Goal: Task Accomplishment & Management: Manage account settings

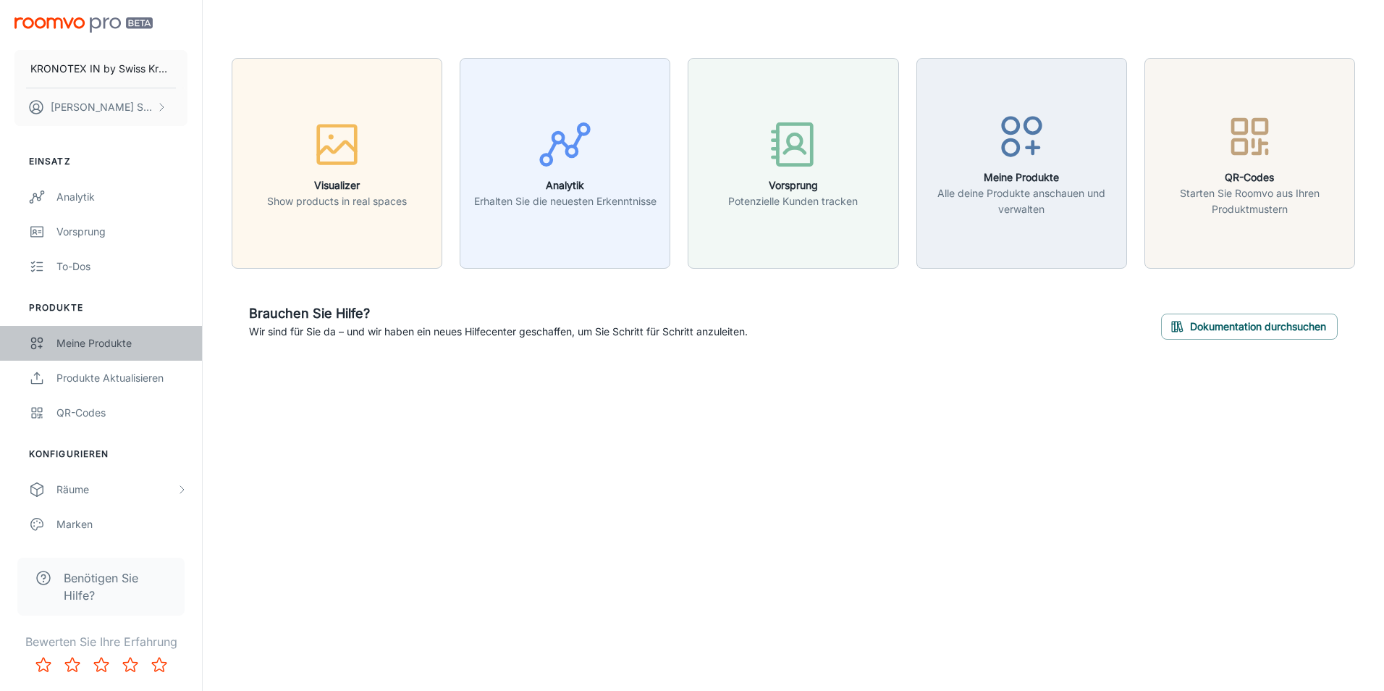
click at [97, 347] on div "Meine Produkte" at bounding box center [121, 343] width 131 height 16
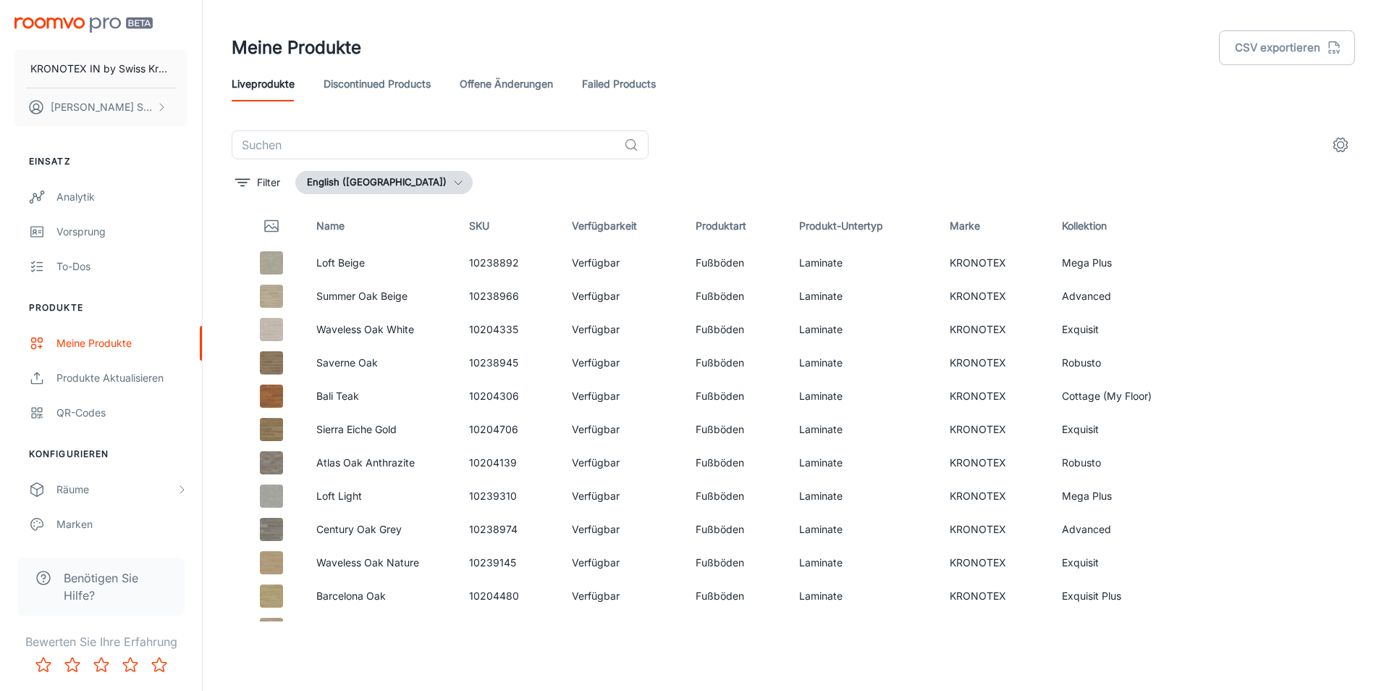
click at [369, 168] on div "​ Filter English ([GEOGRAPHIC_DATA]) Name SKU Verfügbarkeit Produktart Produkt-…" at bounding box center [793, 375] width 1123 height 491
click at [368, 179] on button "English ([GEOGRAPHIC_DATA])" at bounding box center [383, 182] width 177 height 23
click at [368, 179] on div at bounding box center [692, 345] width 1384 height 691
click at [364, 93] on link "Discontinued Products" at bounding box center [377, 84] width 107 height 35
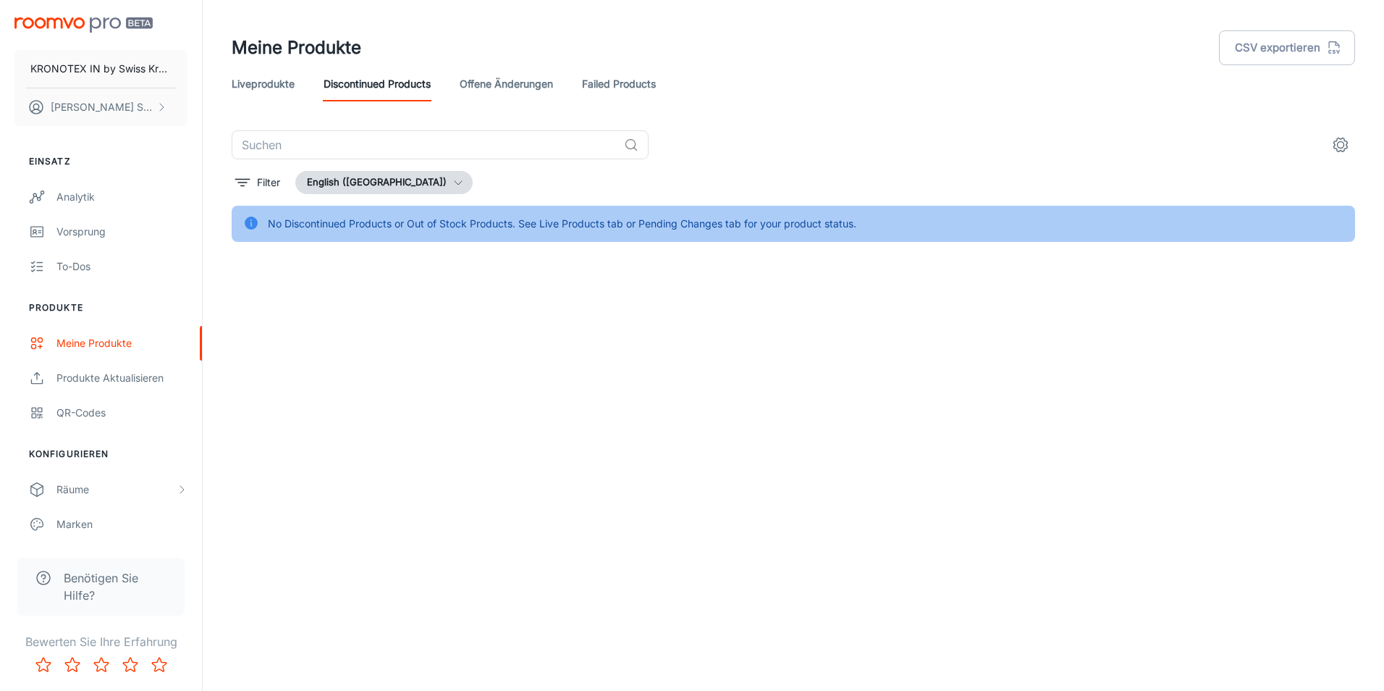
click at [276, 85] on link "Liveprodukte" at bounding box center [263, 84] width 63 height 35
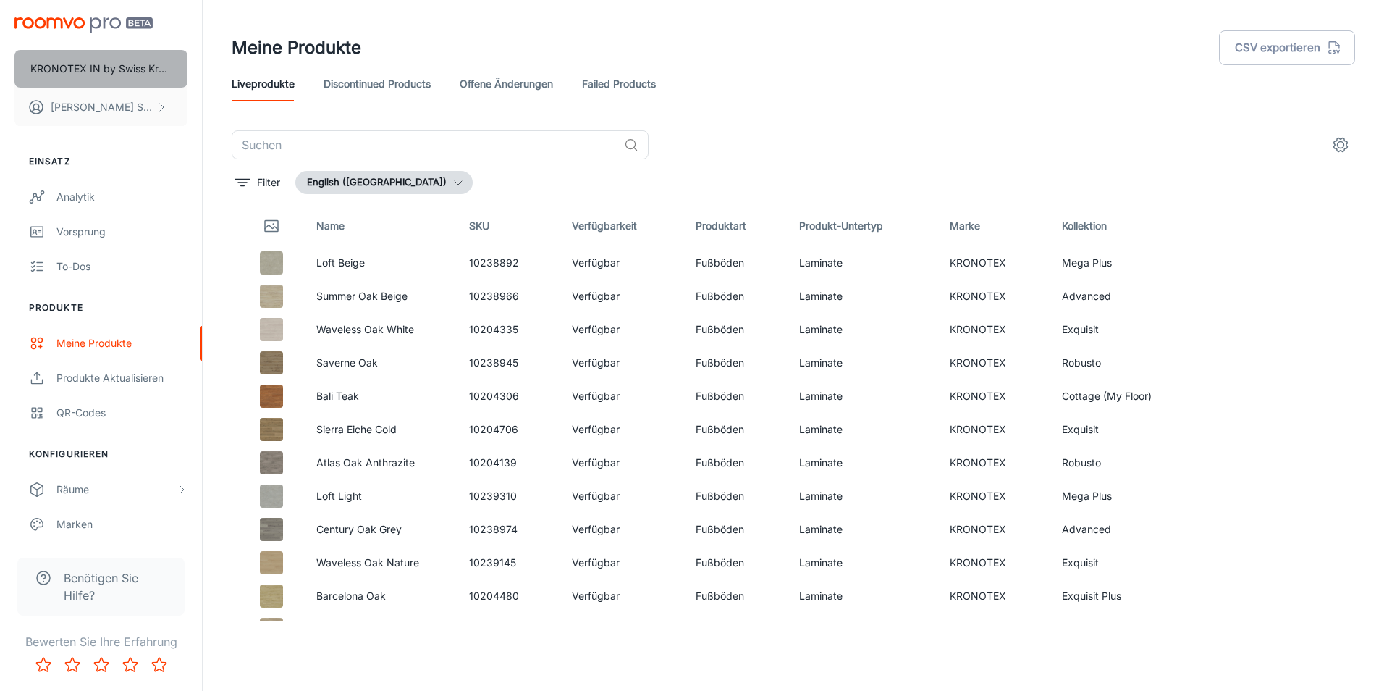
click at [82, 70] on p "KRONOTEX IN by Swiss Krono" at bounding box center [100, 69] width 141 height 16
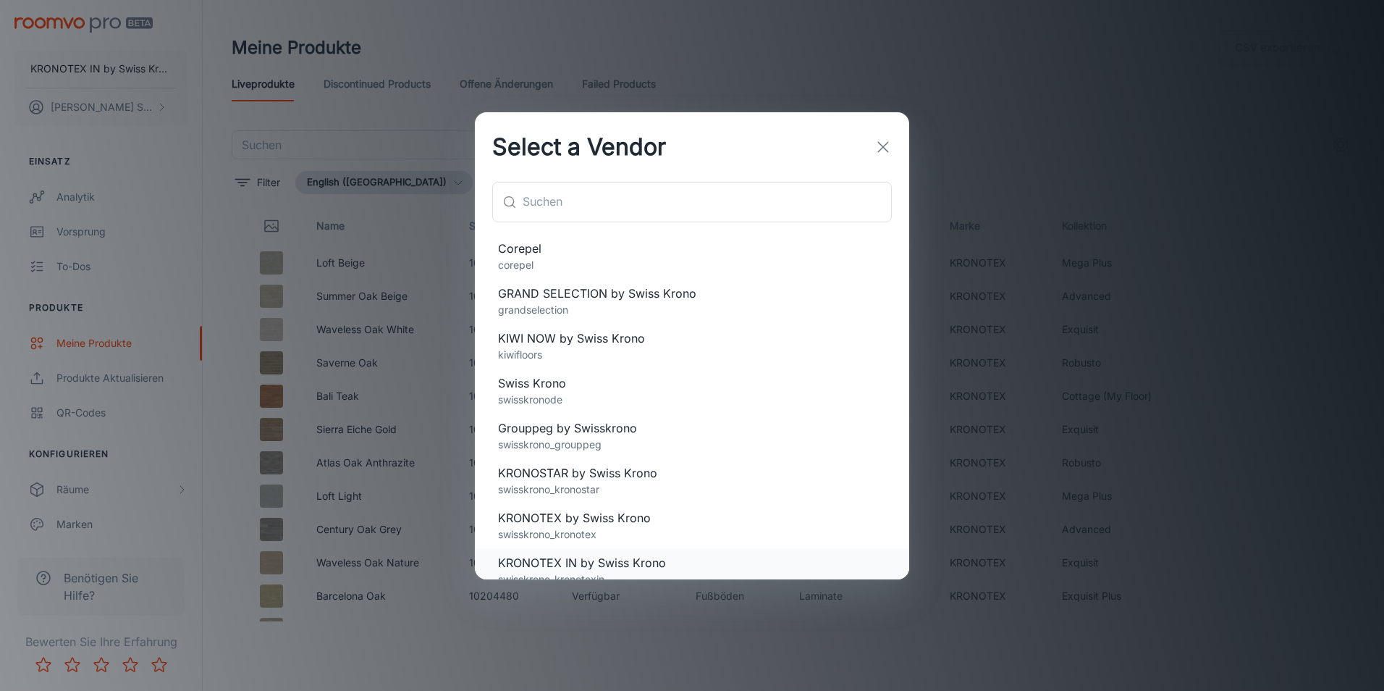
scroll to position [148, 0]
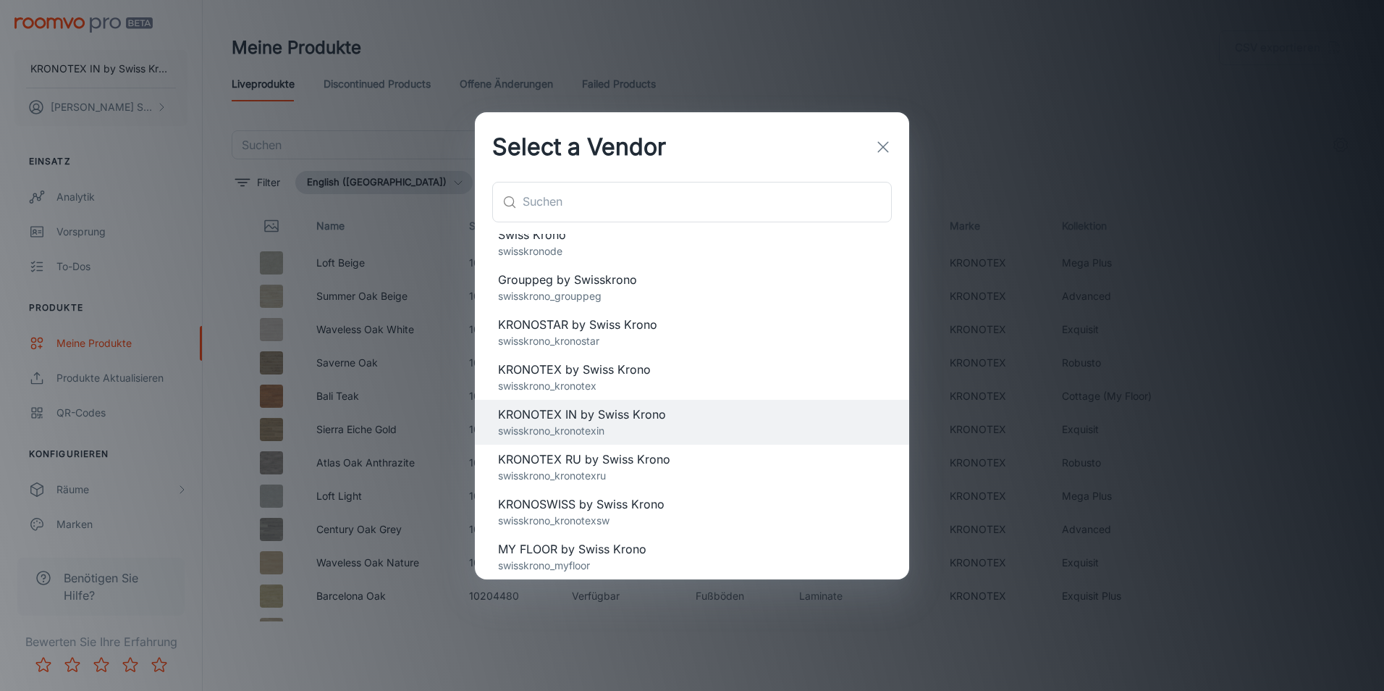
click at [569, 471] on p "swisskrono_kronotexru" at bounding box center [692, 476] width 388 height 16
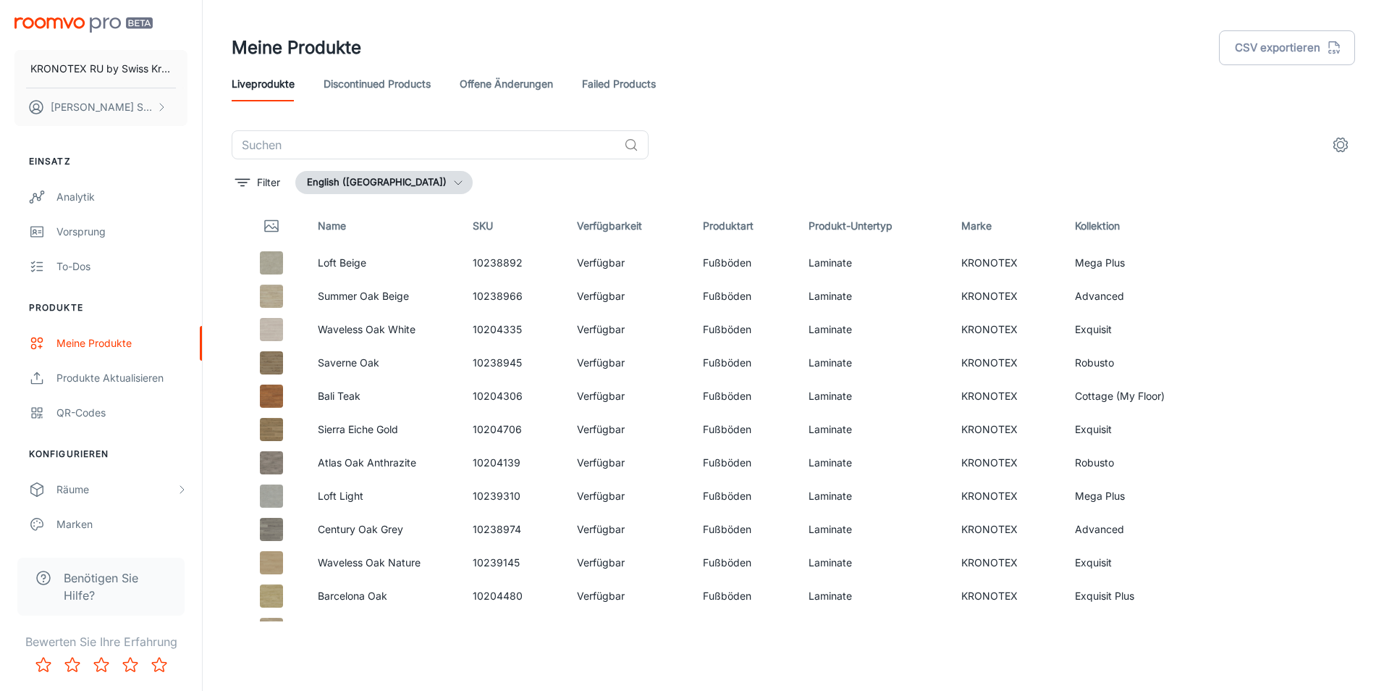
click at [531, 463] on span "KRONOTEX RU by Swiss Krono" at bounding box center [692, 458] width 388 height 17
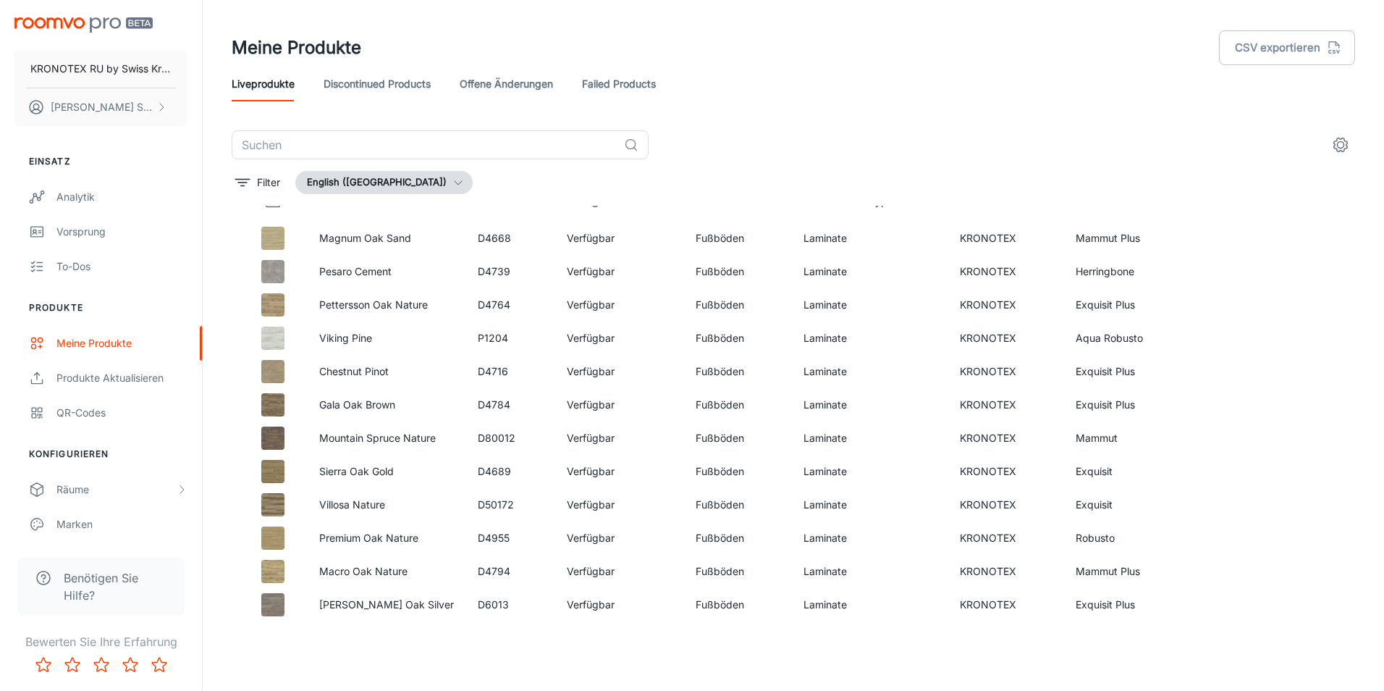
scroll to position [0, 0]
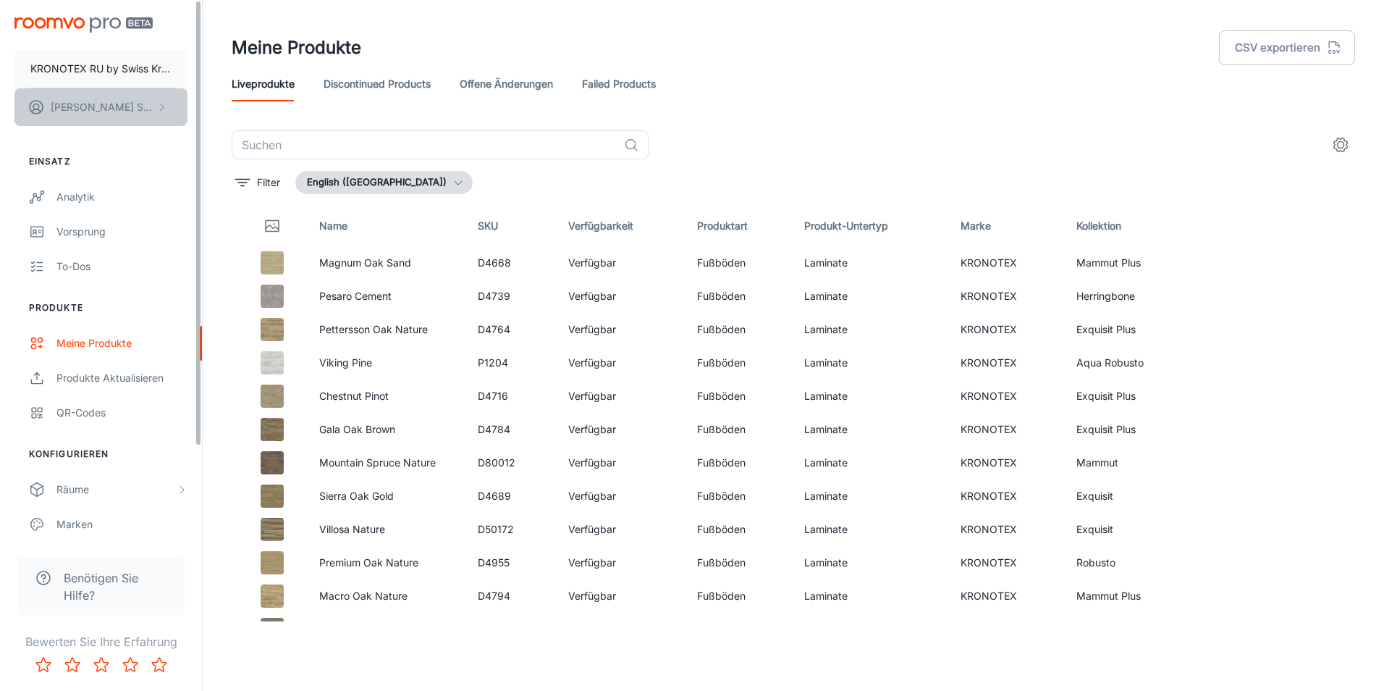
click at [96, 104] on p "[PERSON_NAME]" at bounding box center [102, 107] width 102 height 16
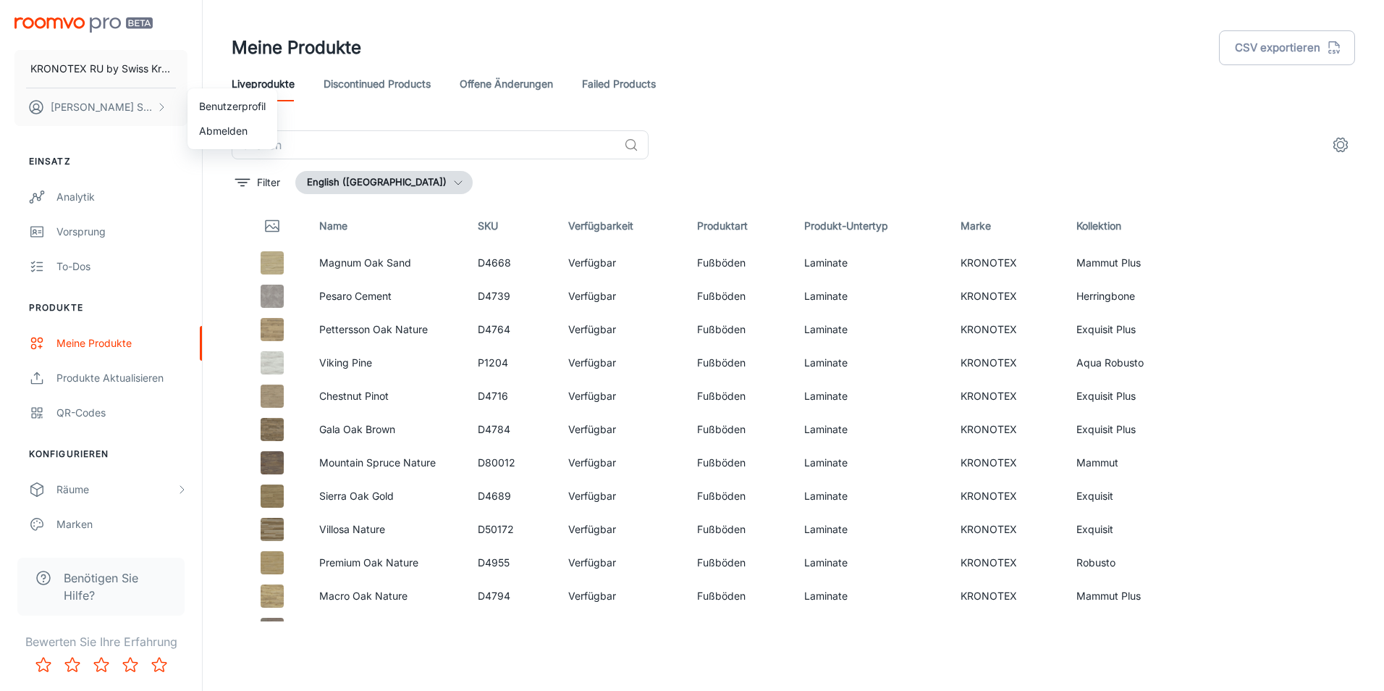
click at [212, 104] on li "Benutzerprofil" at bounding box center [232, 106] width 90 height 25
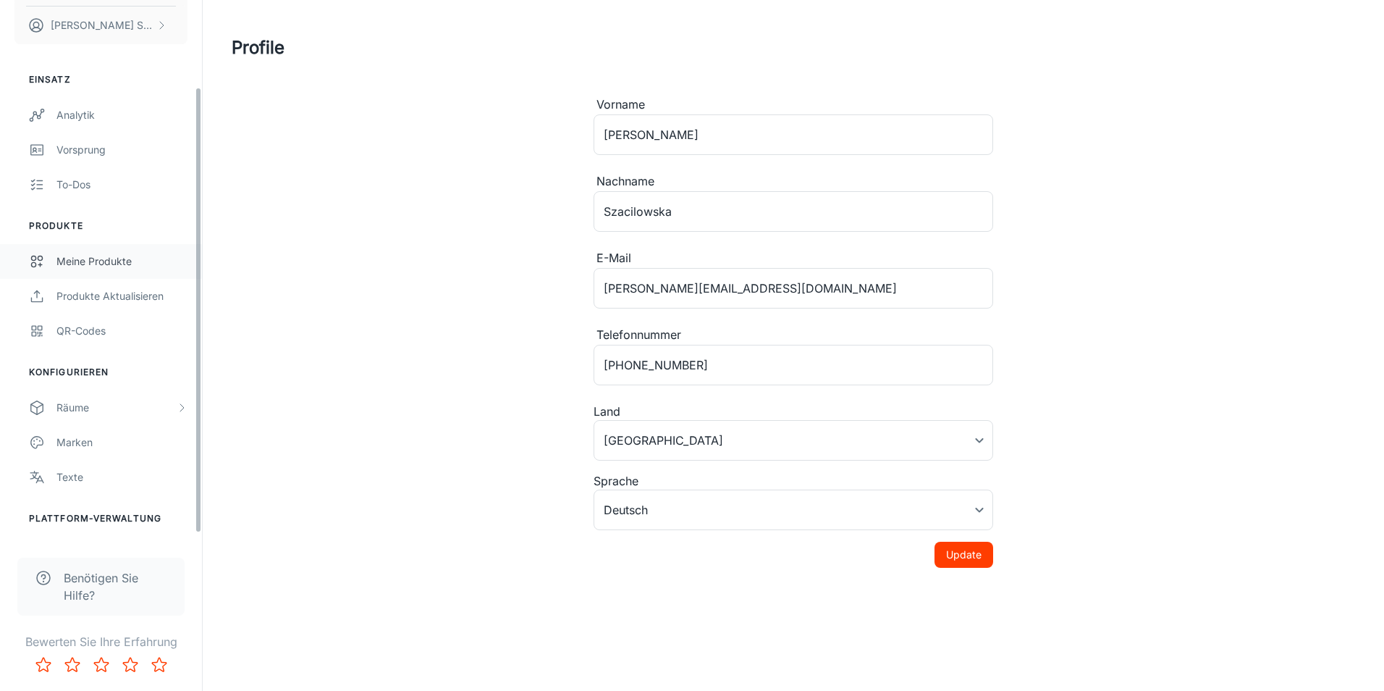
scroll to position [113, 0]
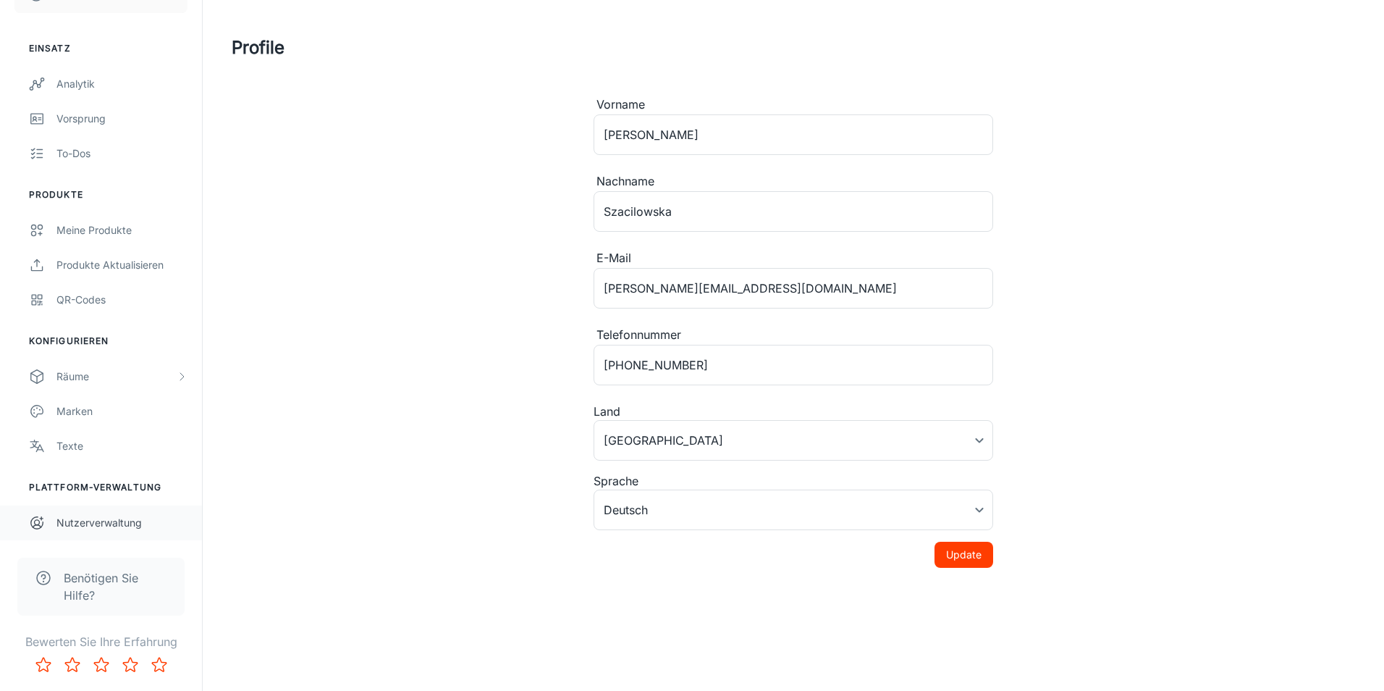
click at [148, 528] on div "Nutzerverwaltung" at bounding box center [121, 523] width 131 height 16
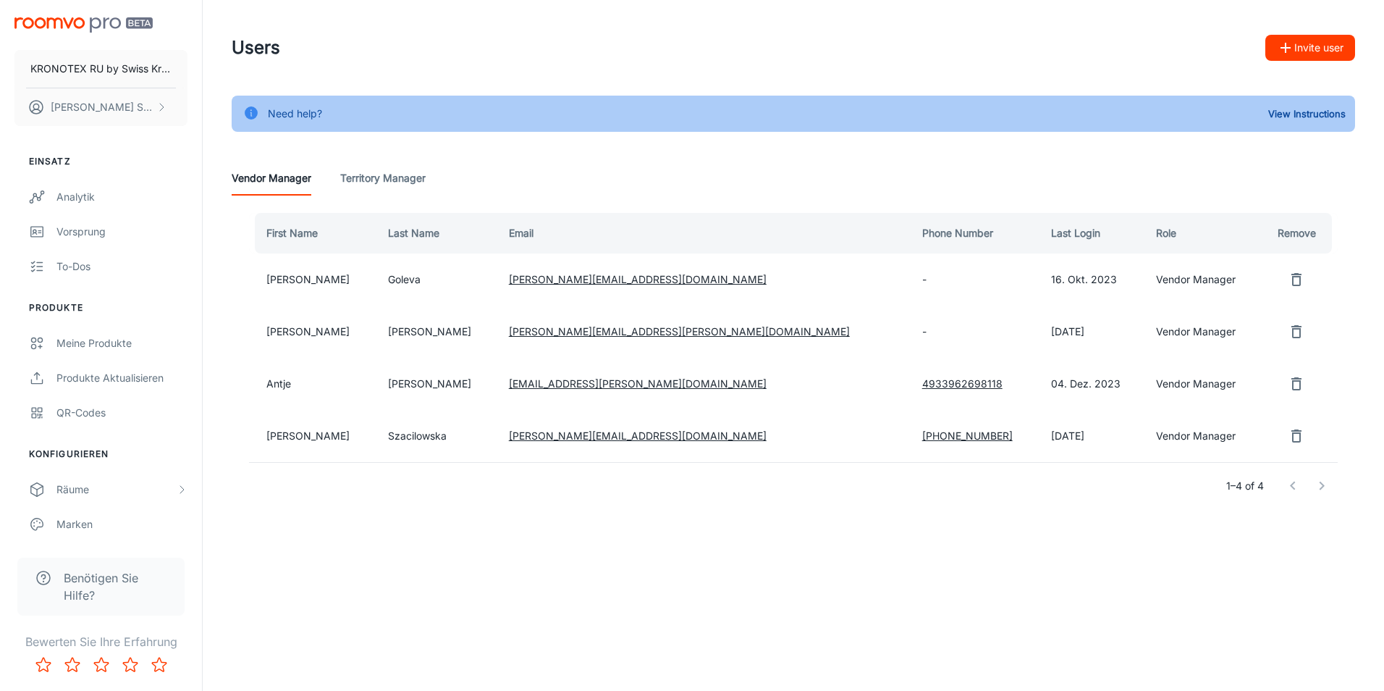
click at [1321, 484] on div at bounding box center [1307, 485] width 58 height 29
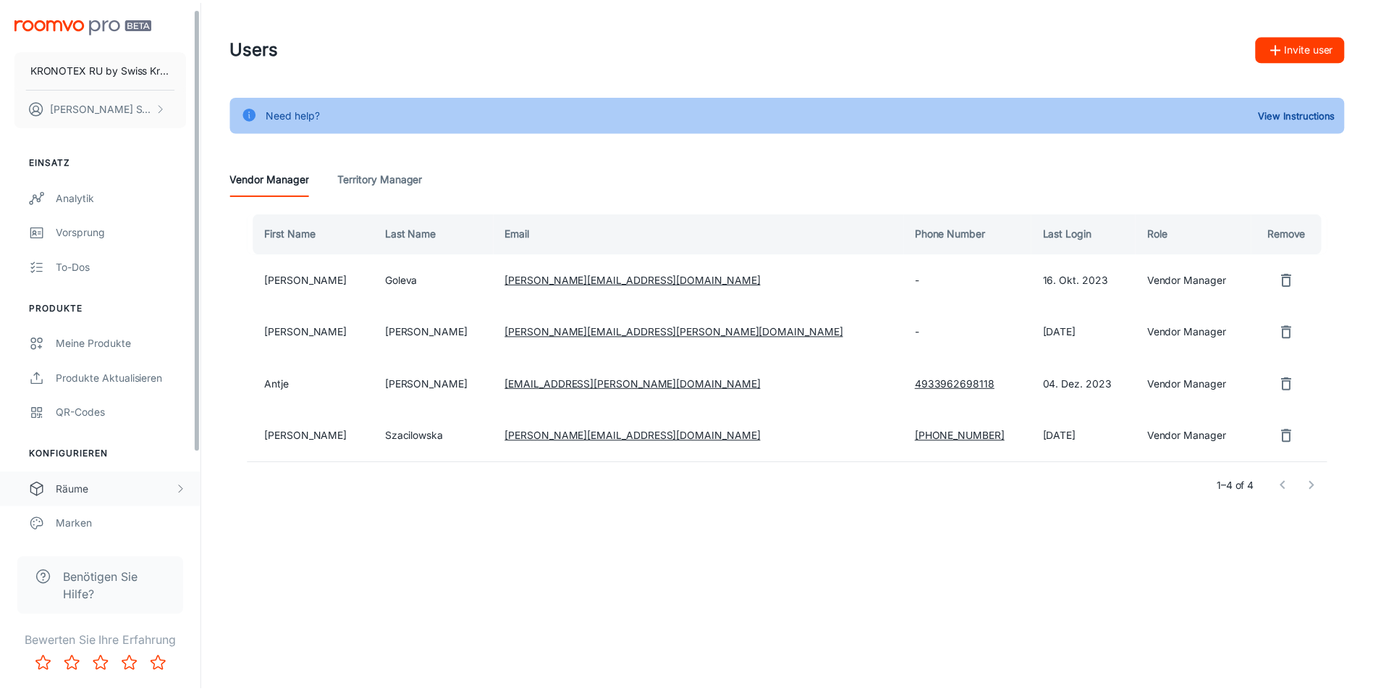
scroll to position [113, 0]
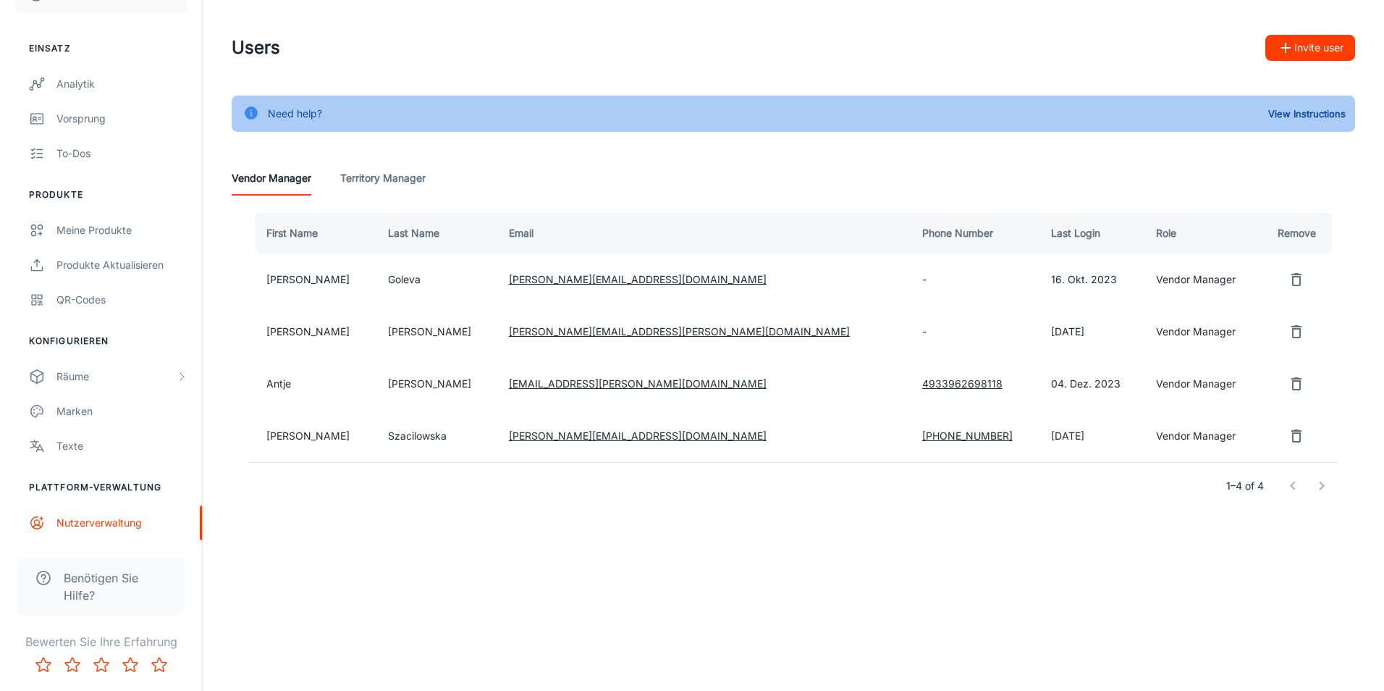
click at [365, 194] on Manager "Territory Manager" at bounding box center [382, 178] width 85 height 35
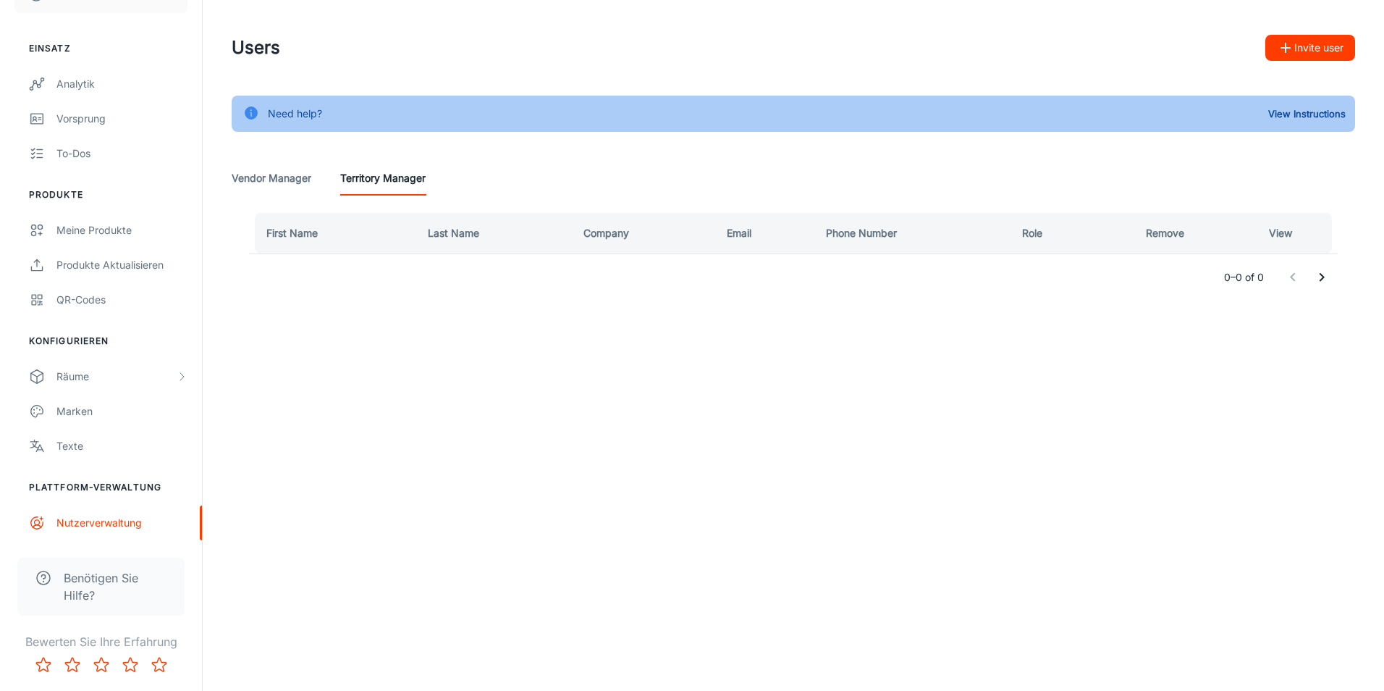
click at [285, 189] on Manager "Vendor Manager" at bounding box center [272, 178] width 80 height 35
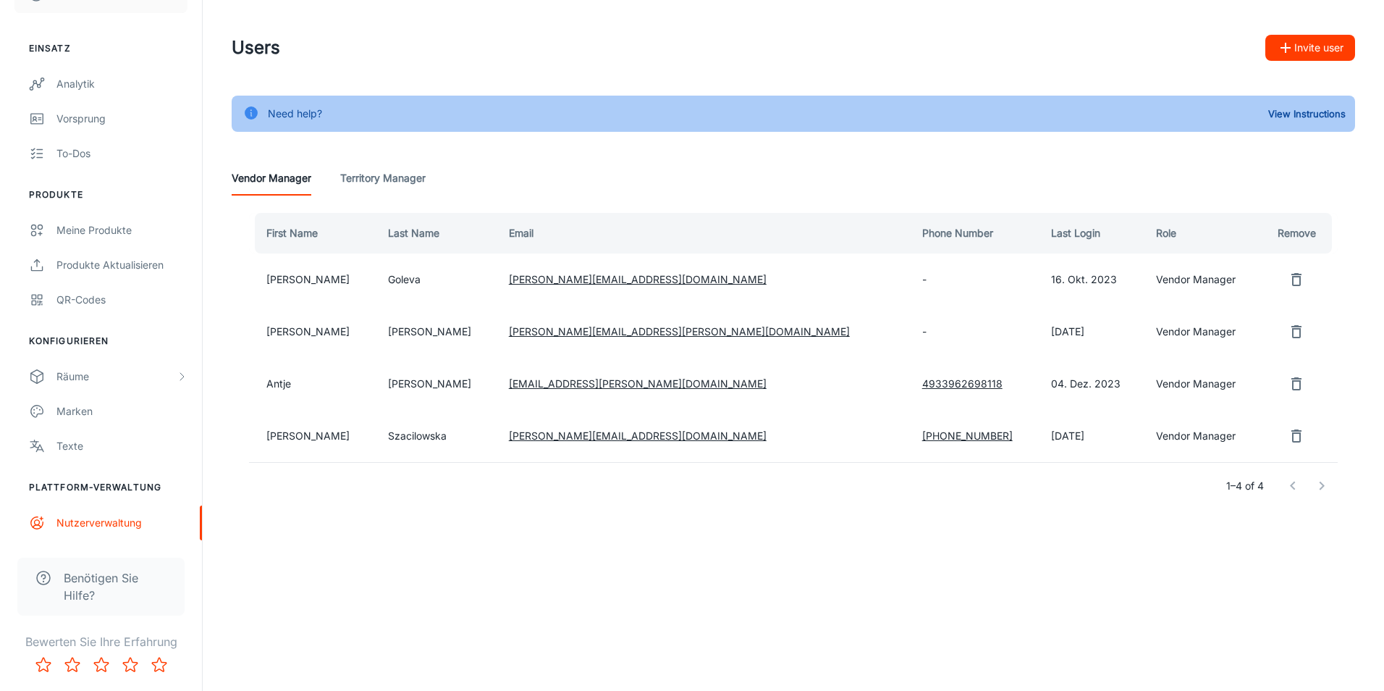
click at [470, 553] on div "Users Invite user Need help? View Instructions Vendor Manager Territory Manager…" at bounding box center [793, 292] width 1181 height 584
click at [1320, 486] on div at bounding box center [1307, 485] width 58 height 29
drag, startPoint x: 1320, startPoint y: 486, endPoint x: 1294, endPoint y: 486, distance: 26.8
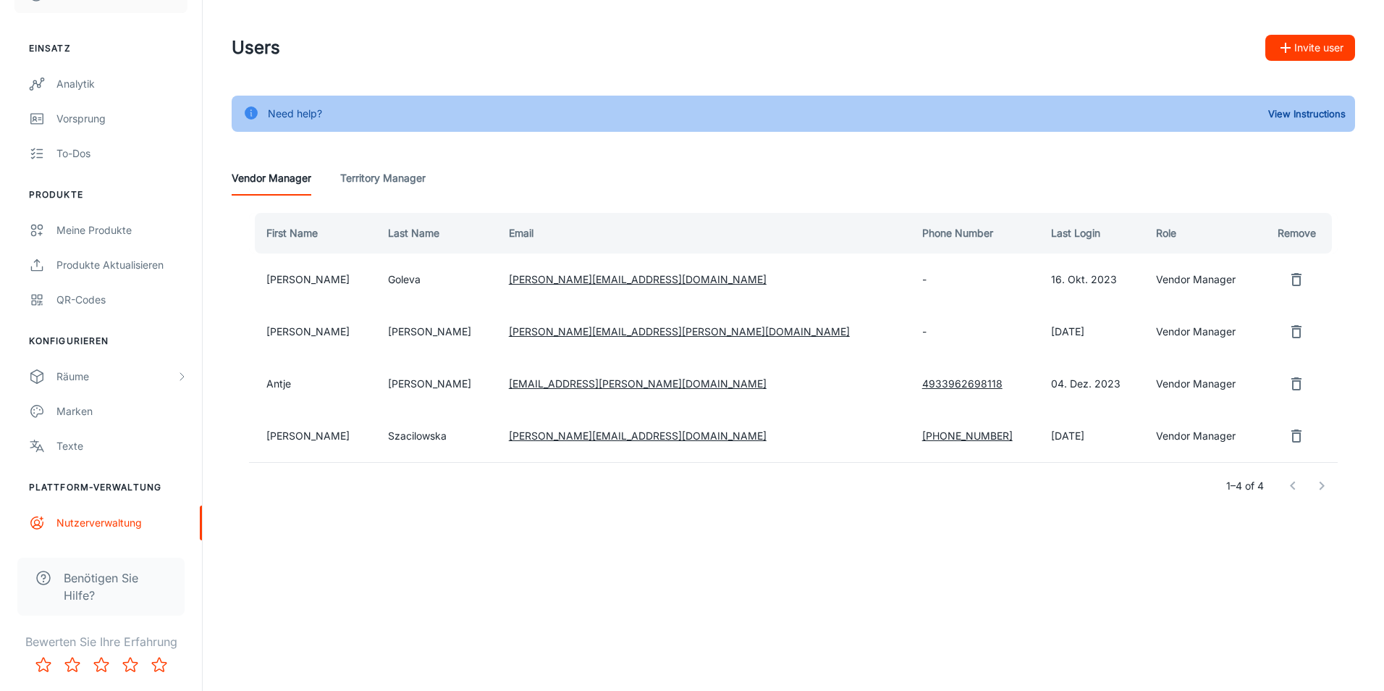
click at [1294, 486] on div at bounding box center [1307, 485] width 58 height 29
click at [1295, 486] on div at bounding box center [1307, 485] width 58 height 29
drag, startPoint x: 1295, startPoint y: 486, endPoint x: 1269, endPoint y: 562, distance: 81.0
click at [1269, 562] on div "Users Invite user Need help? View Instructions Vendor Manager Territory Manager…" at bounding box center [793, 292] width 1181 height 584
click at [80, 445] on div "Texte" at bounding box center [121, 446] width 131 height 16
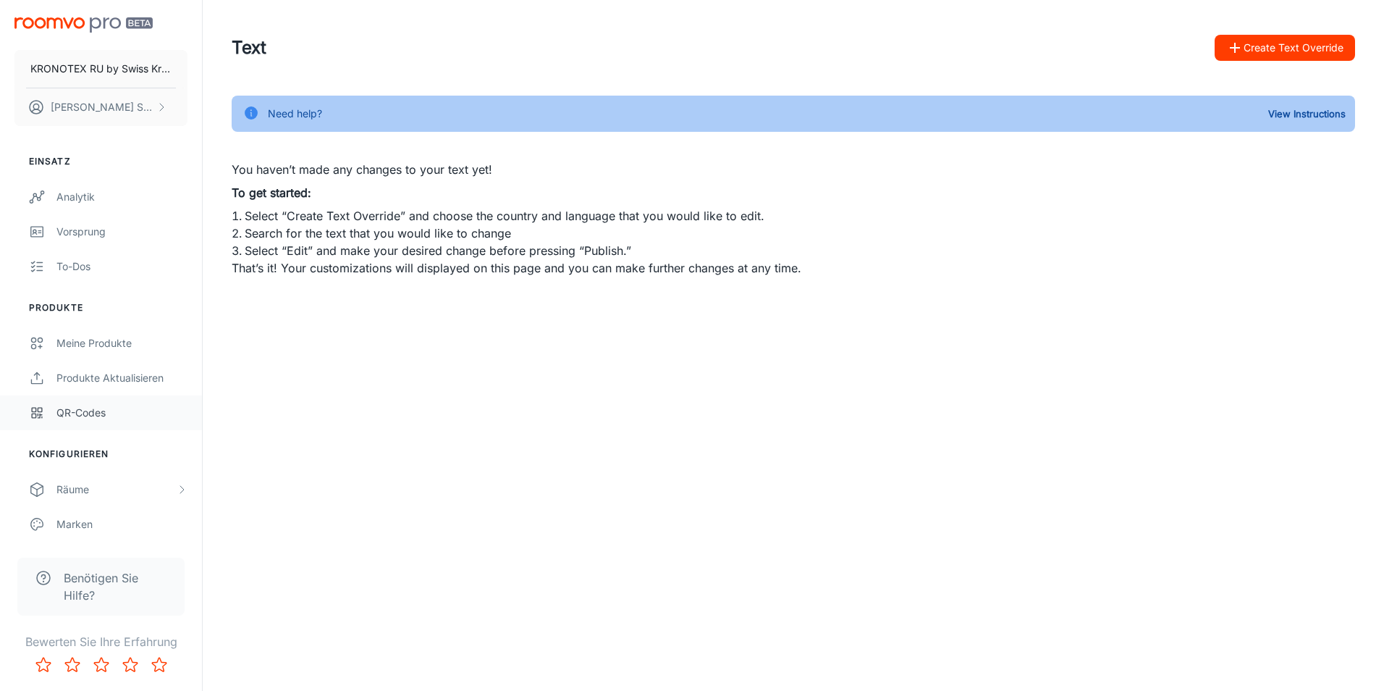
click at [92, 418] on div "QR-Codes" at bounding box center [121, 413] width 131 height 16
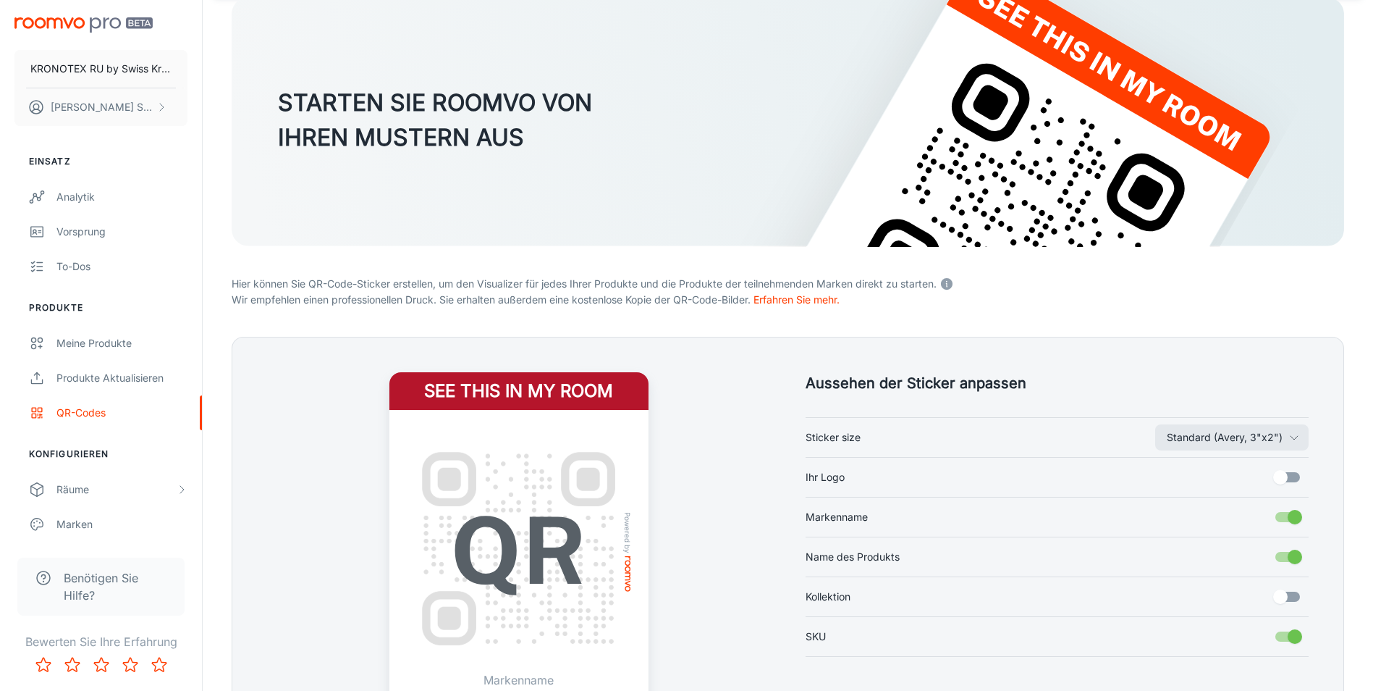
scroll to position [228, 0]
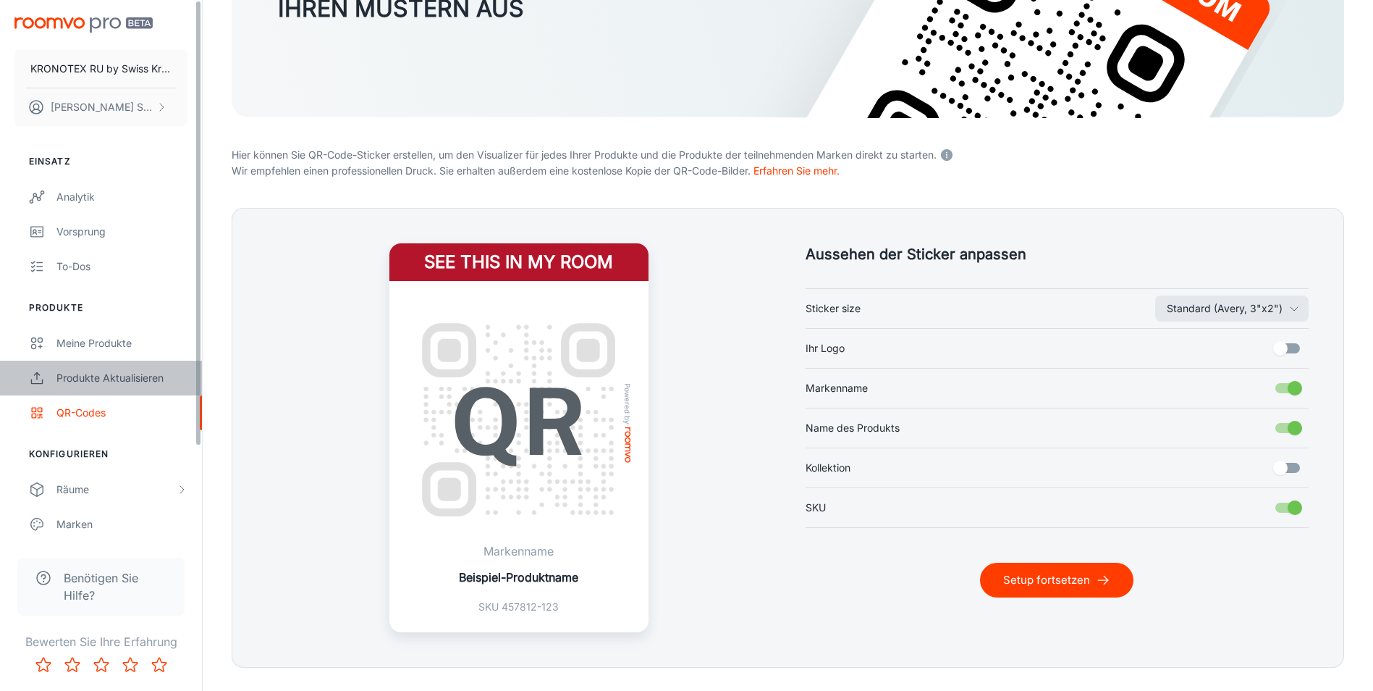
click at [121, 384] on div "Produkte aktualisieren" at bounding box center [121, 378] width 131 height 16
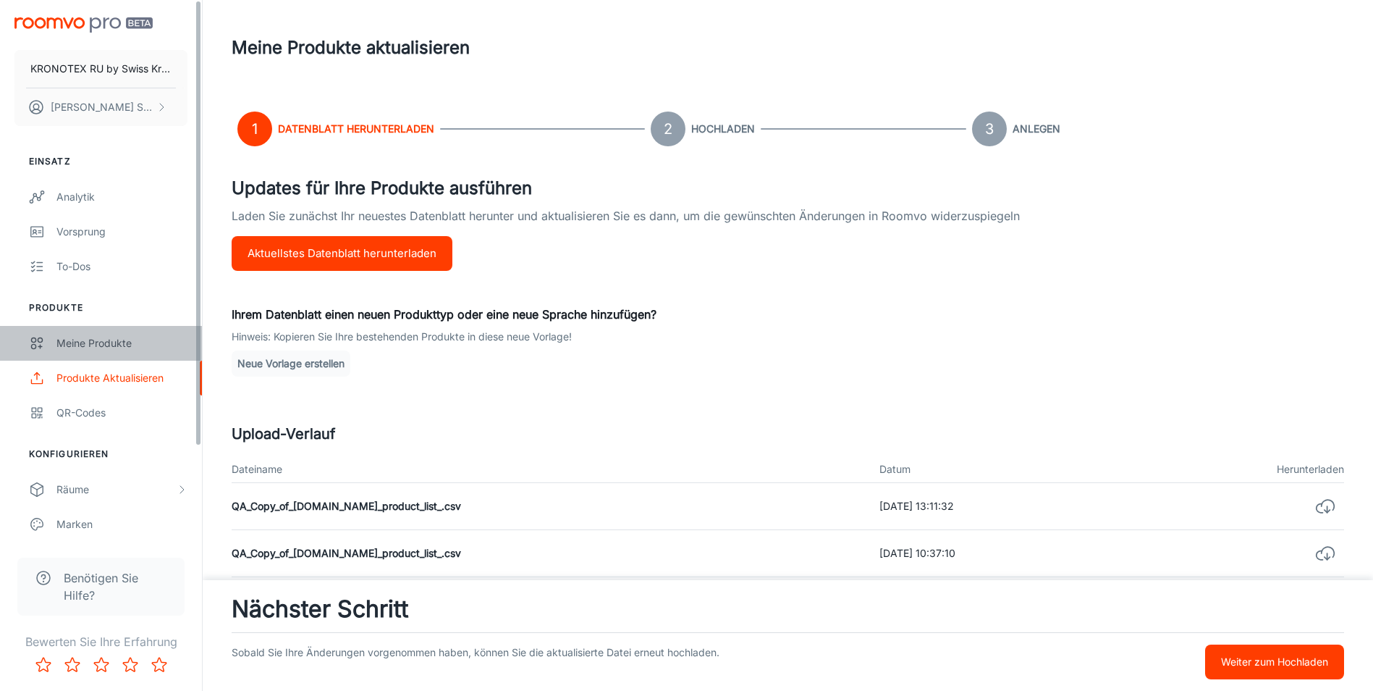
click at [83, 343] on div "Meine Produkte" at bounding box center [121, 343] width 131 height 16
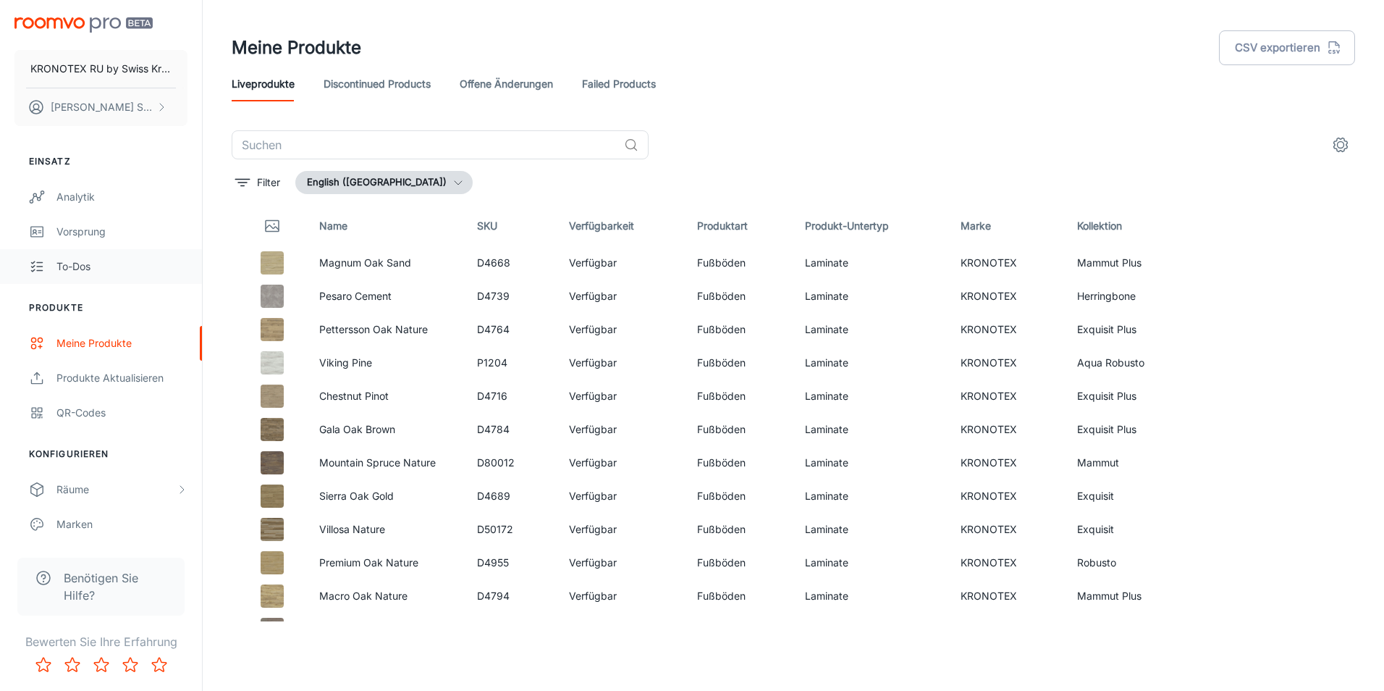
click at [82, 260] on div "To-dos" at bounding box center [121, 266] width 131 height 16
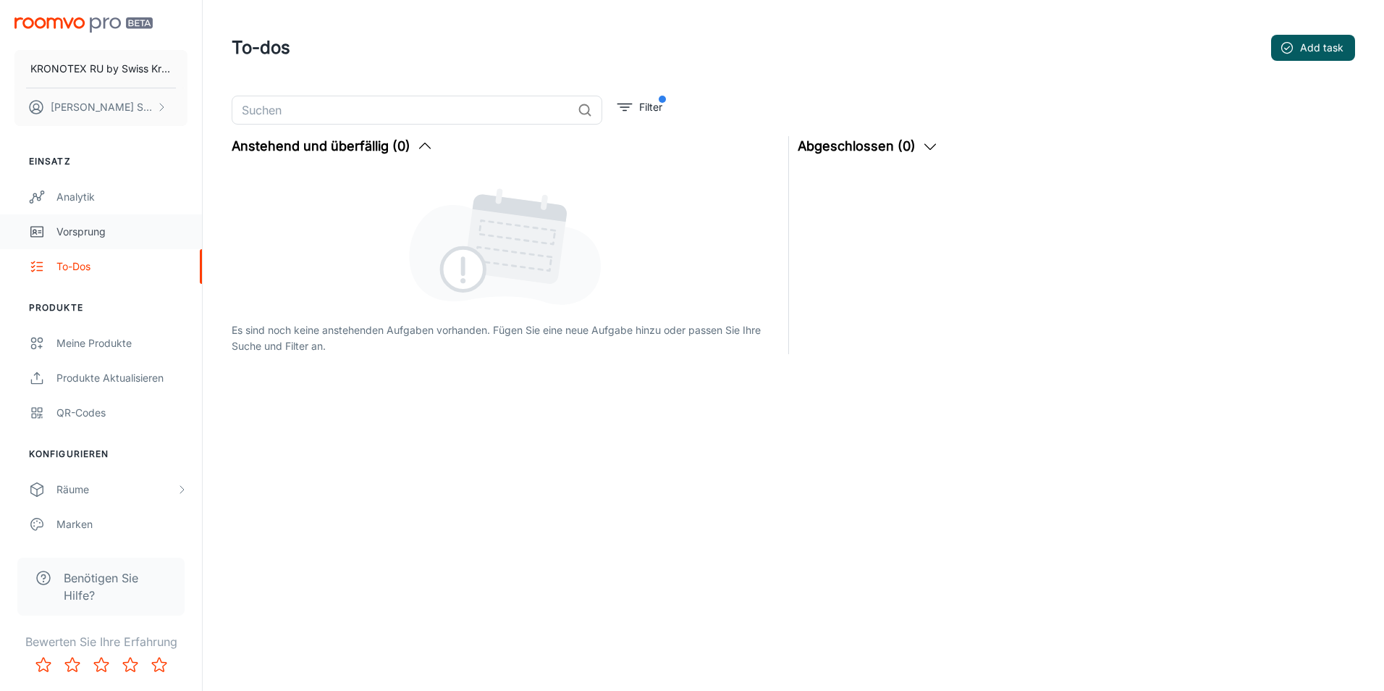
click at [88, 229] on div "Vorsprung" at bounding box center [121, 232] width 131 height 16
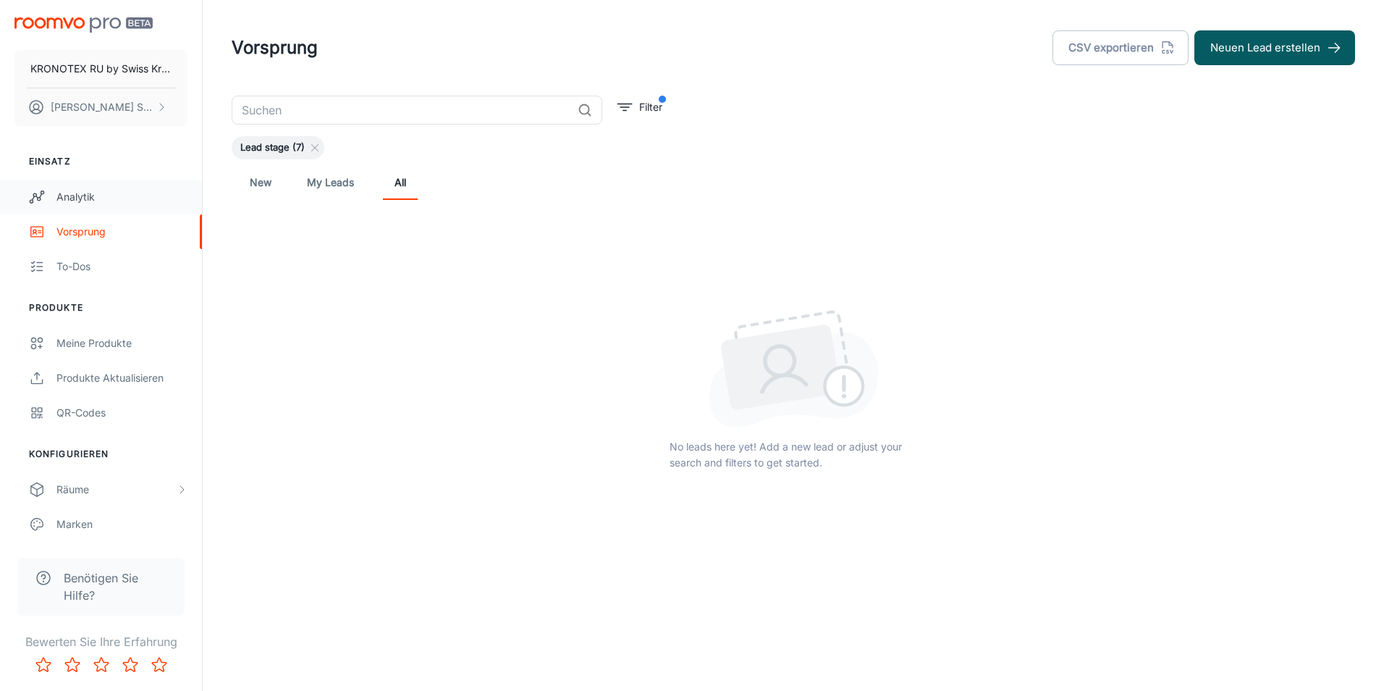
click at [88, 193] on div "Analytik" at bounding box center [121, 197] width 131 height 16
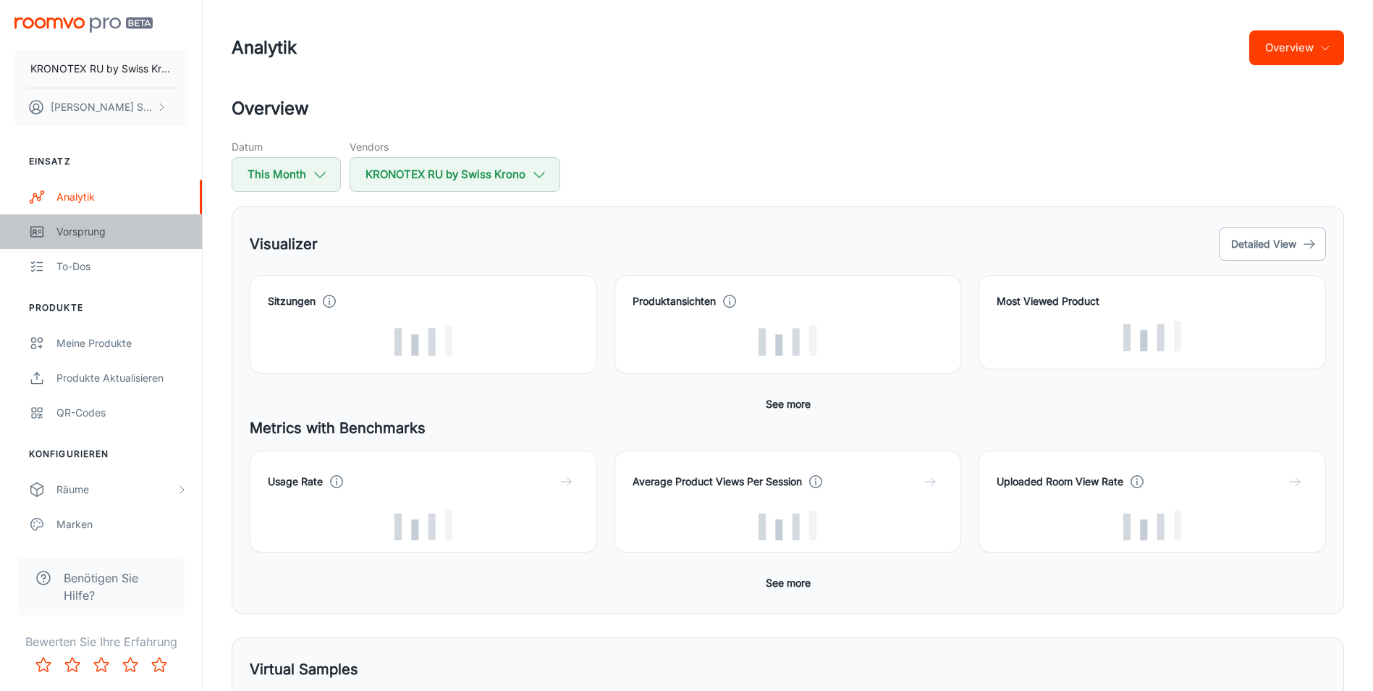
click at [119, 231] on div "Vorsprung" at bounding box center [121, 232] width 131 height 16
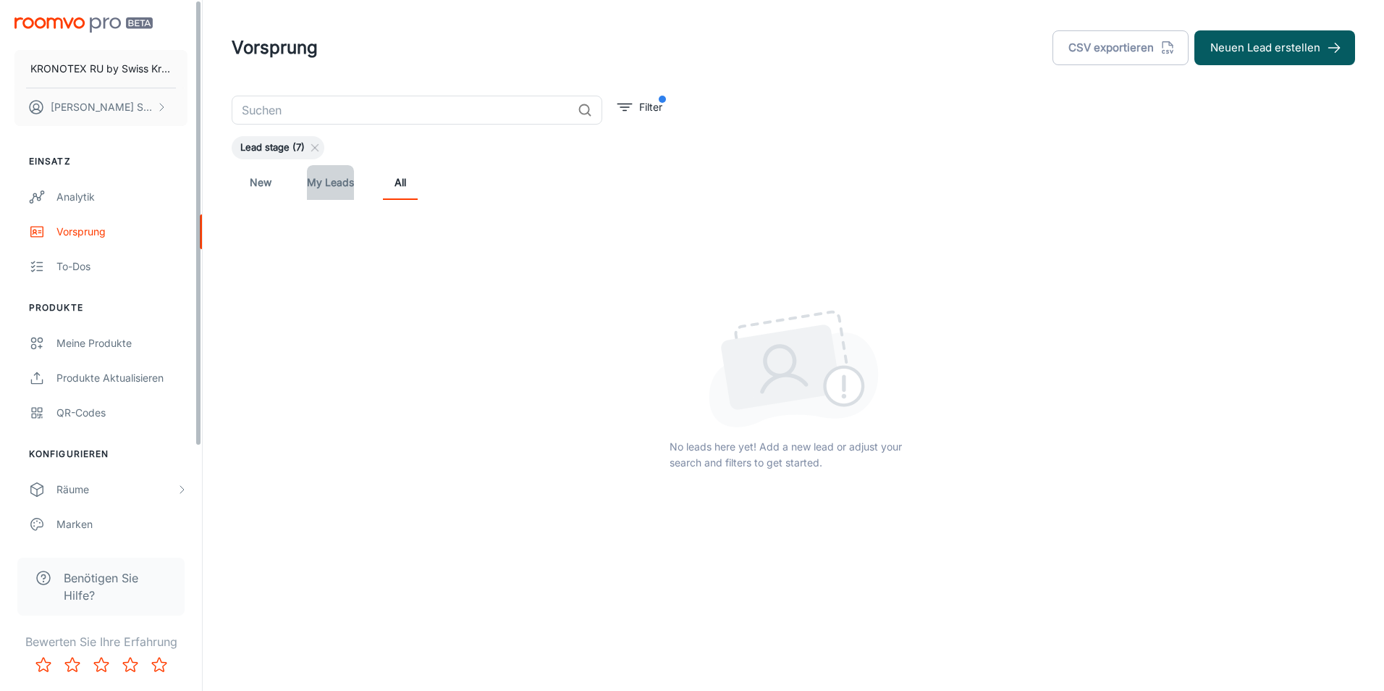
click at [309, 185] on link "My Leads" at bounding box center [330, 182] width 47 height 35
click at [255, 188] on link "New" at bounding box center [260, 182] width 35 height 35
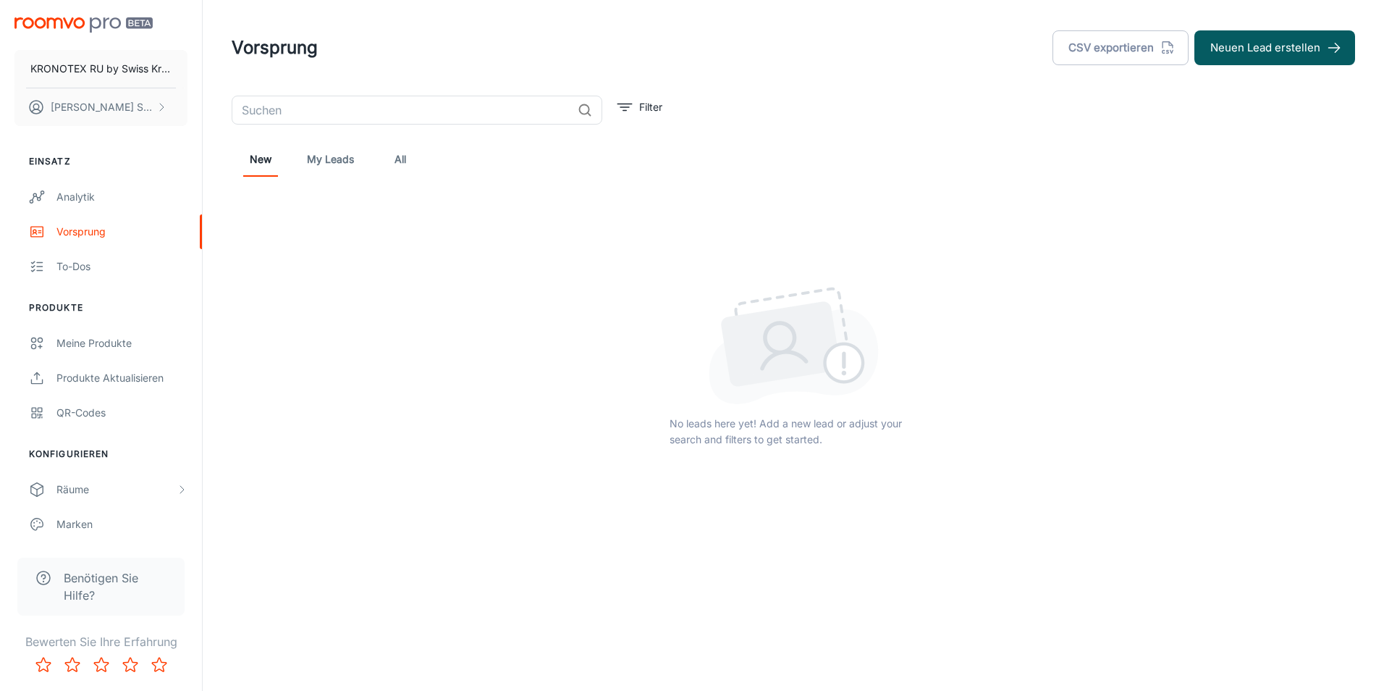
click at [304, 177] on div "New My Leads All" at bounding box center [793, 159] width 1123 height 46
click at [345, 149] on link "My Leads" at bounding box center [330, 159] width 47 height 35
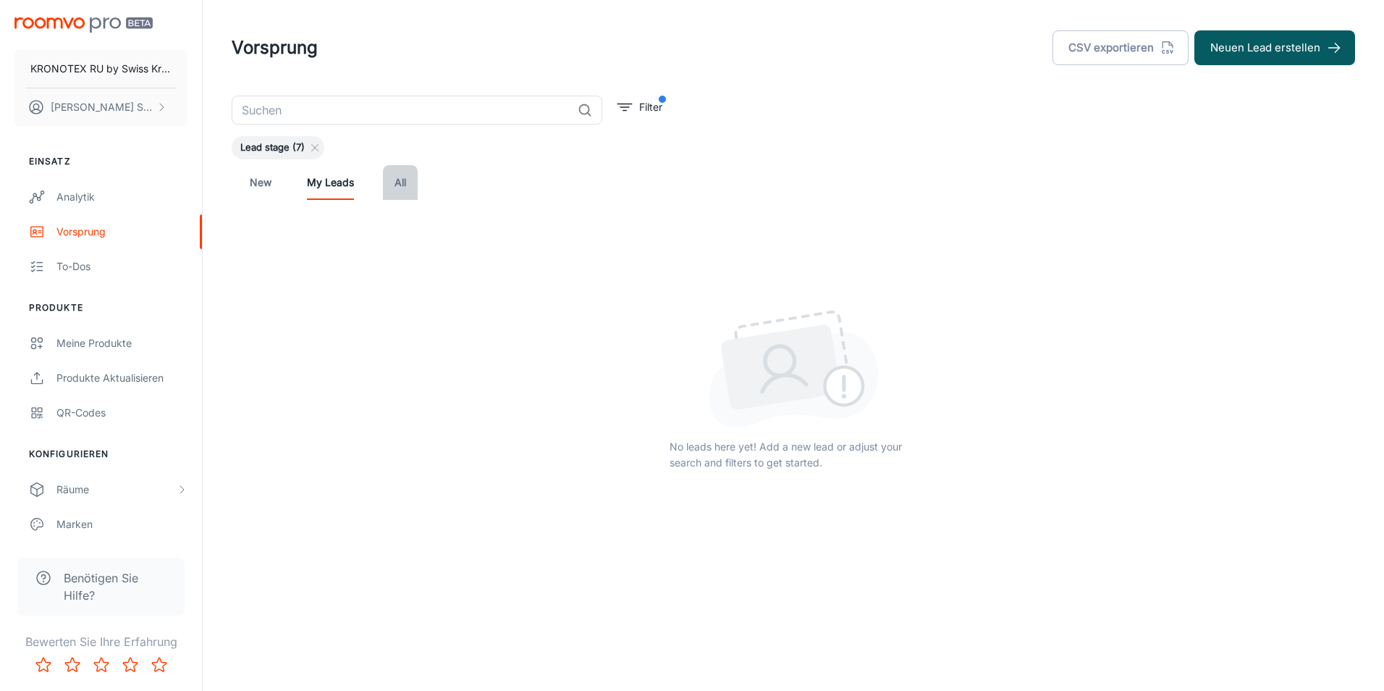
click at [403, 193] on link "All" at bounding box center [400, 182] width 35 height 35
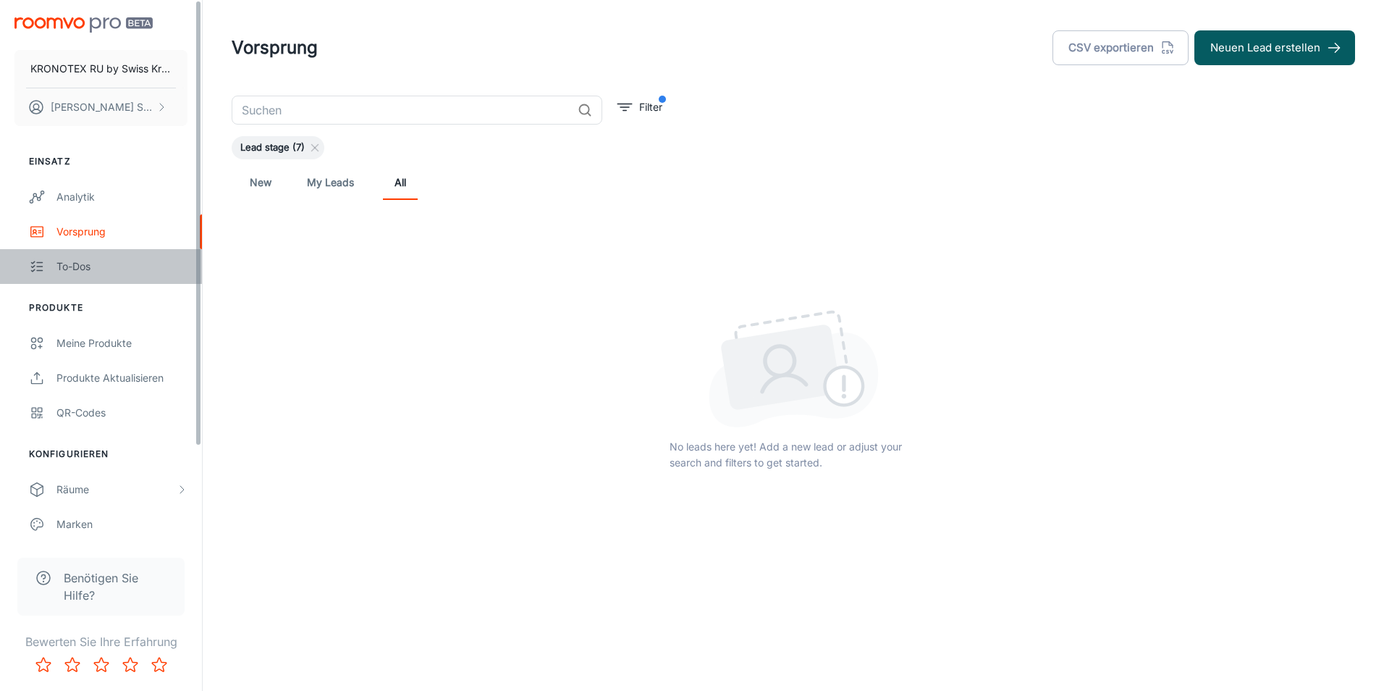
click at [108, 271] on div "To-dos" at bounding box center [121, 266] width 131 height 16
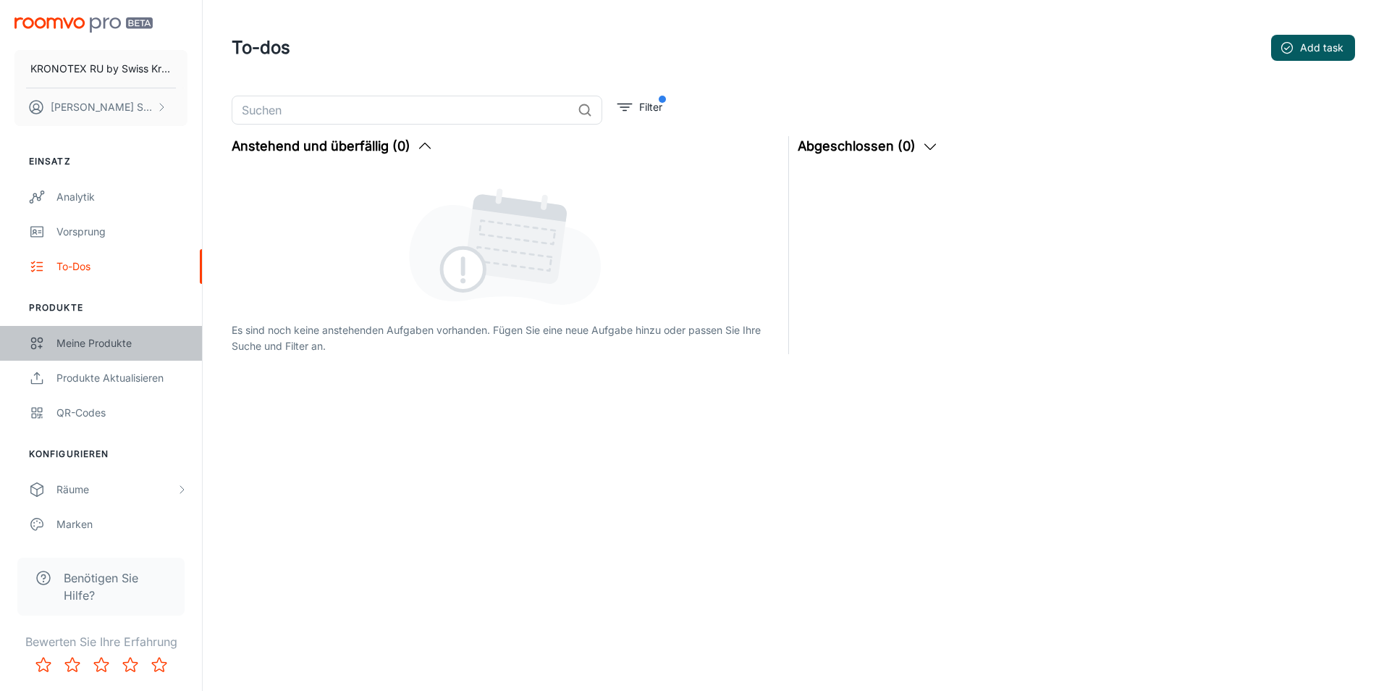
click at [126, 347] on div "Meine Produkte" at bounding box center [121, 343] width 131 height 16
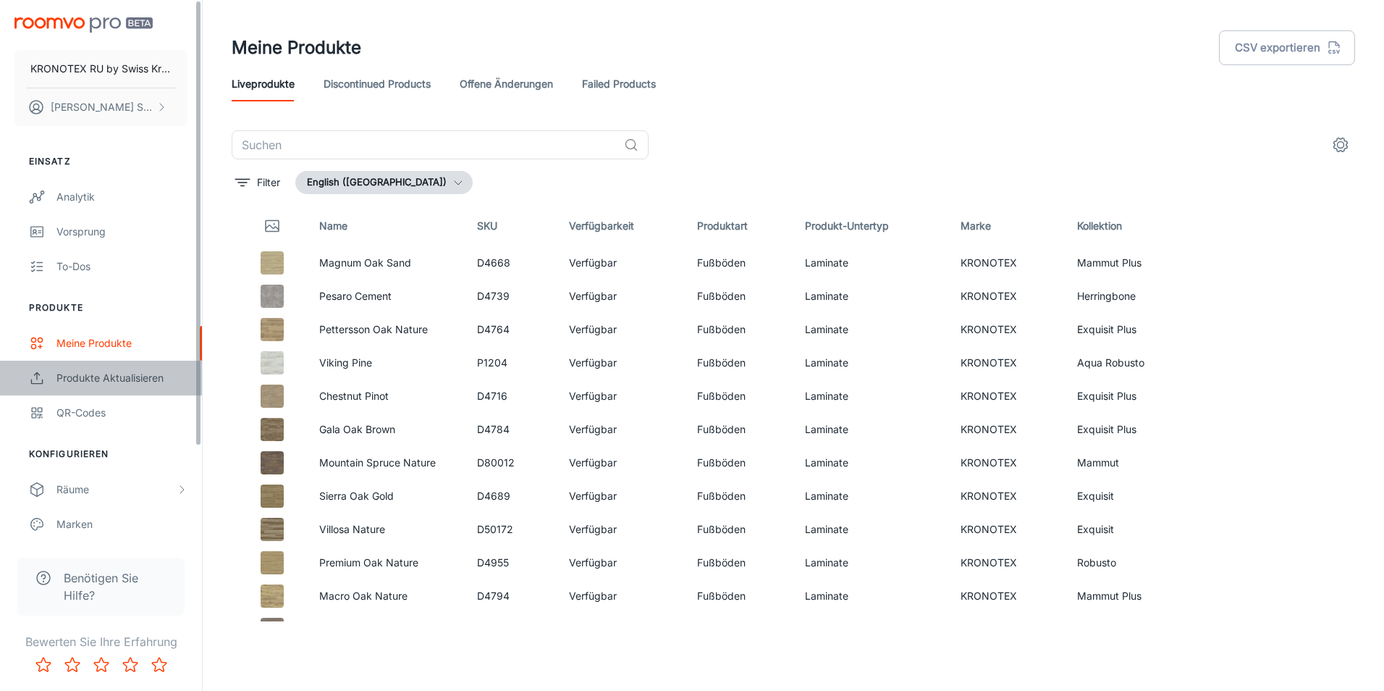
click at [108, 385] on div "Produkte aktualisieren" at bounding box center [121, 378] width 131 height 16
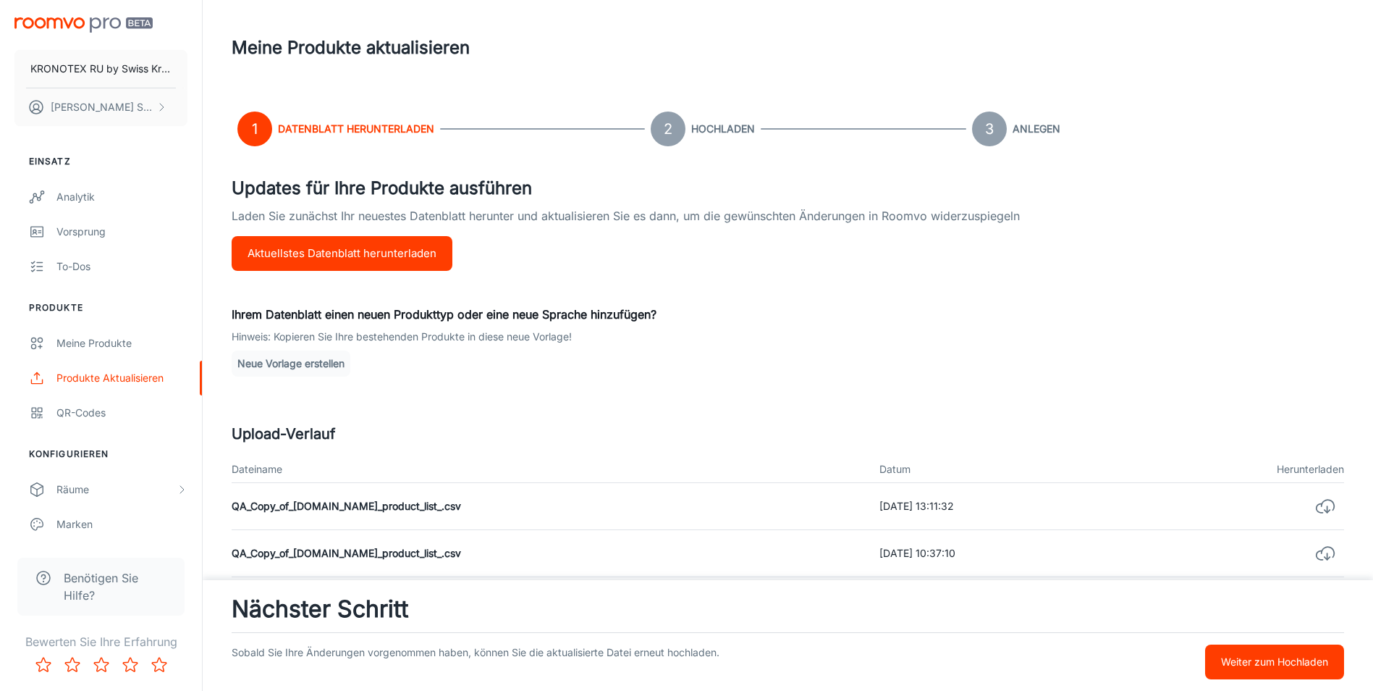
click at [1373, 312] on html "KRONOTEX RU by [DEMOGRAPHIC_DATA] Krono [PERSON_NAME] Einsatz Analytik Vorsprun…" at bounding box center [686, 345] width 1373 height 691
click at [106, 346] on div "Meine Produkte" at bounding box center [121, 343] width 131 height 16
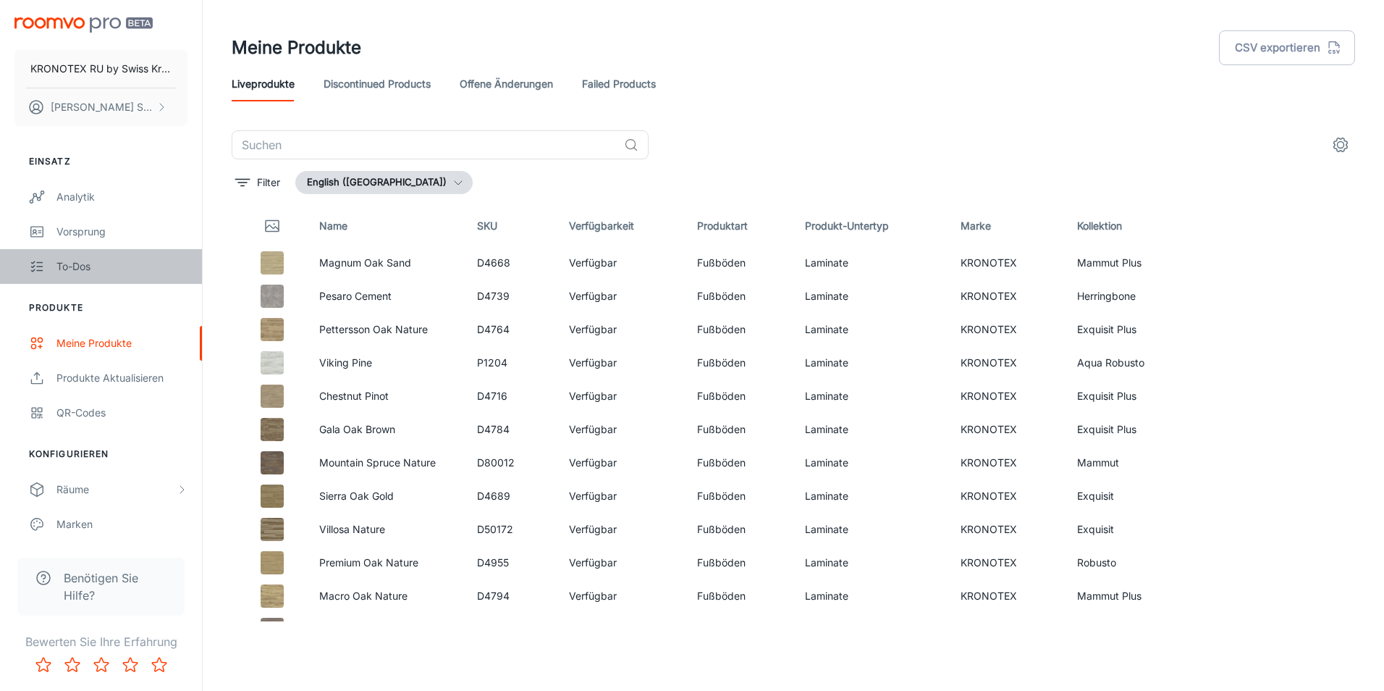
click at [86, 273] on div "To-dos" at bounding box center [121, 266] width 131 height 16
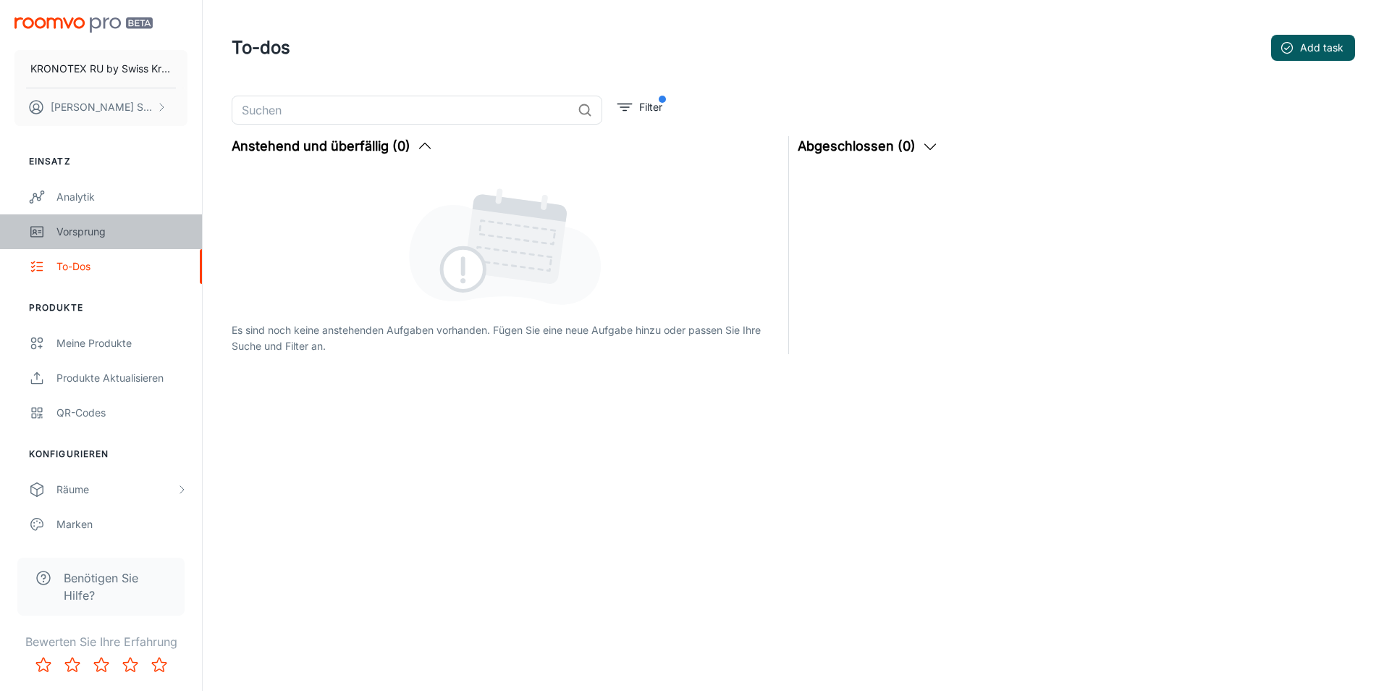
click at [88, 243] on link "Vorsprung" at bounding box center [101, 231] width 202 height 35
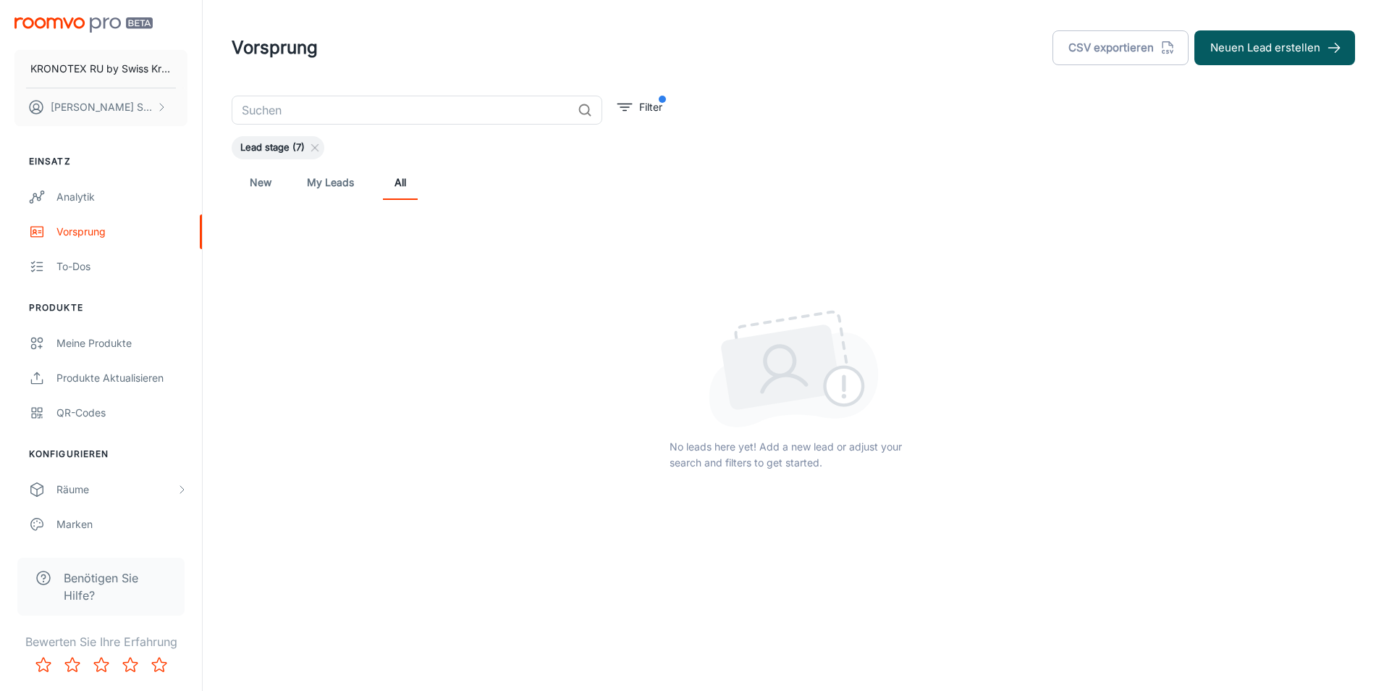
click at [318, 187] on link "My Leads" at bounding box center [330, 182] width 47 height 35
click at [260, 192] on link "New" at bounding box center [260, 182] width 35 height 35
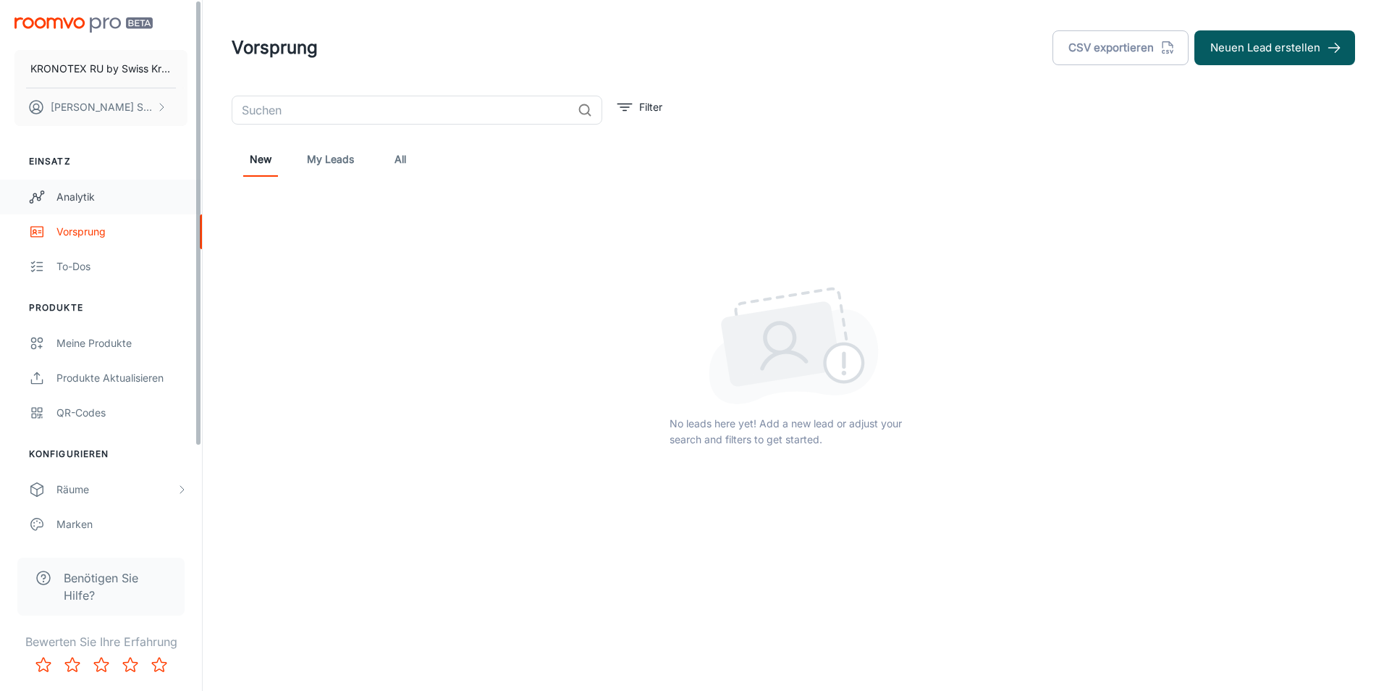
click at [71, 207] on link "Analytik" at bounding box center [101, 197] width 202 height 35
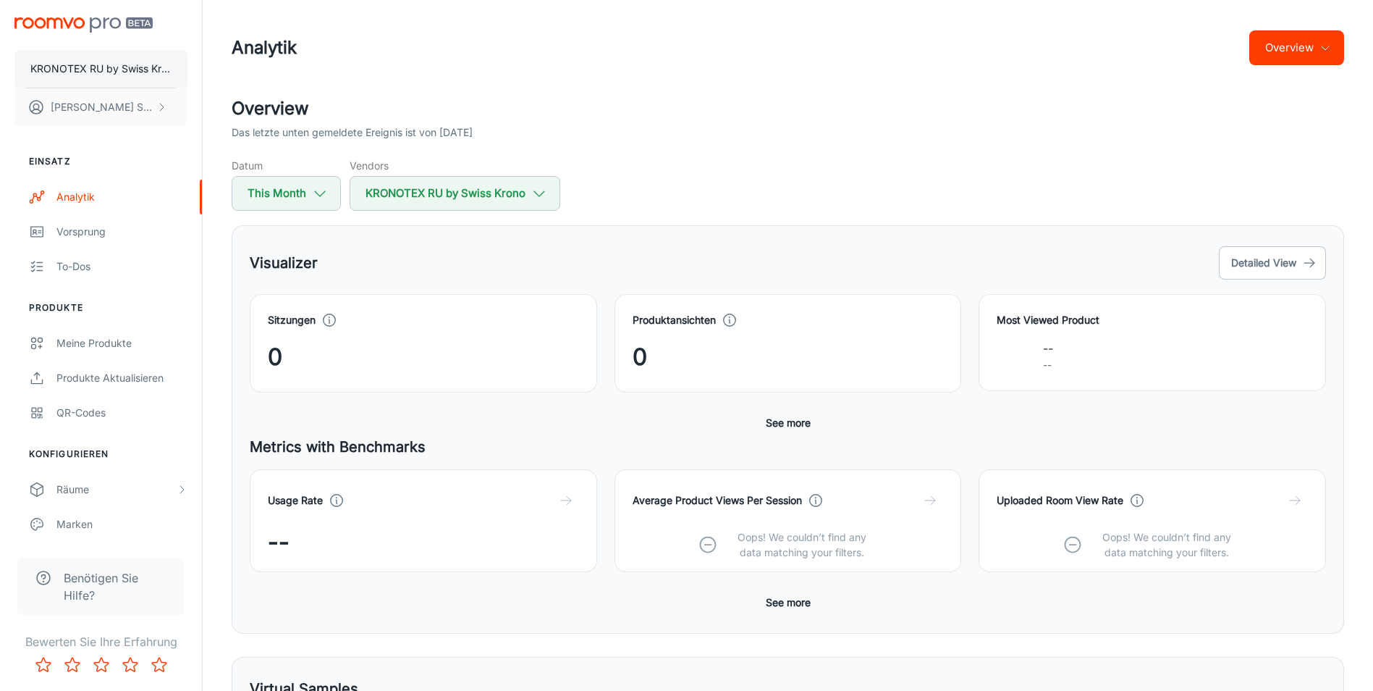
click at [94, 72] on p "KRONOTEX RU by Swiss Krono" at bounding box center [100, 69] width 141 height 16
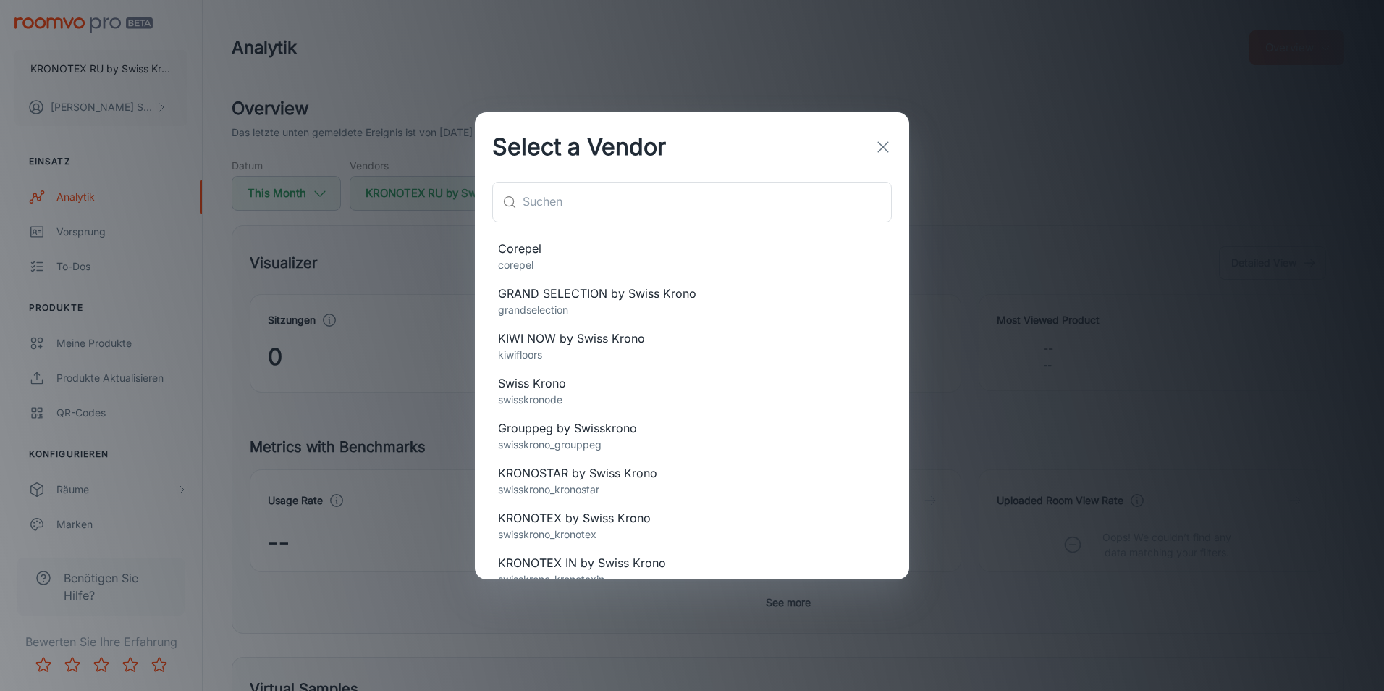
click at [640, 477] on span "KRONOSTAR by Swiss Krono" at bounding box center [692, 472] width 388 height 17
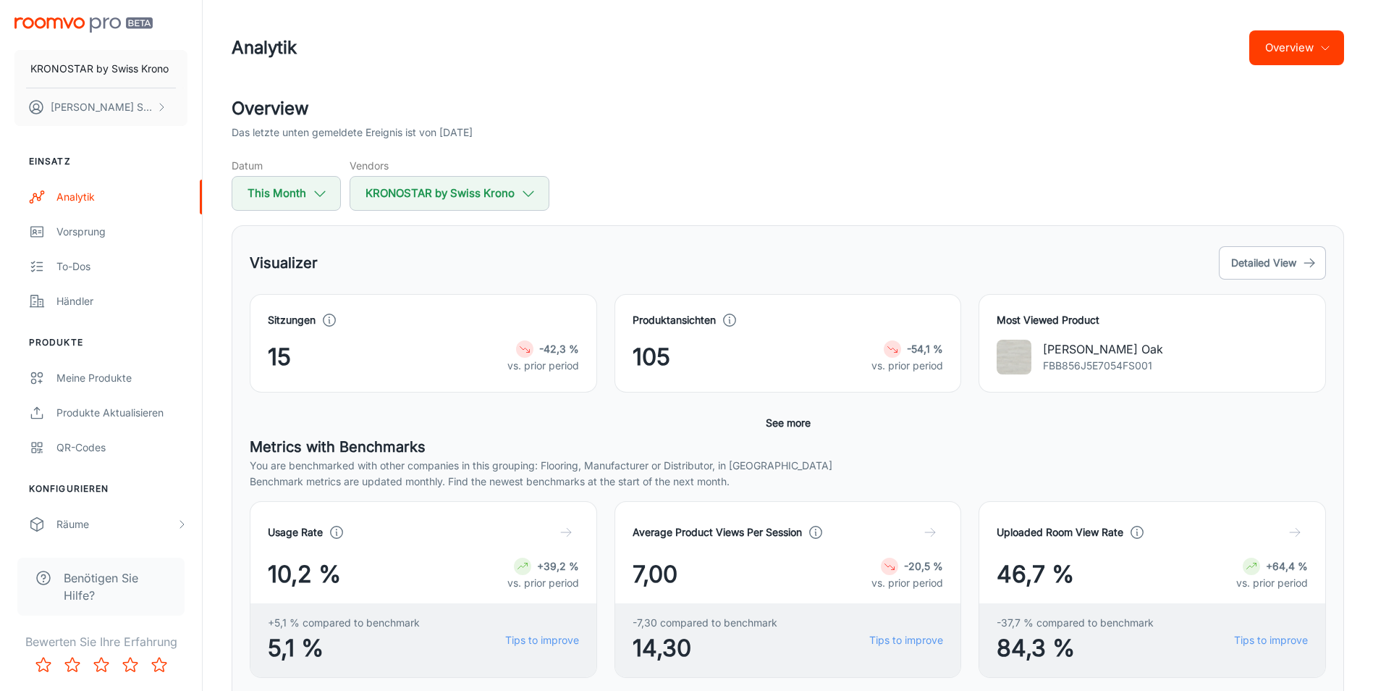
scroll to position [581, 0]
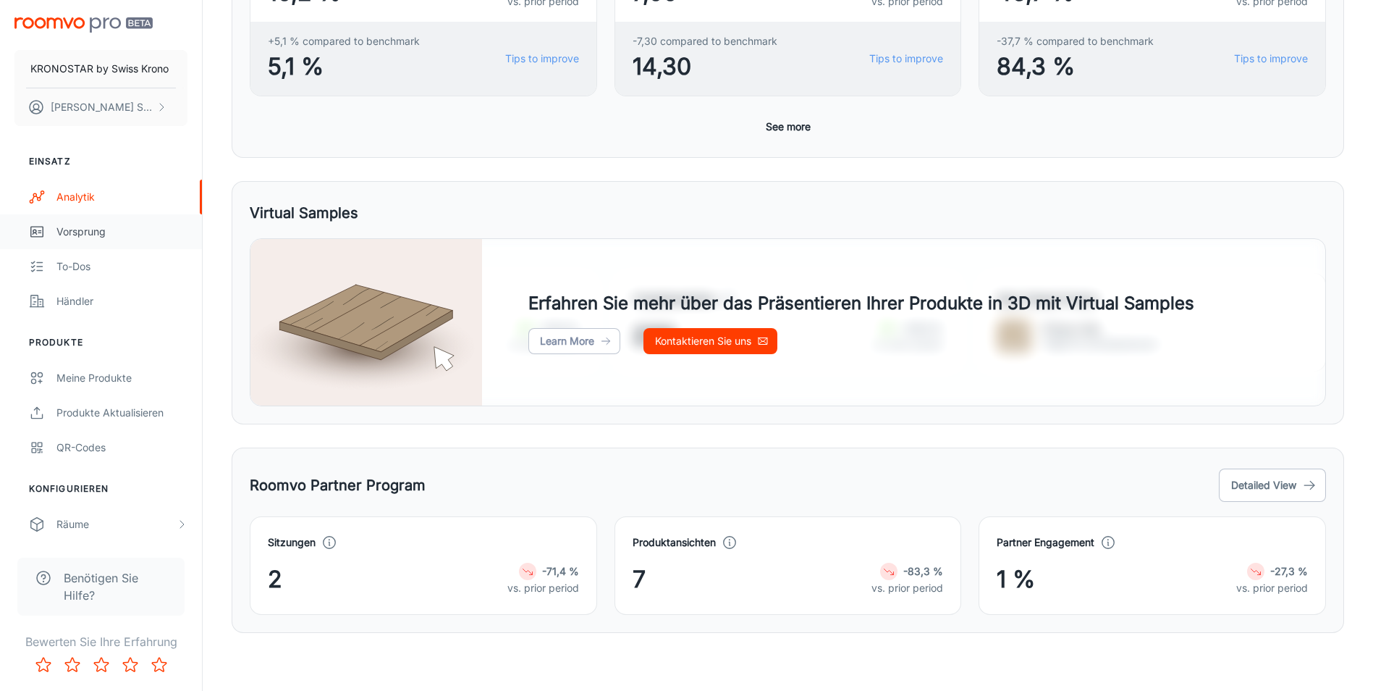
click at [75, 228] on div "Vorsprung" at bounding box center [121, 232] width 131 height 16
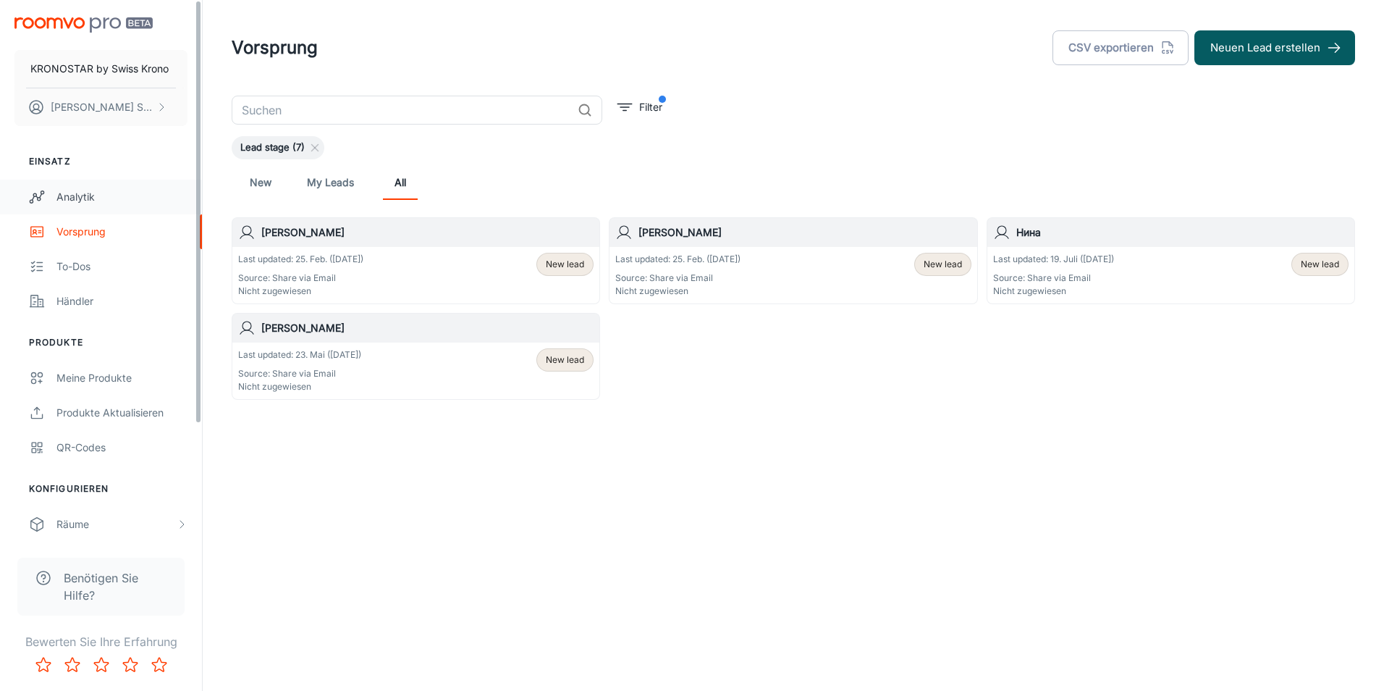
click at [96, 208] on link "Analytik" at bounding box center [101, 197] width 202 height 35
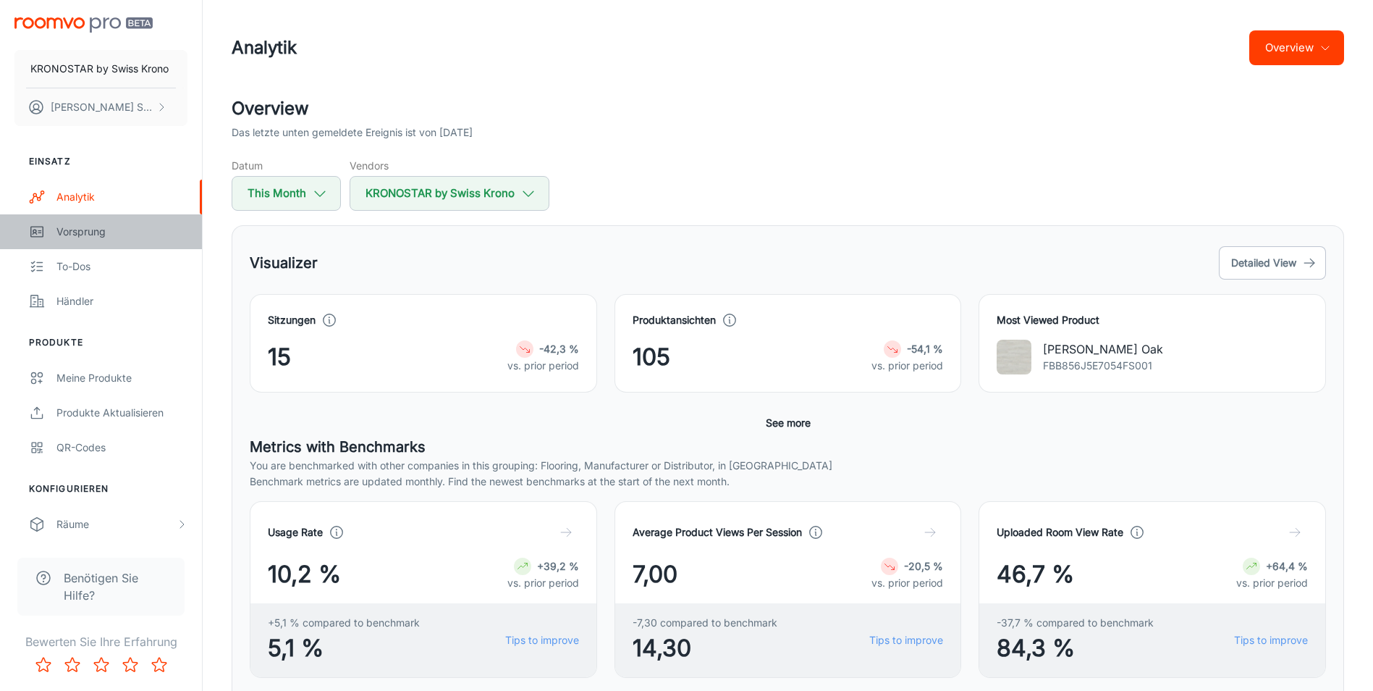
click at [111, 236] on div "Vorsprung" at bounding box center [121, 232] width 131 height 16
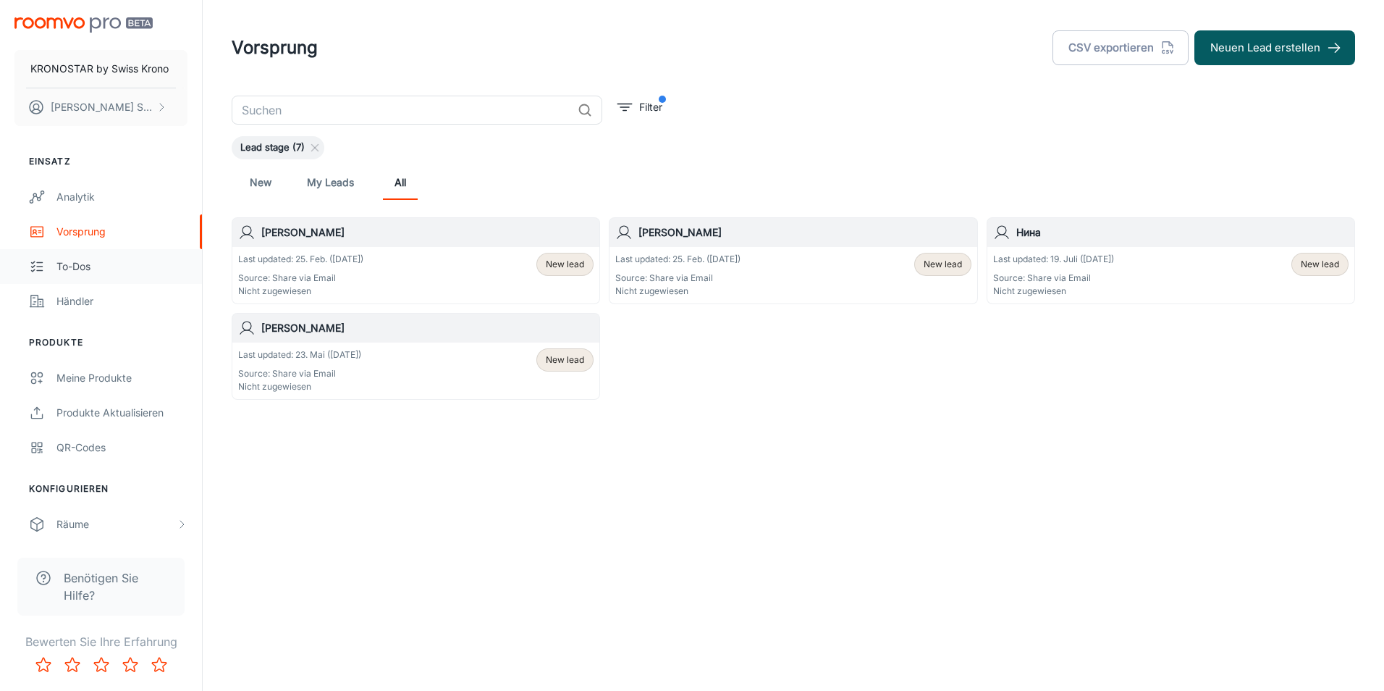
click at [87, 265] on div "To-dos" at bounding box center [121, 266] width 131 height 16
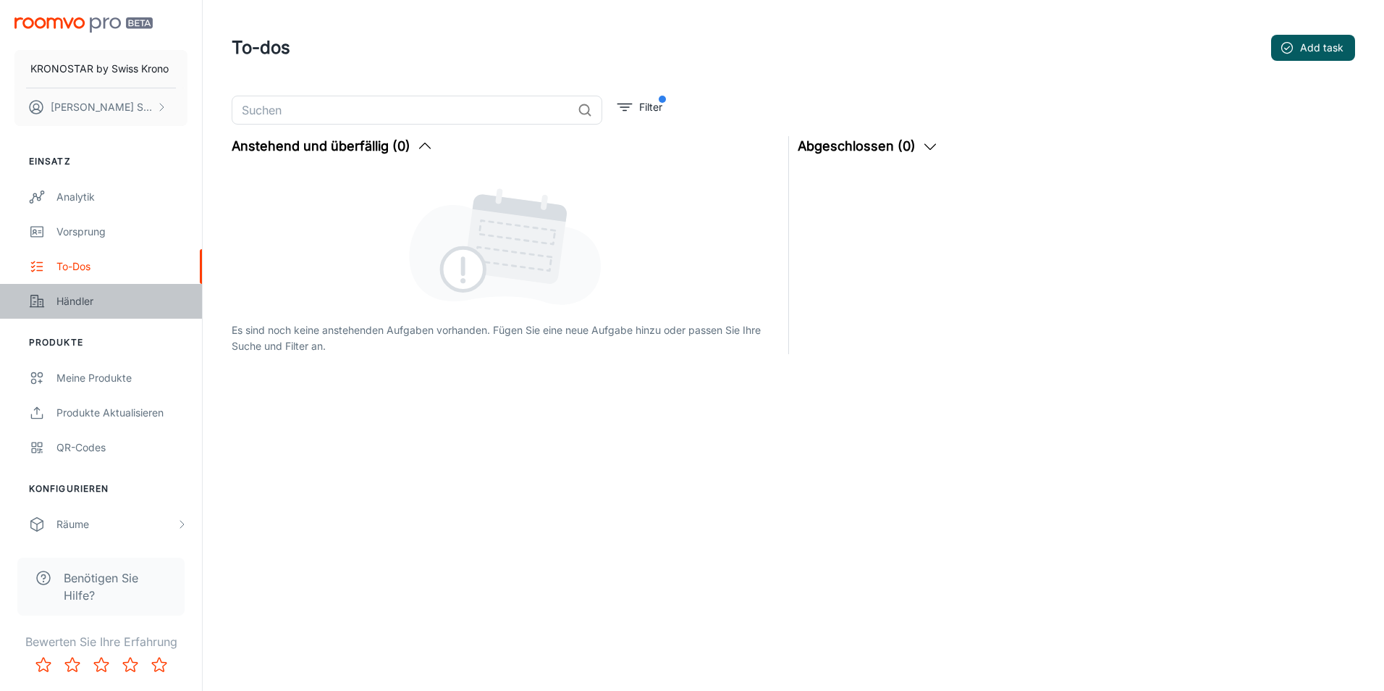
click at [78, 295] on div "Händler" at bounding box center [121, 301] width 131 height 16
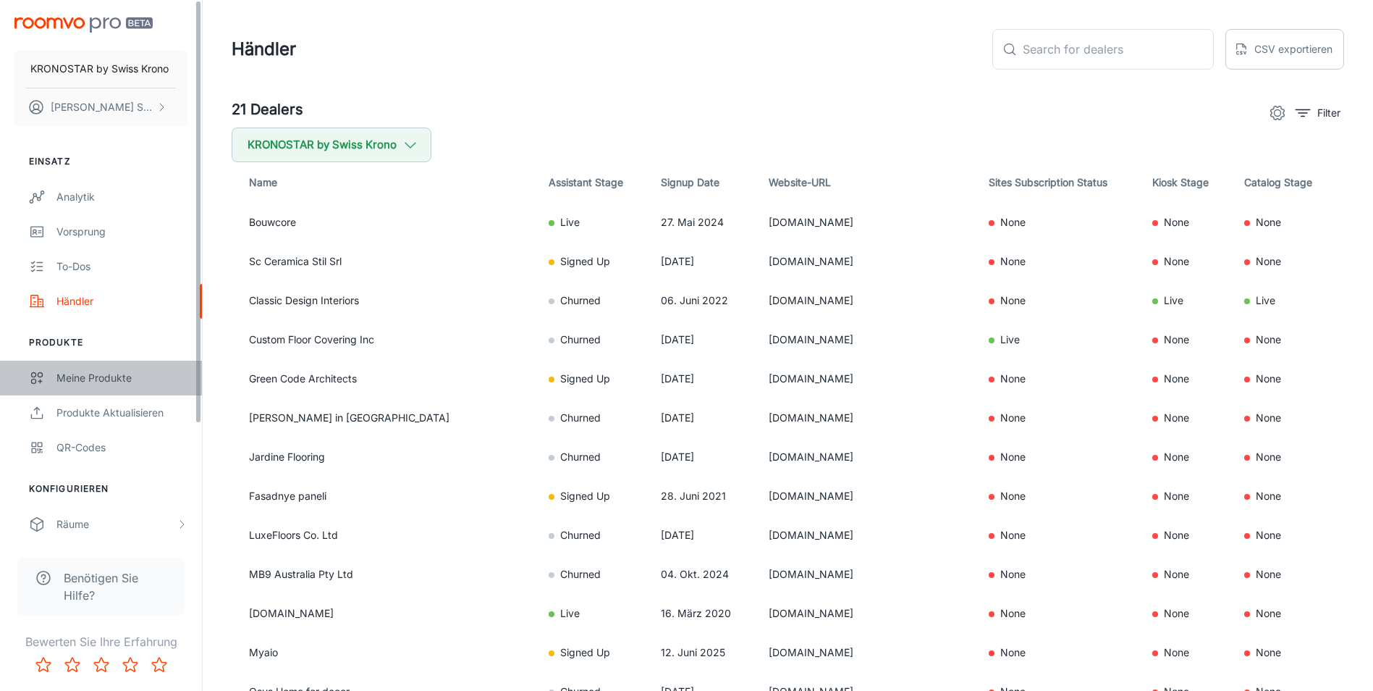
click at [98, 382] on div "Meine Produkte" at bounding box center [121, 378] width 131 height 16
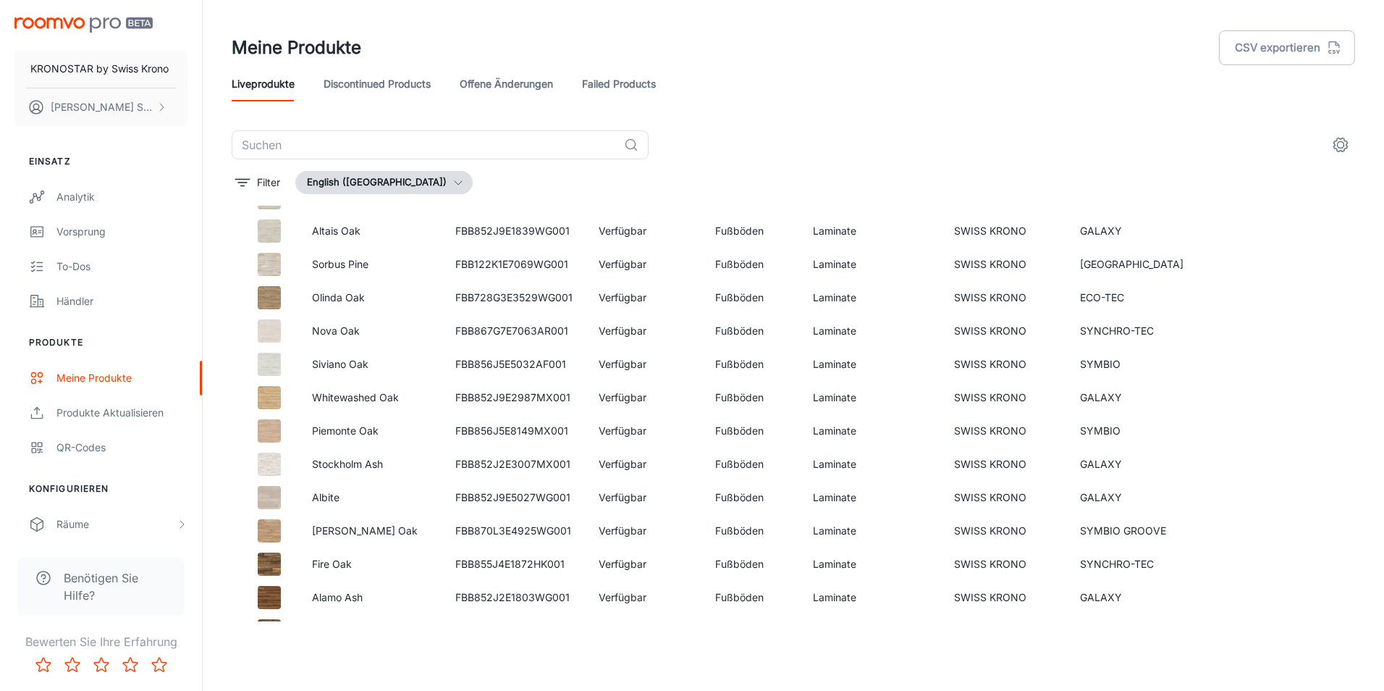
scroll to position [2522, 0]
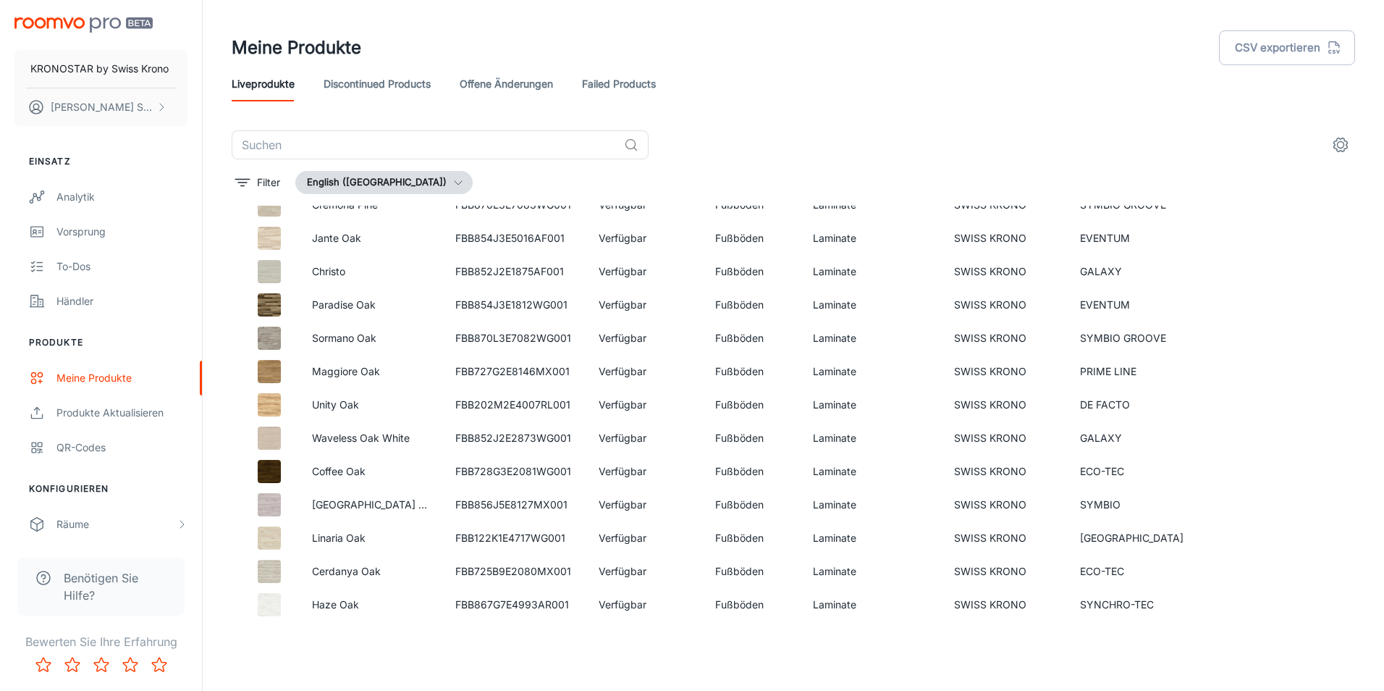
click at [360, 90] on link "Discontinued Products" at bounding box center [377, 84] width 107 height 35
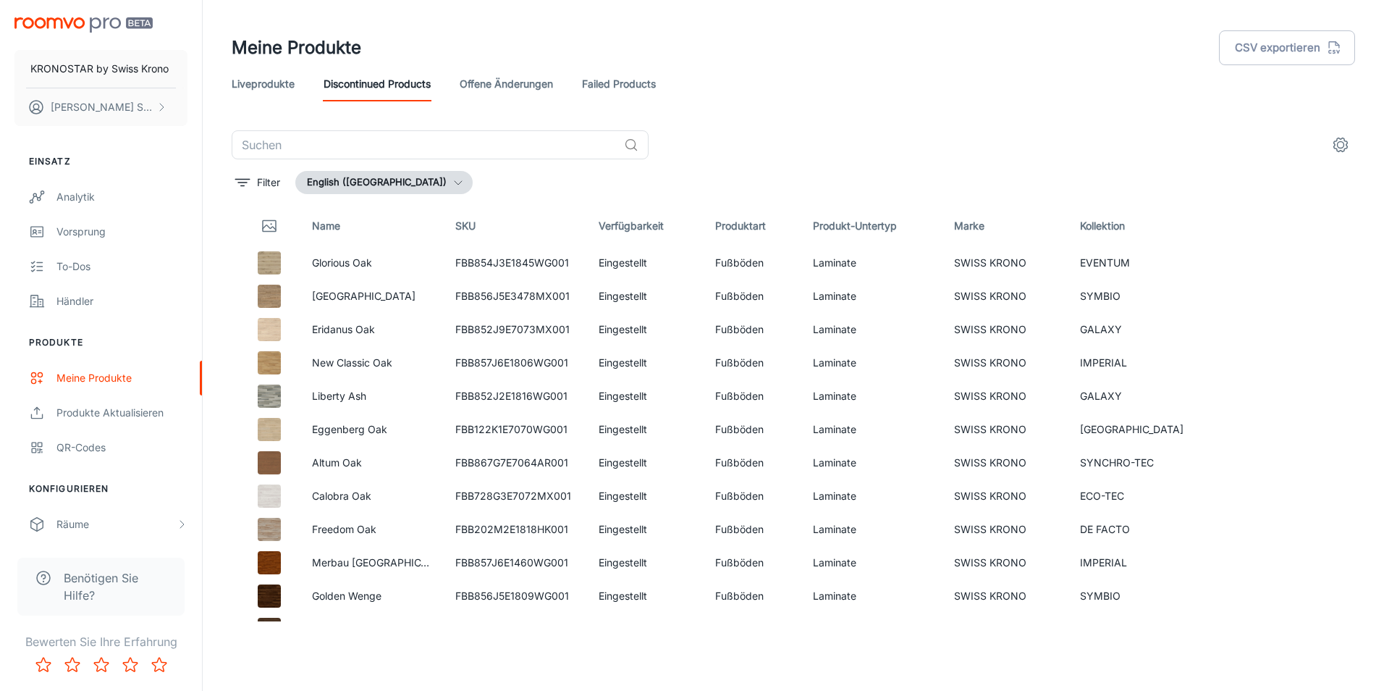
click at [499, 82] on link "offene Änderungen" at bounding box center [506, 84] width 93 height 35
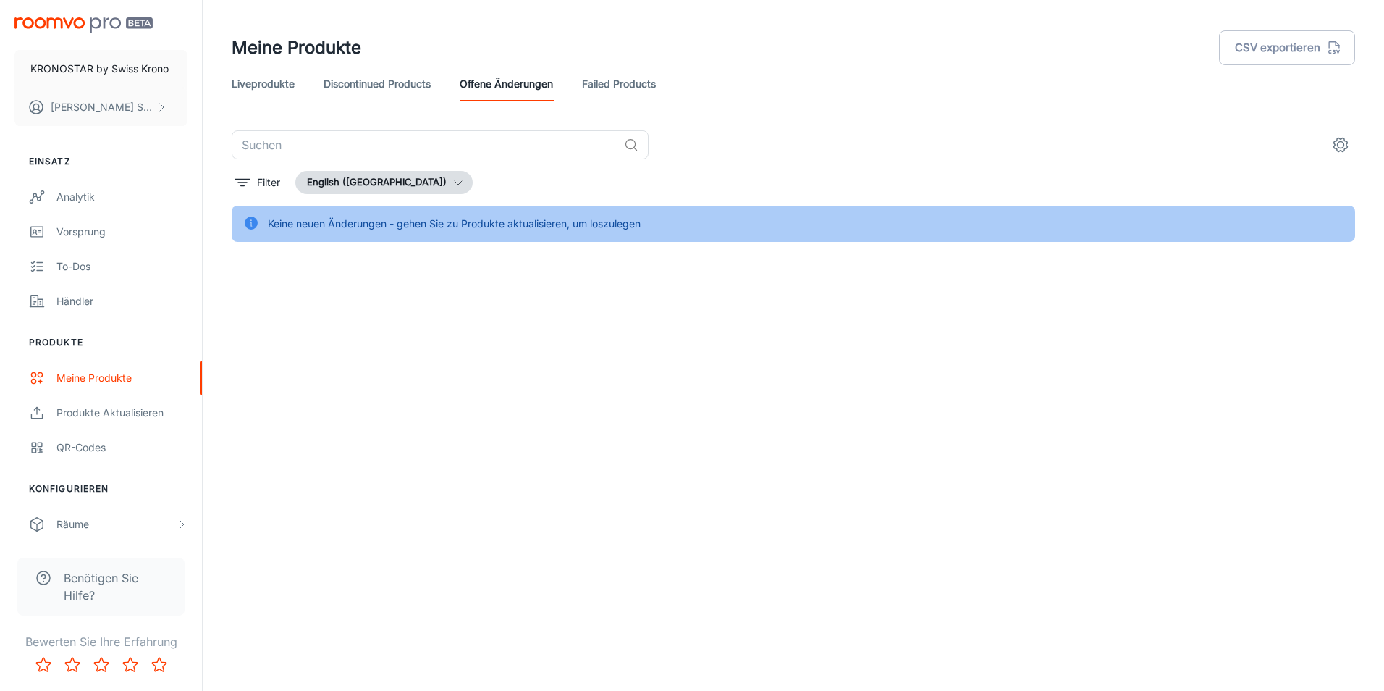
click at [375, 83] on link "Discontinued Products" at bounding box center [377, 84] width 107 height 35
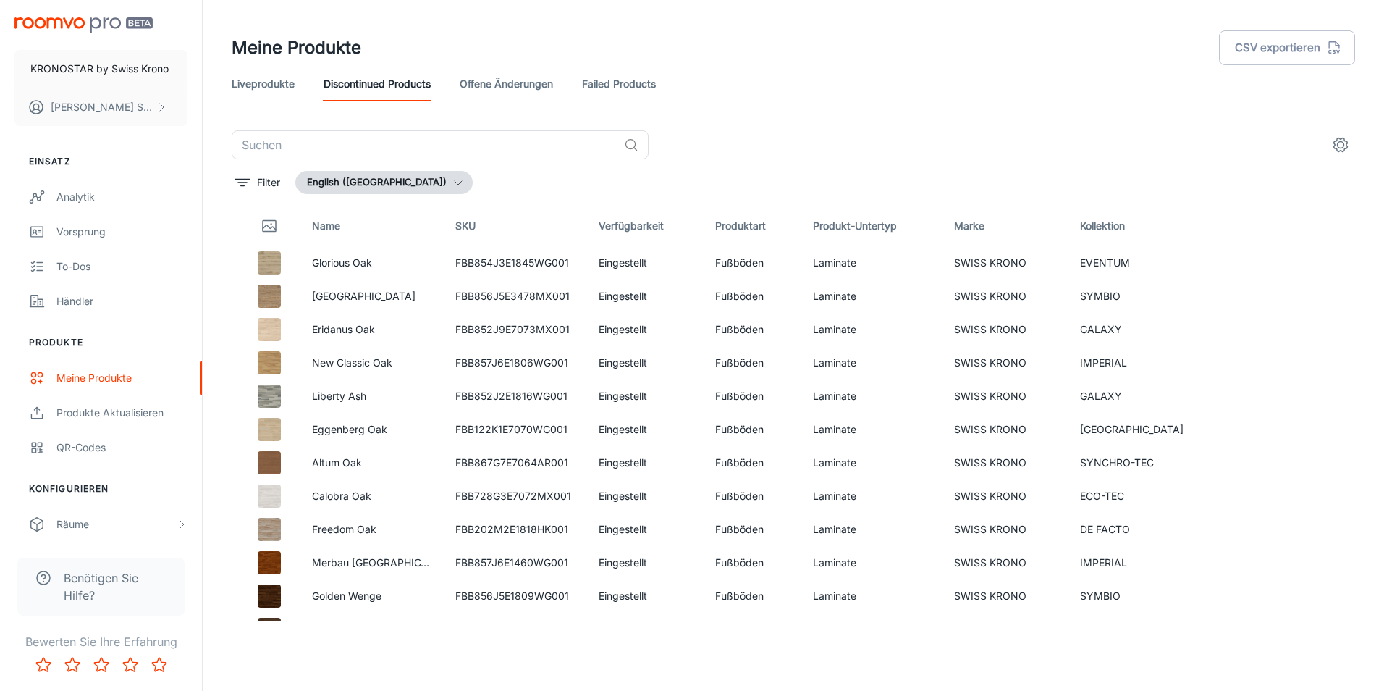
click at [252, 94] on link "Liveprodukte" at bounding box center [263, 84] width 63 height 35
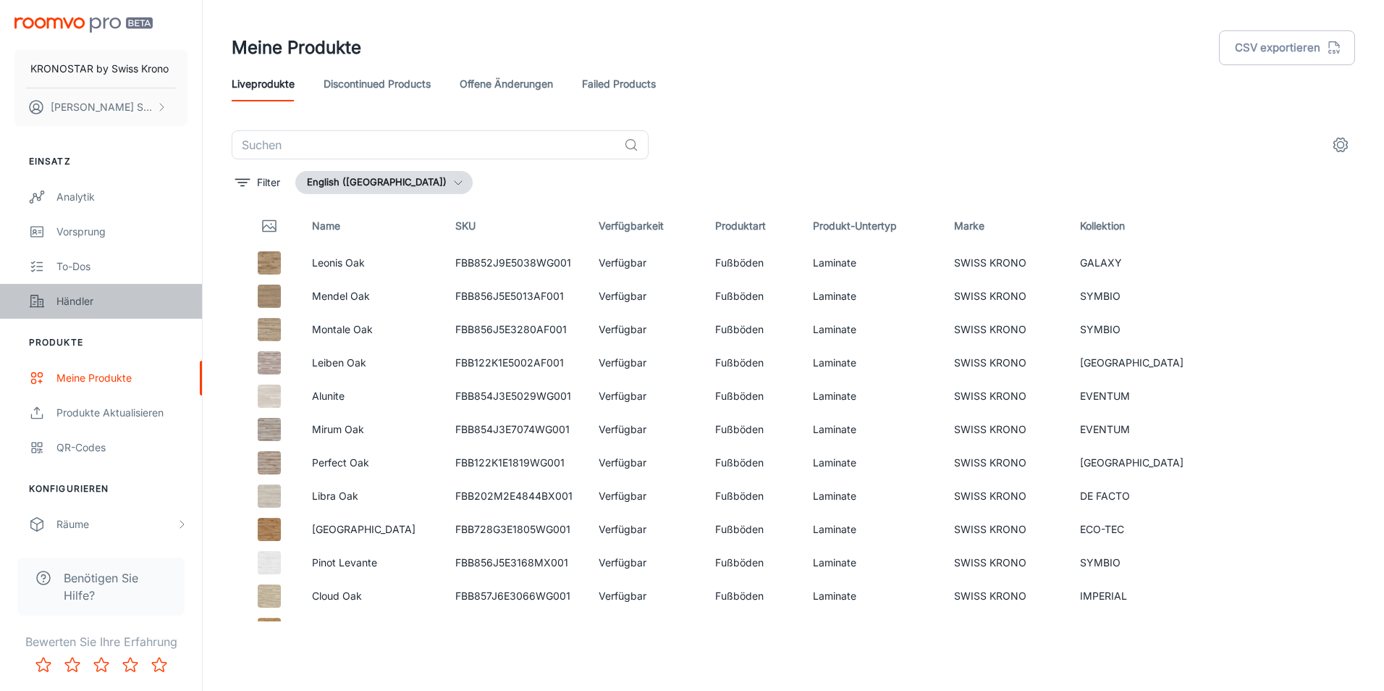
click at [72, 308] on div "Händler" at bounding box center [121, 301] width 131 height 16
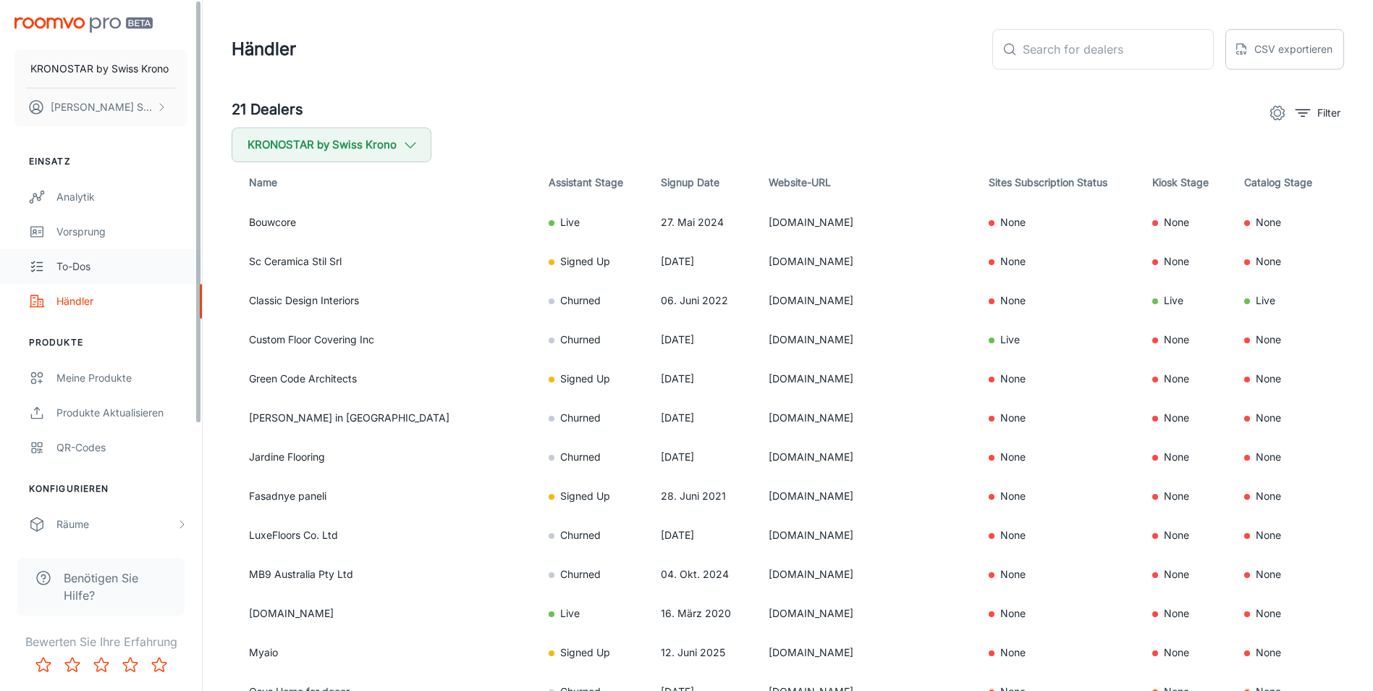
click at [90, 268] on div "To-dos" at bounding box center [121, 266] width 131 height 16
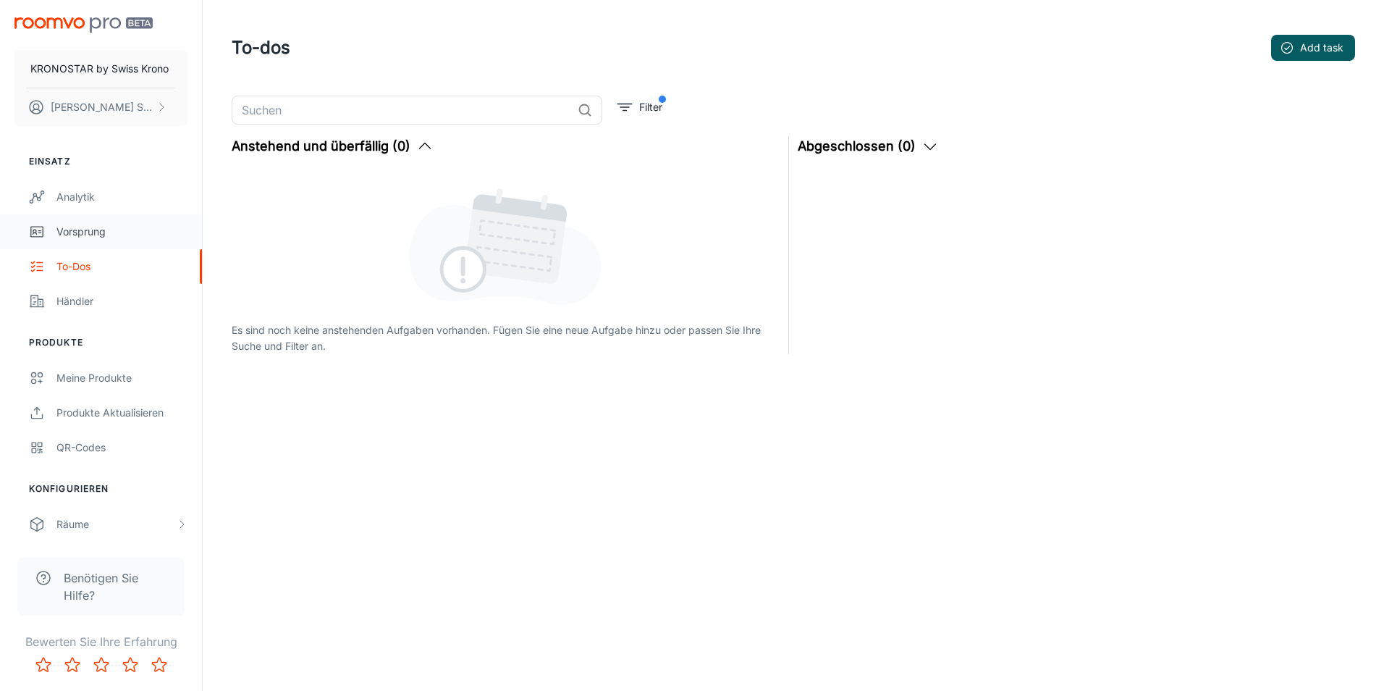
click at [67, 216] on link "Vorsprung" at bounding box center [101, 231] width 202 height 35
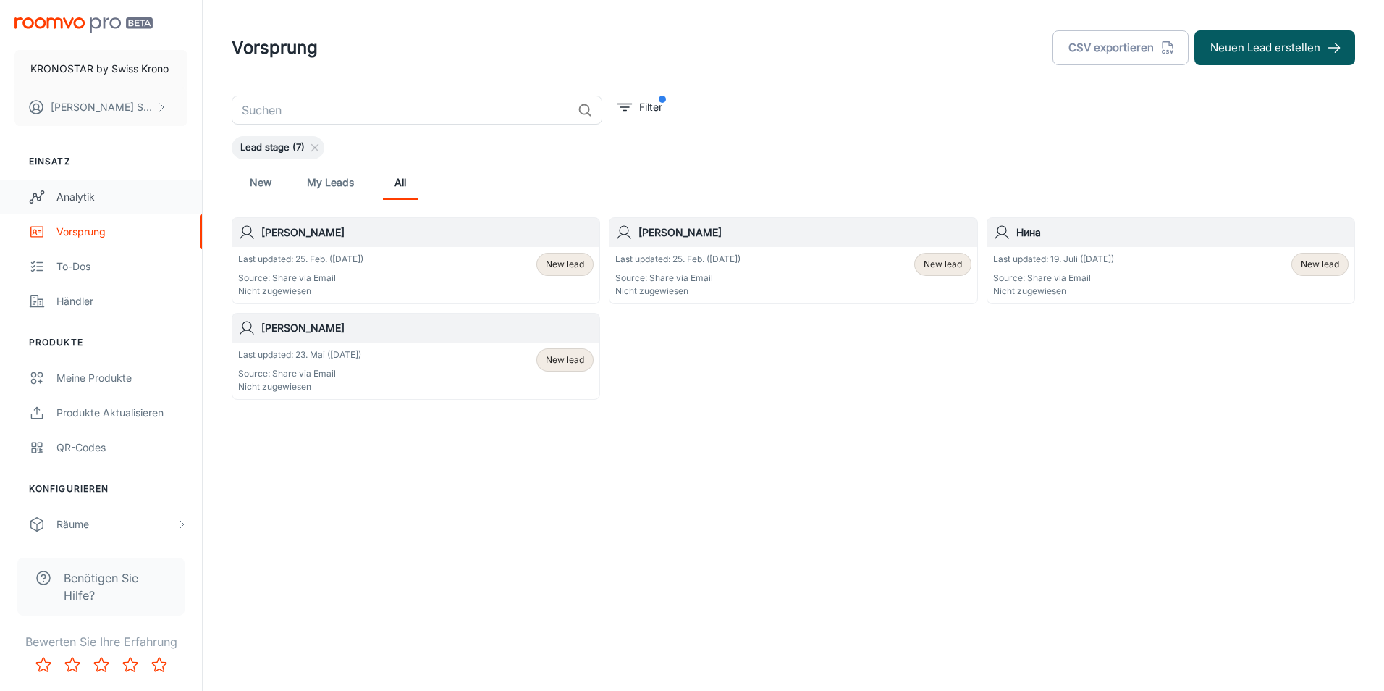
click at [88, 193] on div "Analytik" at bounding box center [121, 197] width 131 height 16
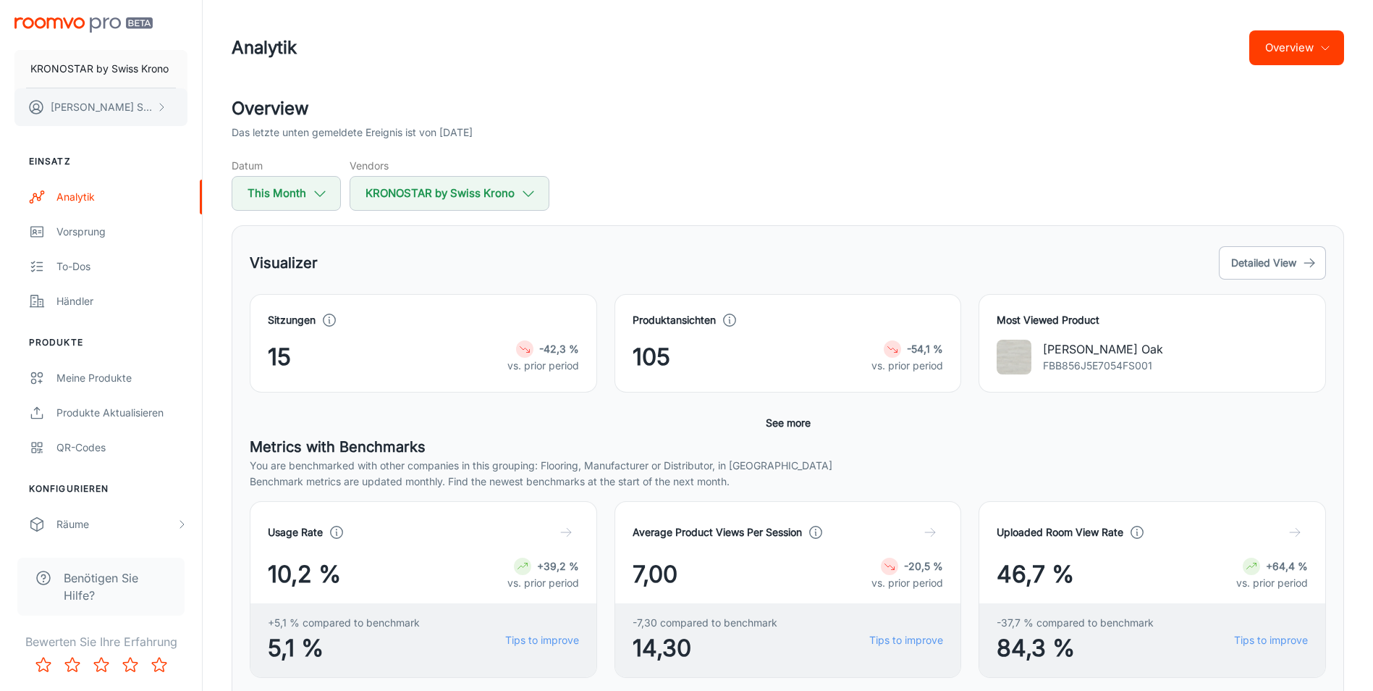
click at [93, 106] on p "[PERSON_NAME]" at bounding box center [102, 107] width 102 height 16
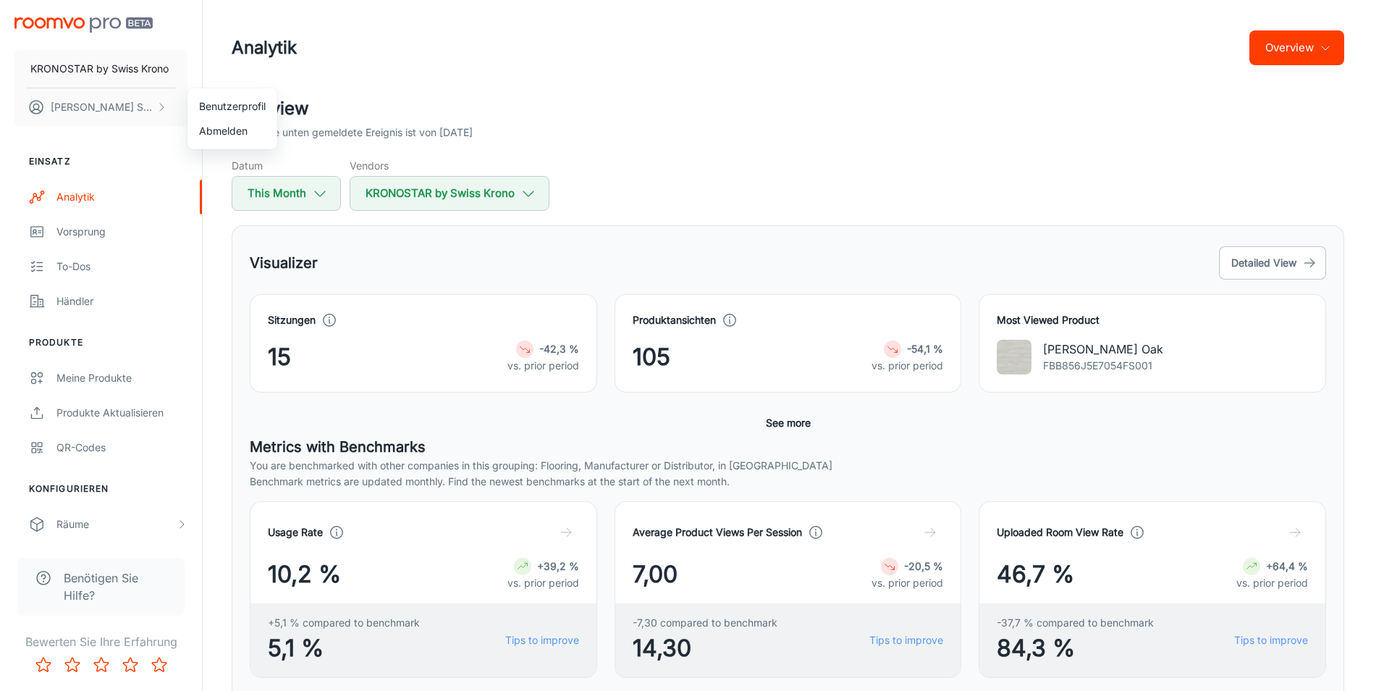
click at [161, 177] on div at bounding box center [692, 345] width 1384 height 691
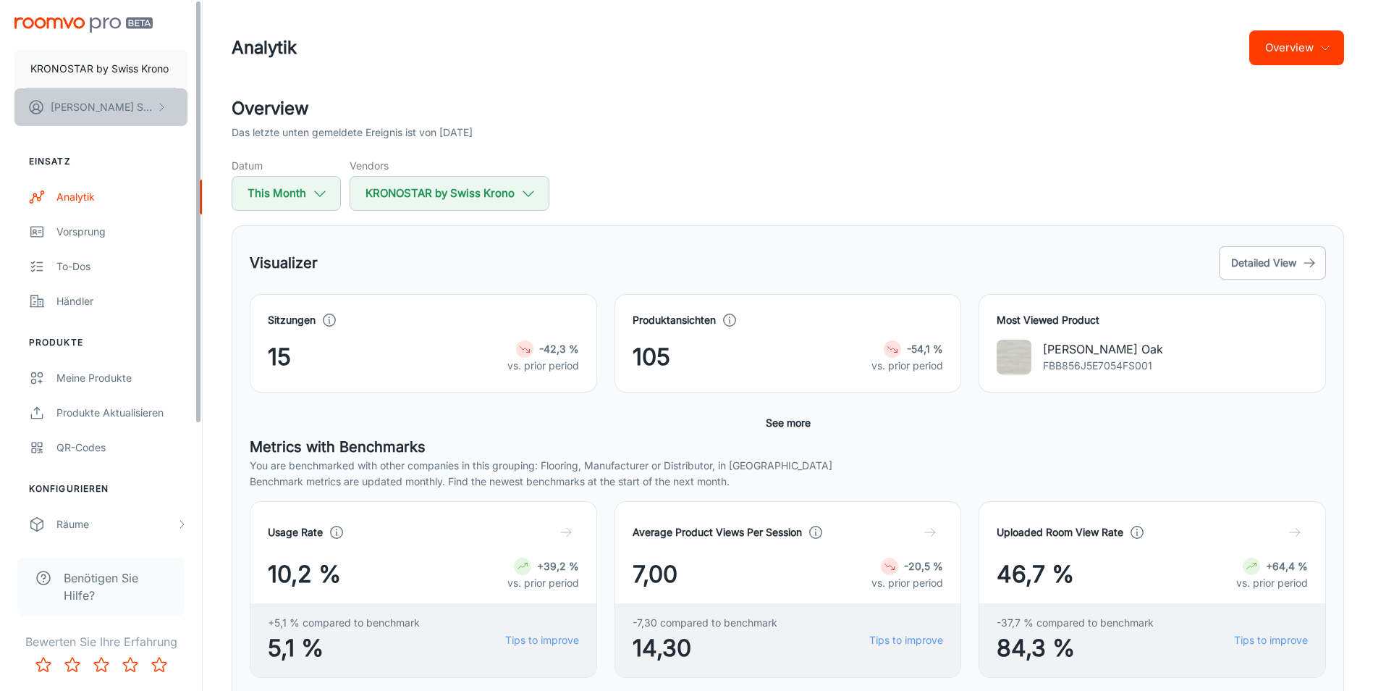
click at [163, 104] on icon "scrollable content" at bounding box center [162, 107] width 12 height 12
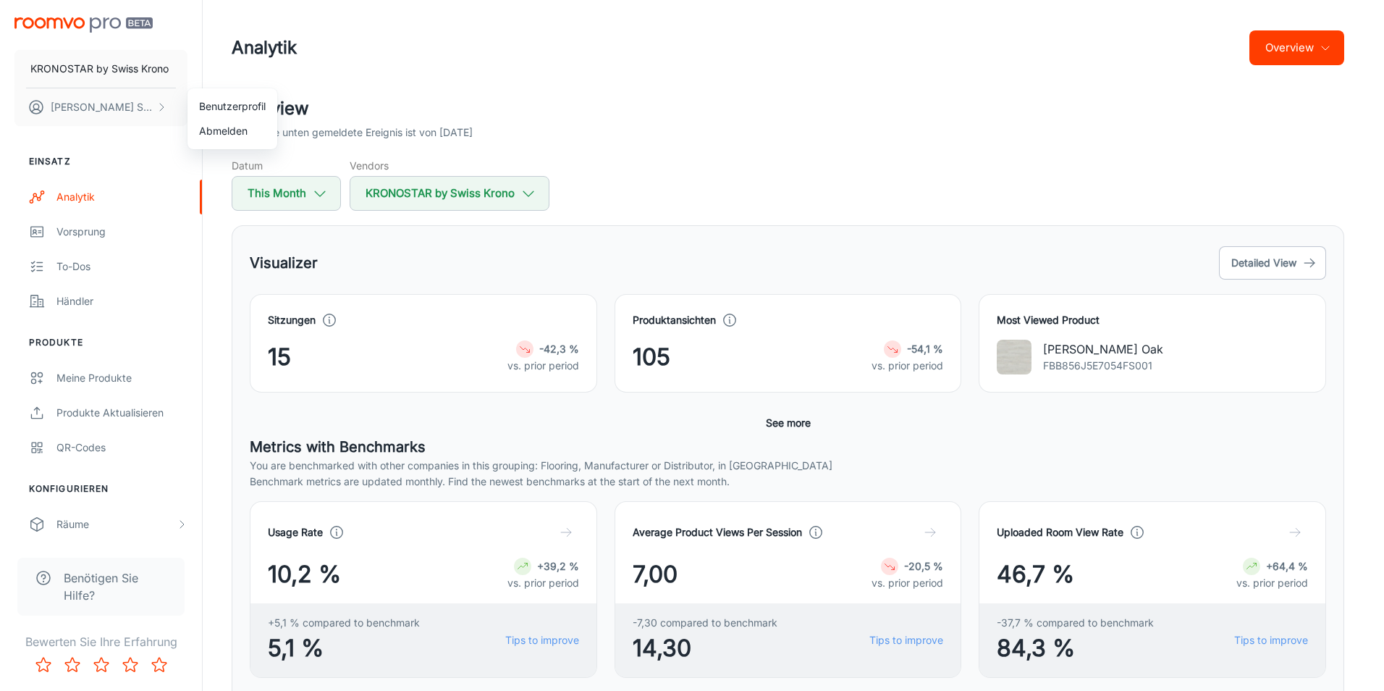
click at [235, 111] on li "Benutzerprofil" at bounding box center [232, 106] width 90 height 25
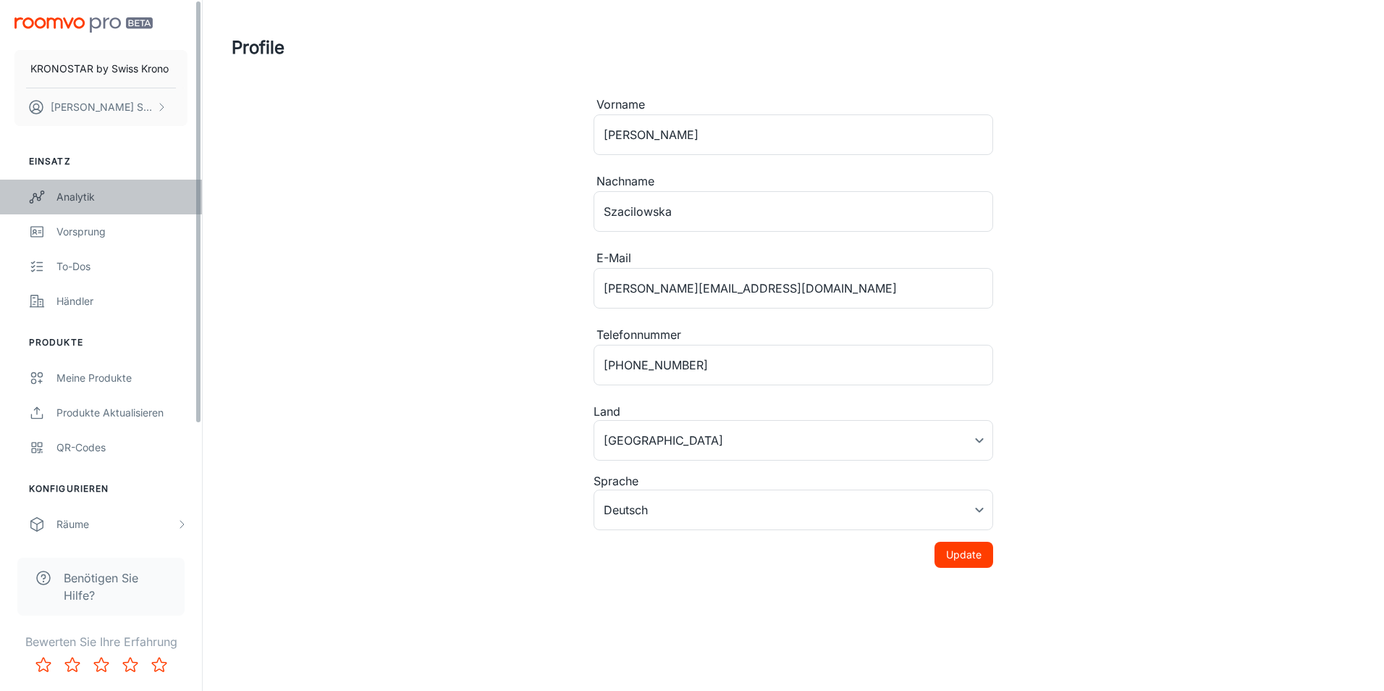
click at [80, 203] on div "Analytik" at bounding box center [121, 197] width 131 height 16
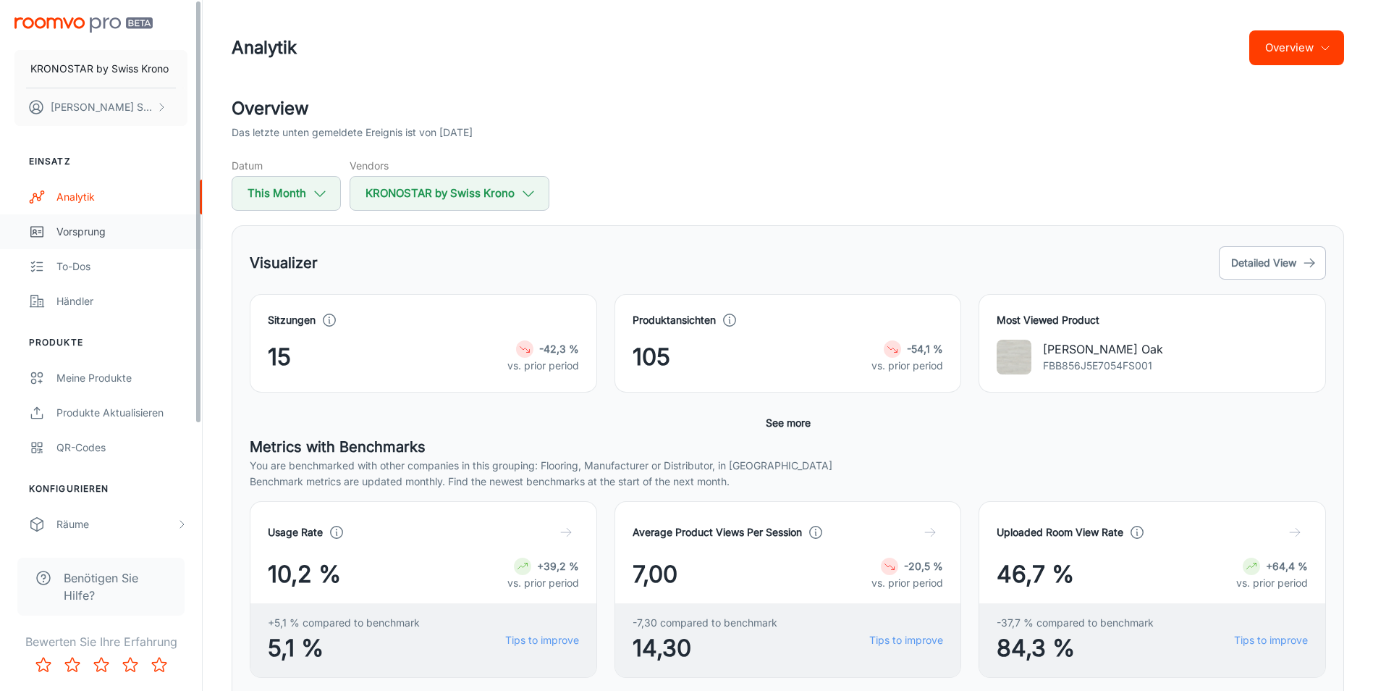
click at [77, 215] on link "Vorsprung" at bounding box center [101, 231] width 202 height 35
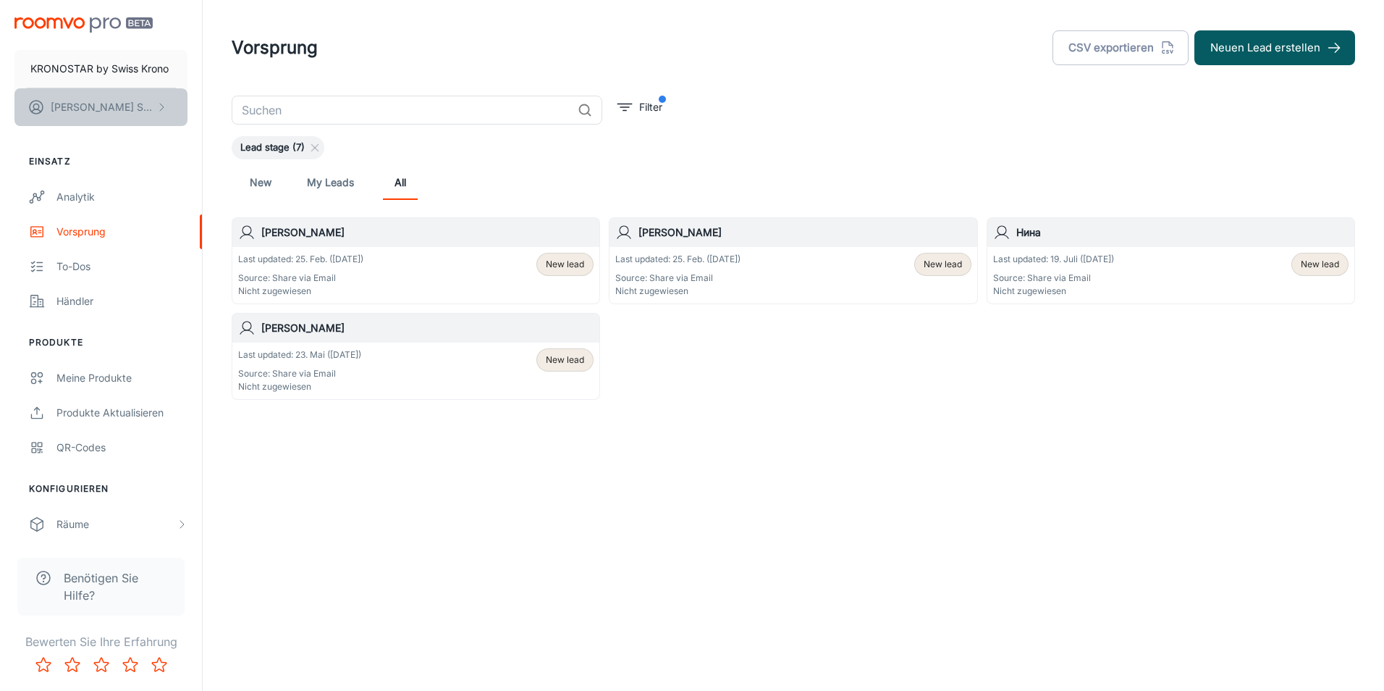
click at [115, 109] on p "[PERSON_NAME]" at bounding box center [102, 107] width 102 height 16
click at [114, 109] on div at bounding box center [692, 345] width 1384 height 691
click at [123, 77] on button "KRONOSTAR by Swiss Krono" at bounding box center [100, 69] width 173 height 38
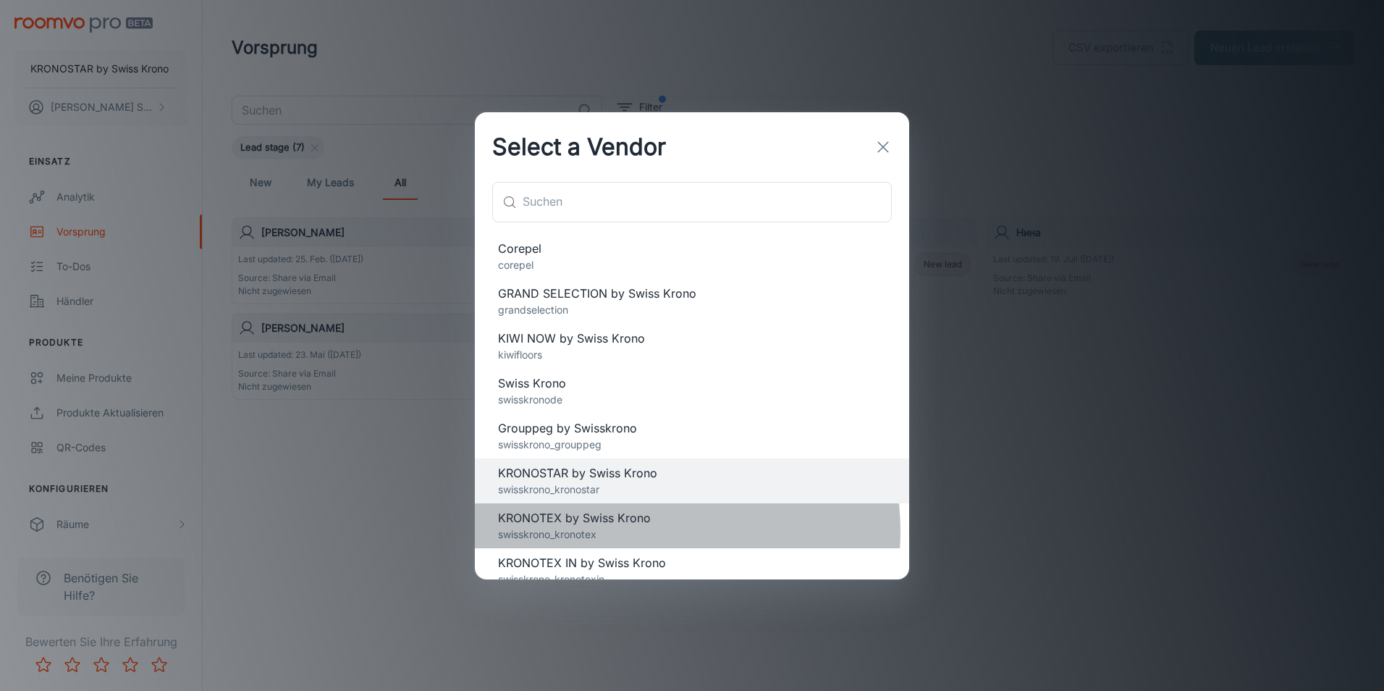
click at [642, 531] on p "swisskrono_kronotex" at bounding box center [692, 534] width 388 height 16
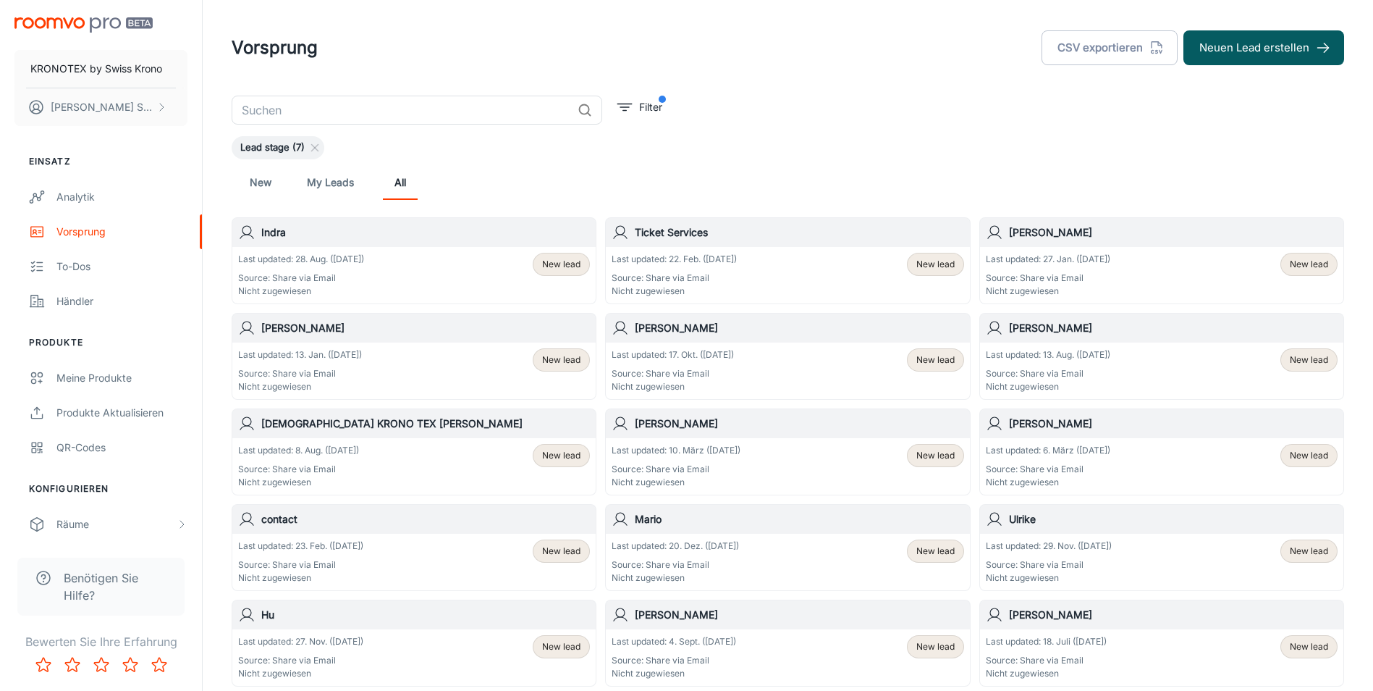
click at [338, 286] on p "Nicht zugewiesen" at bounding box center [301, 290] width 126 height 13
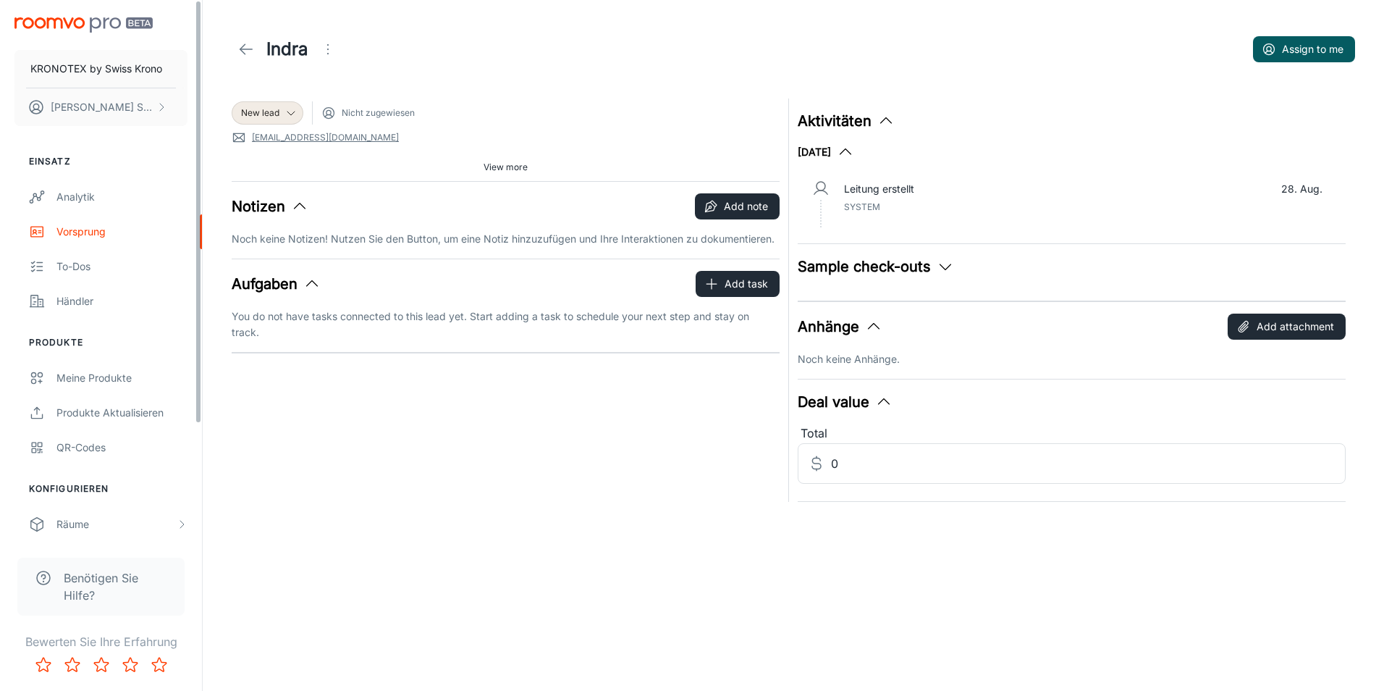
click at [237, 50] on link at bounding box center [246, 49] width 29 height 29
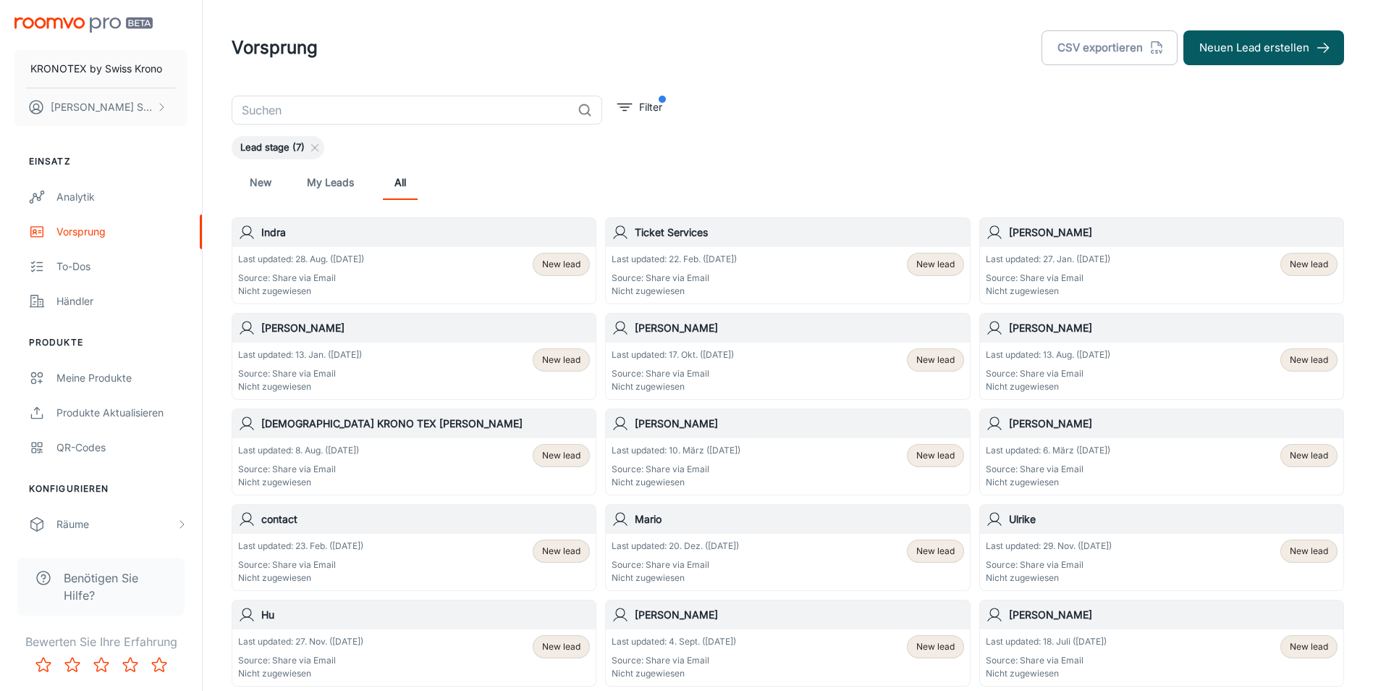
click at [290, 224] on div "Indra" at bounding box center [413, 232] width 363 height 29
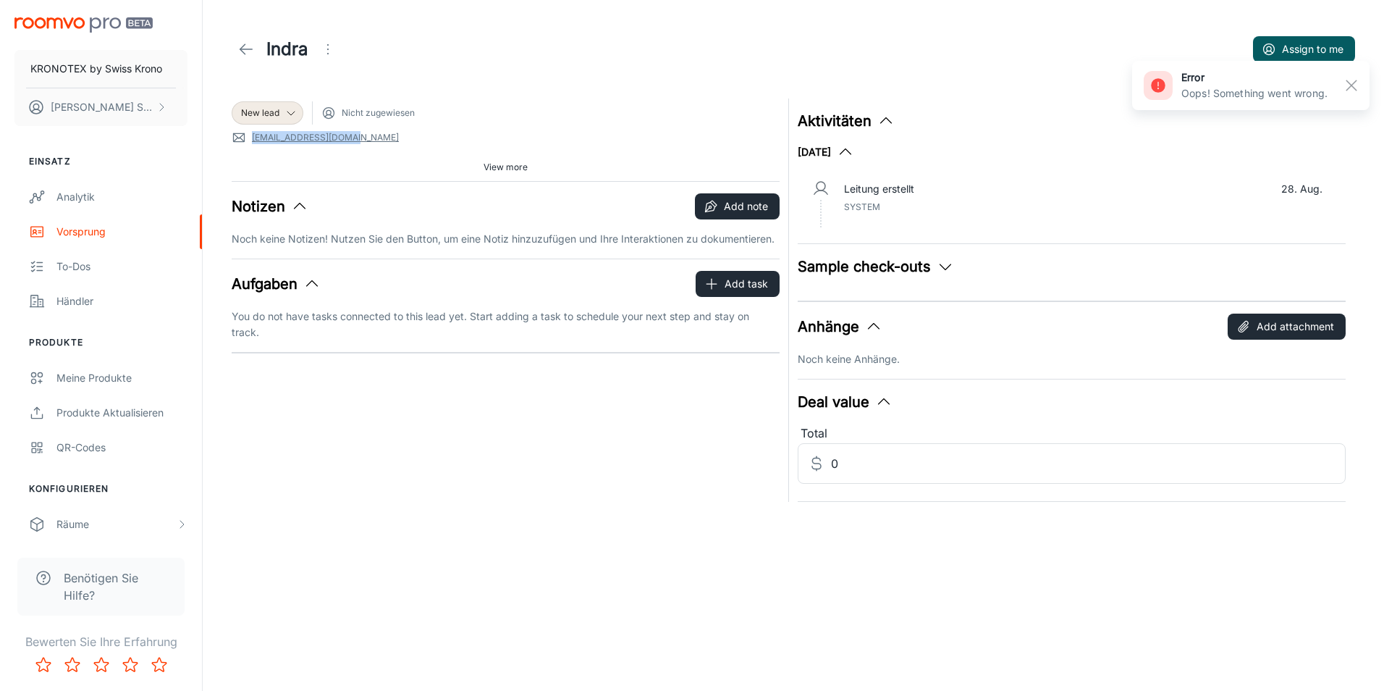
drag, startPoint x: 376, startPoint y: 140, endPoint x: 252, endPoint y: 140, distance: 123.8
click at [252, 140] on span "[EMAIL_ADDRESS][DOMAIN_NAME]" at bounding box center [506, 137] width 548 height 14
copy link "[EMAIL_ADDRESS][DOMAIN_NAME]"
click at [480, 400] on div "New lead Nicht zugewiesen [EMAIL_ADDRESS][DOMAIN_NAME] Source: Share via Email …" at bounding box center [501, 296] width 557 height 412
click at [78, 195] on div "Analytik" at bounding box center [121, 197] width 131 height 16
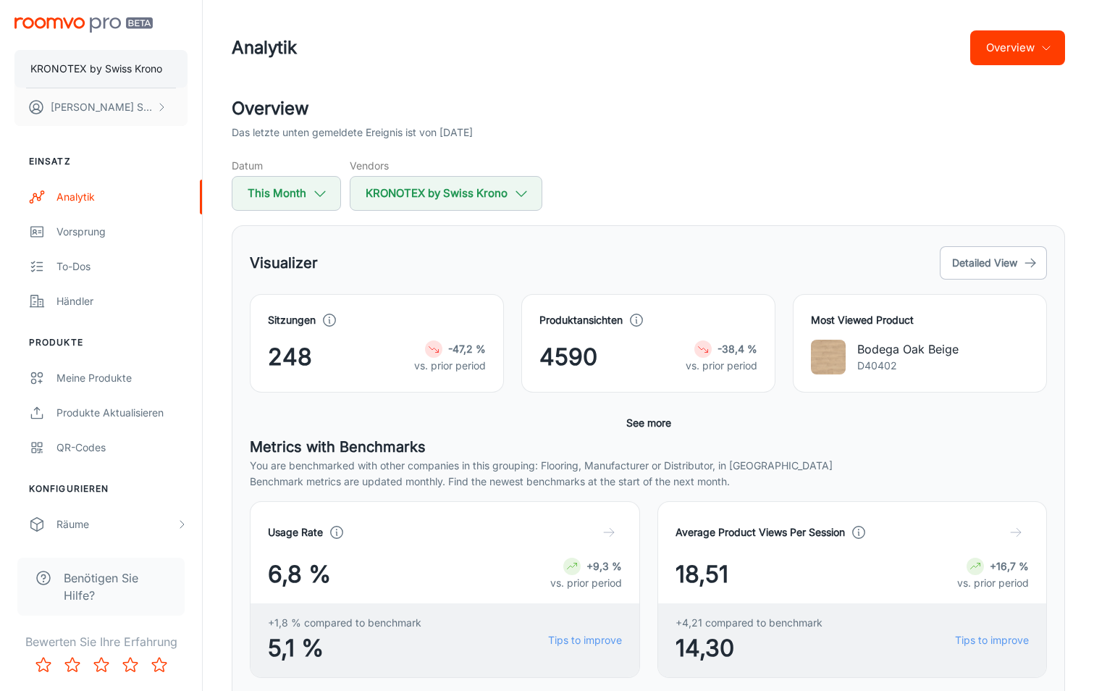
click at [107, 82] on button "KRONOTEX by Swiss Krono" at bounding box center [100, 69] width 173 height 38
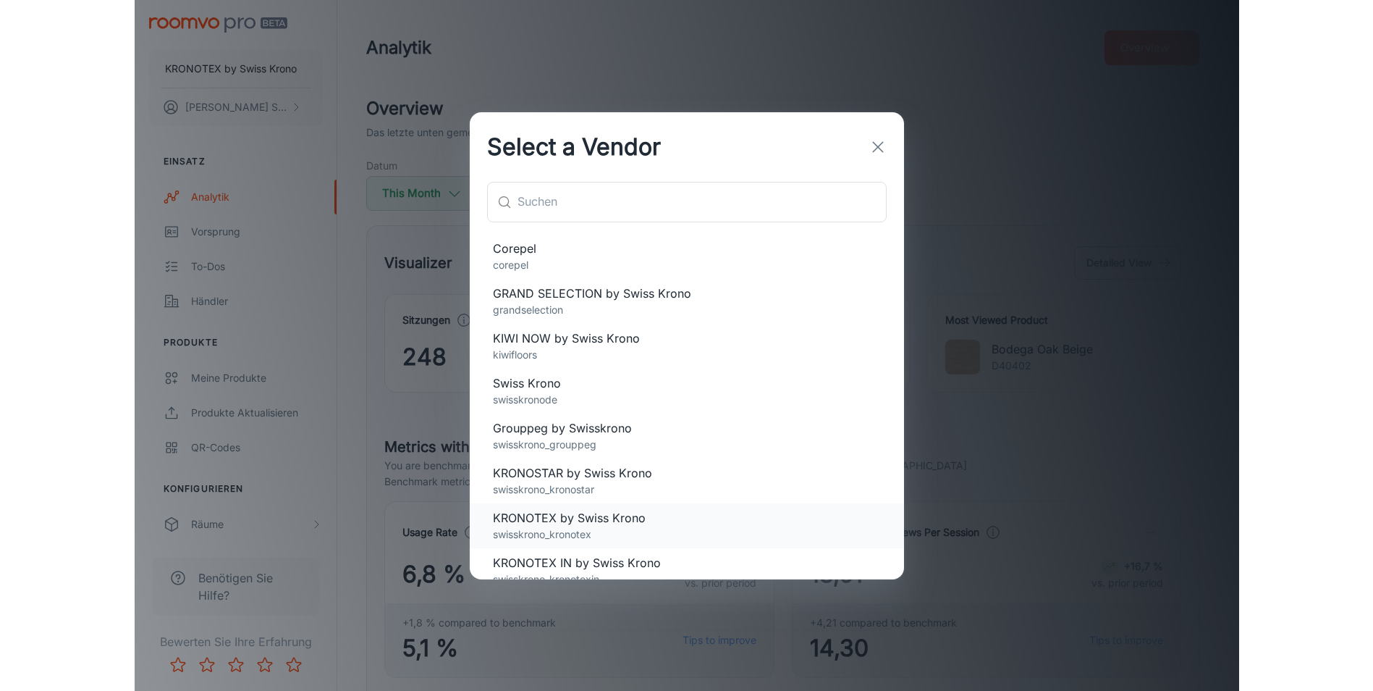
scroll to position [148, 0]
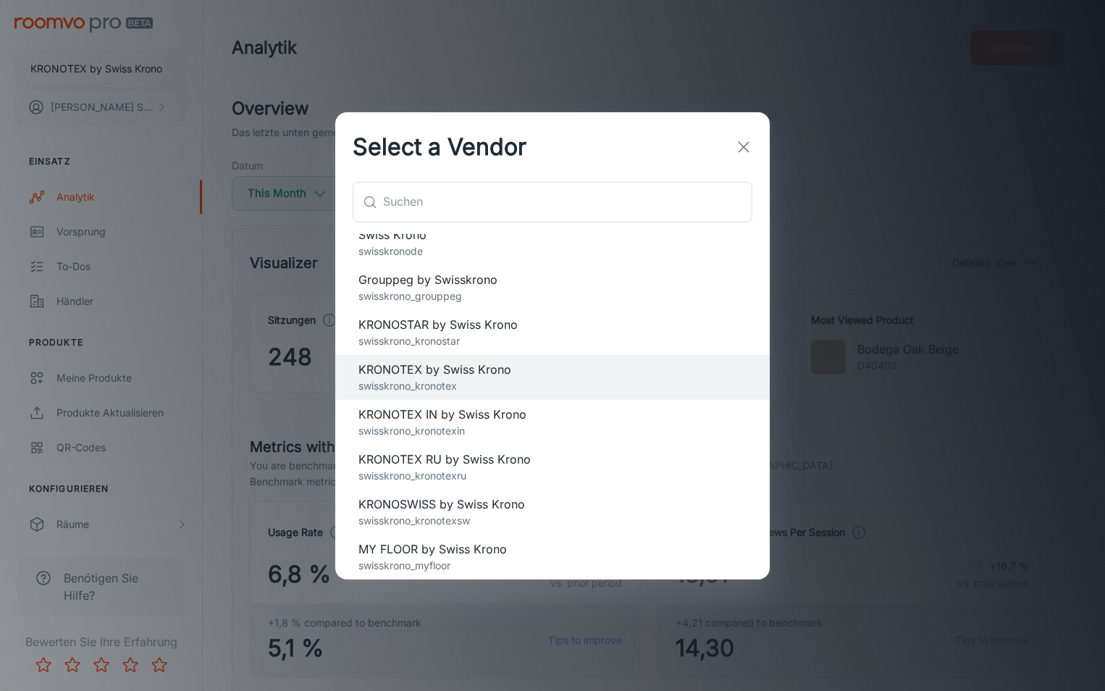
click at [942, 162] on div "Select a Vendor ​ ​ Corepel corepel GRAND SELECTION by Swiss Krono grandselecti…" at bounding box center [552, 345] width 1105 height 691
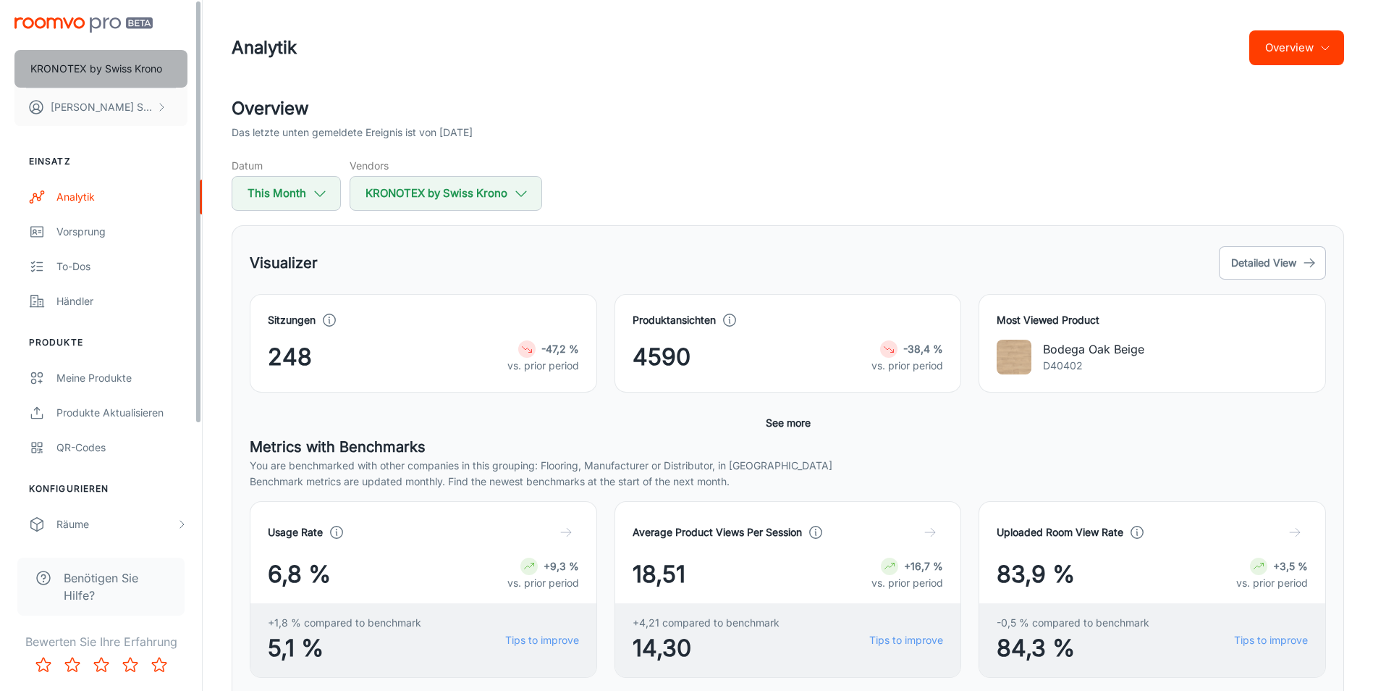
click at [93, 59] on button "KRONOTEX by Swiss Krono" at bounding box center [100, 69] width 173 height 38
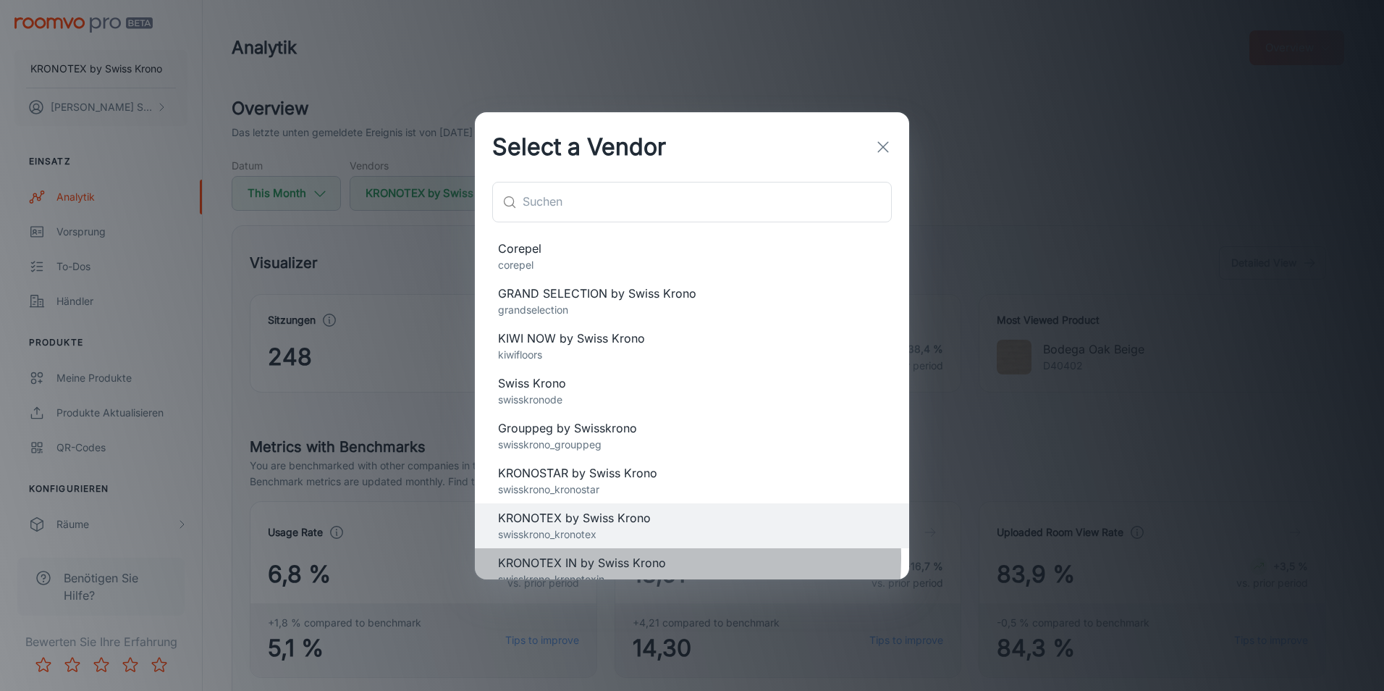
click at [615, 557] on span "KRONOTEX IN by Swiss Krono" at bounding box center [692, 562] width 388 height 17
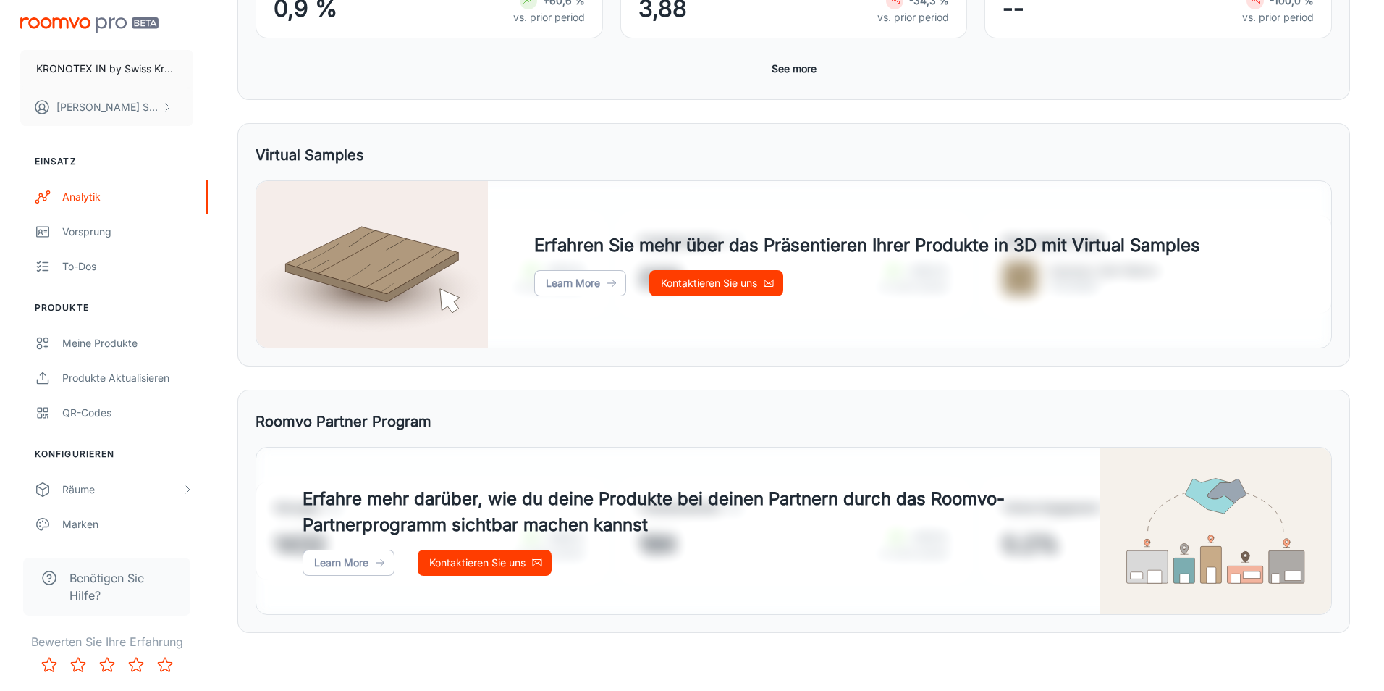
scroll to position [0, 0]
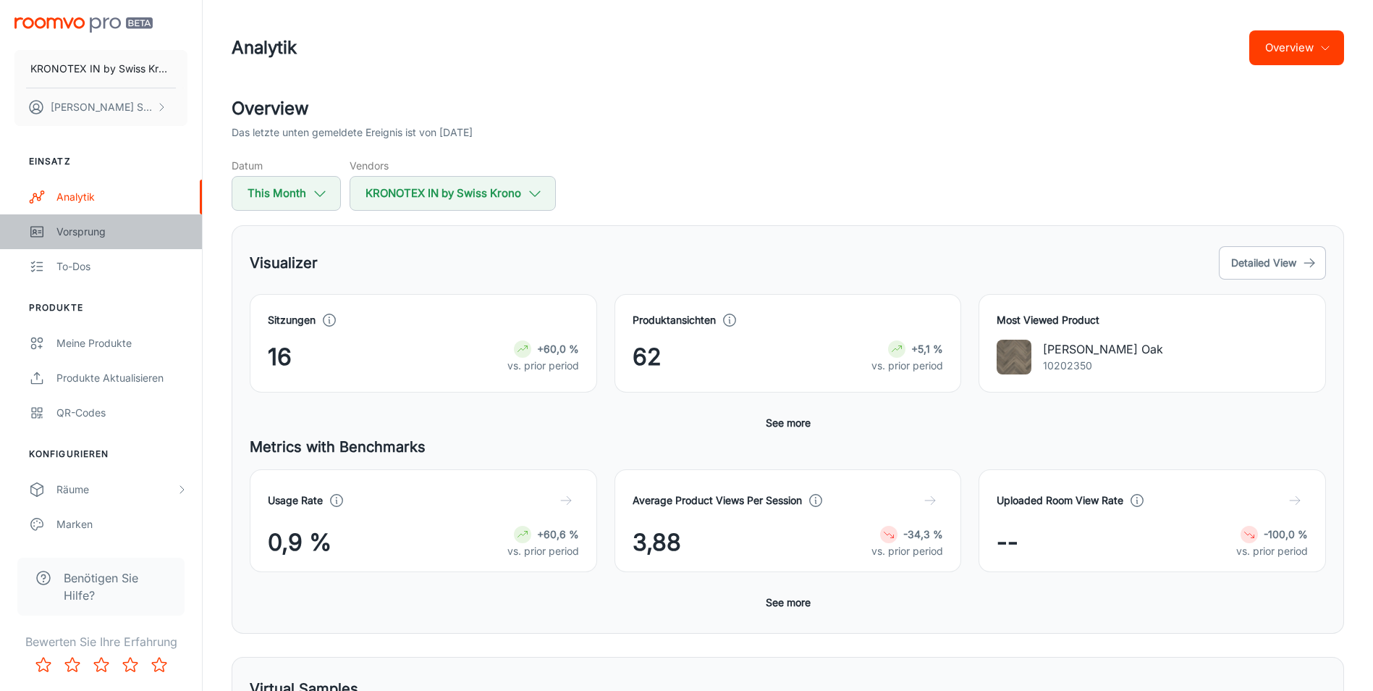
click at [75, 234] on div "Vorsprung" at bounding box center [121, 232] width 131 height 16
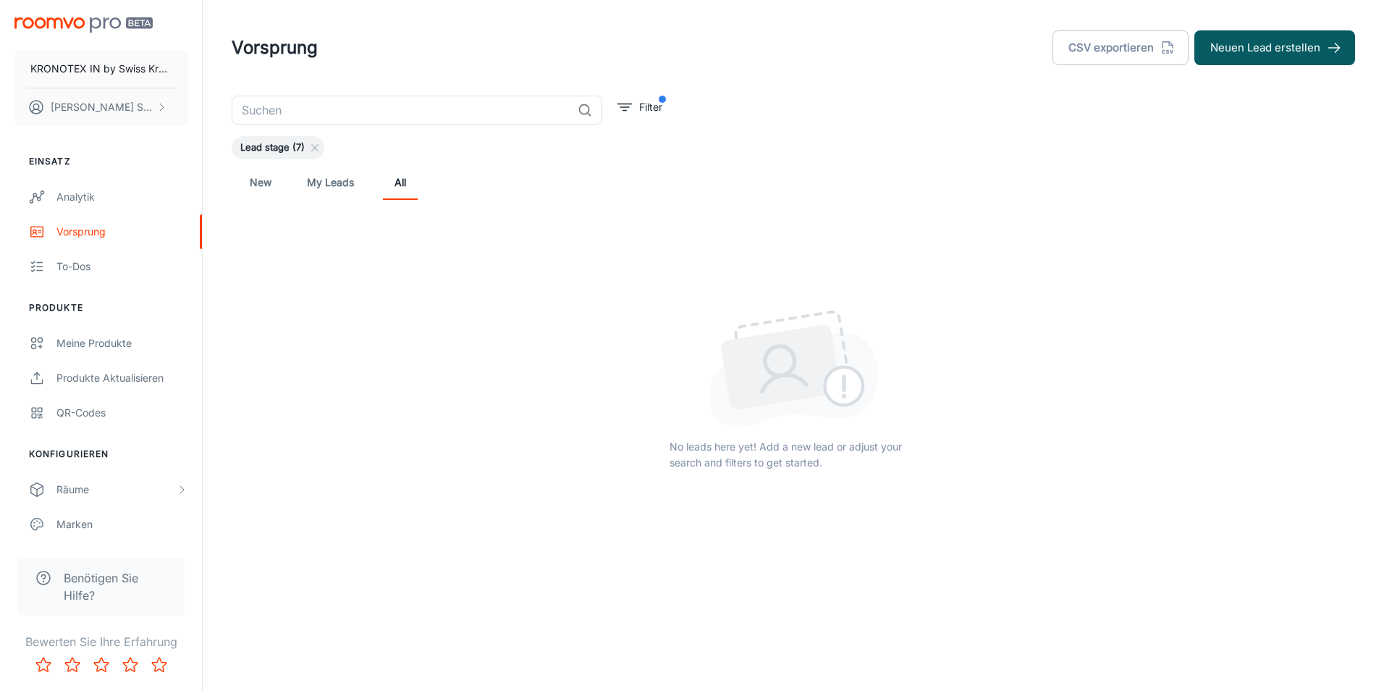
click at [311, 174] on link "My Leads" at bounding box center [330, 182] width 47 height 35
click at [250, 185] on link "New" at bounding box center [260, 182] width 35 height 35
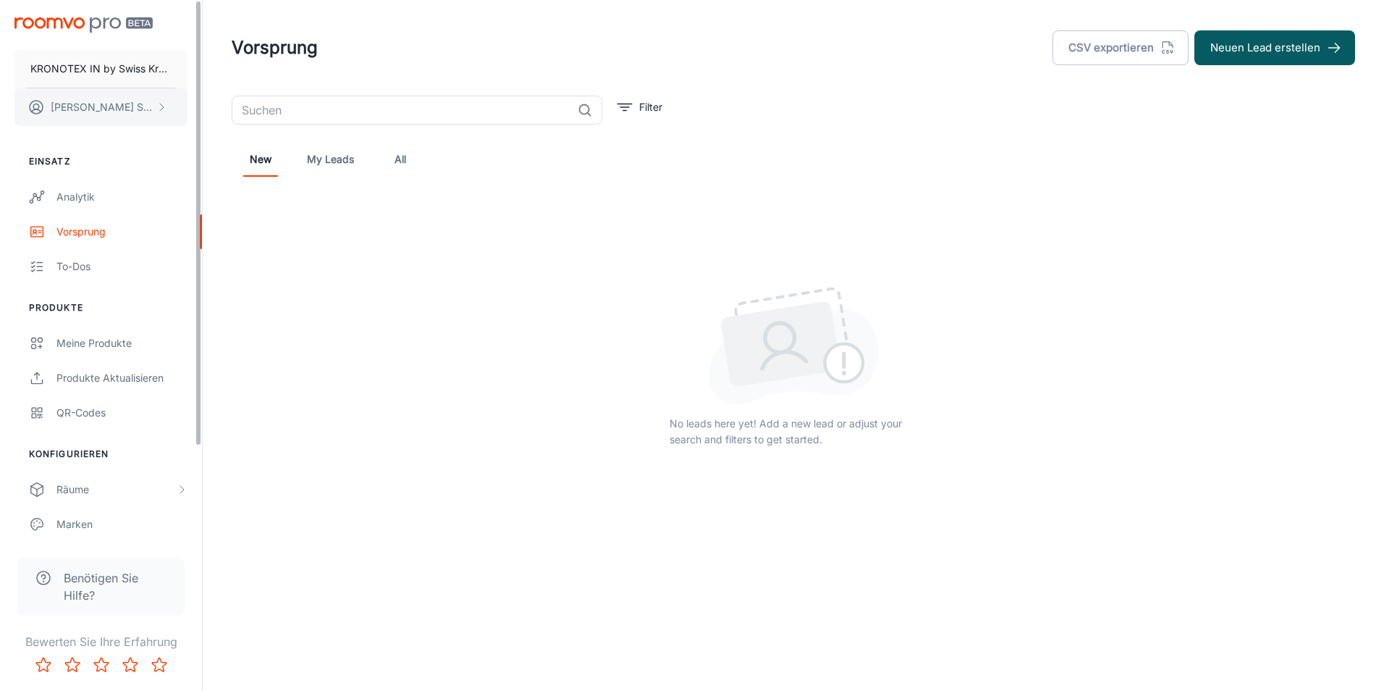
click at [116, 110] on p "[PERSON_NAME]" at bounding box center [102, 107] width 102 height 16
click at [116, 68] on div at bounding box center [692, 345] width 1384 height 691
click at [116, 68] on p "KRONOTEX IN by Swiss Krono" at bounding box center [100, 69] width 141 height 16
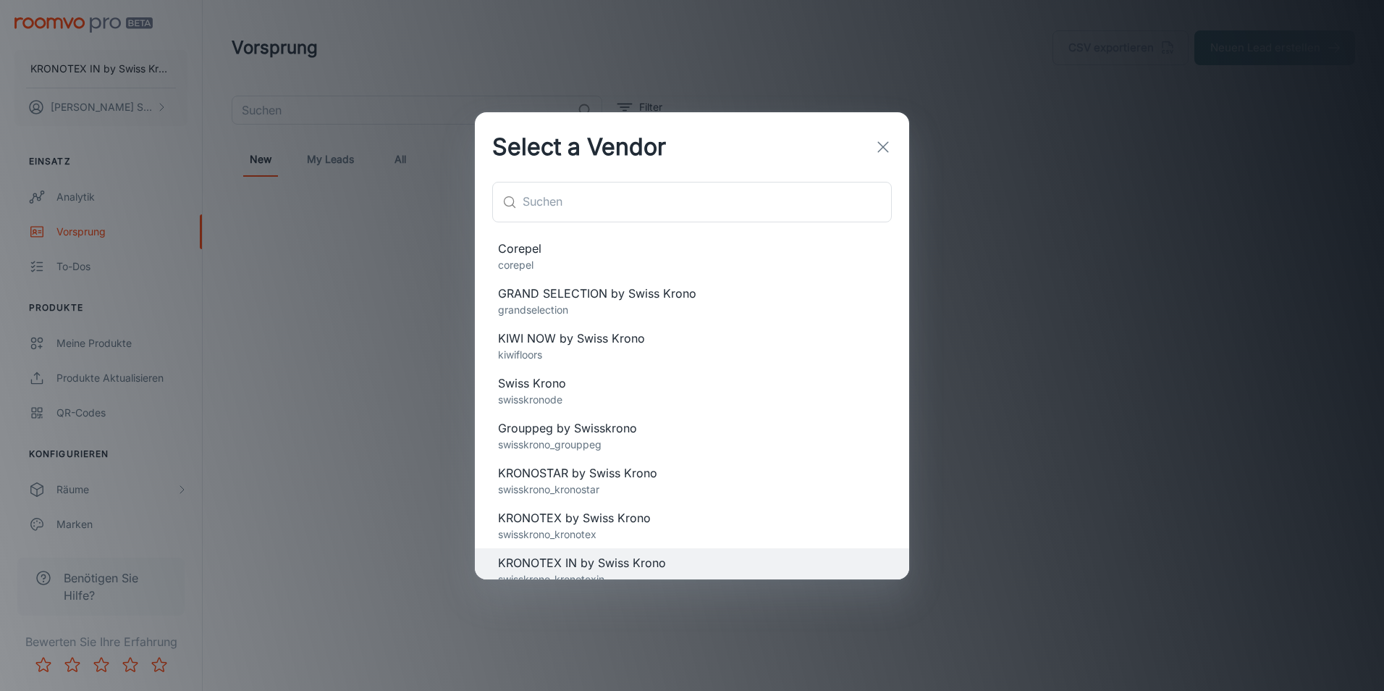
scroll to position [148, 0]
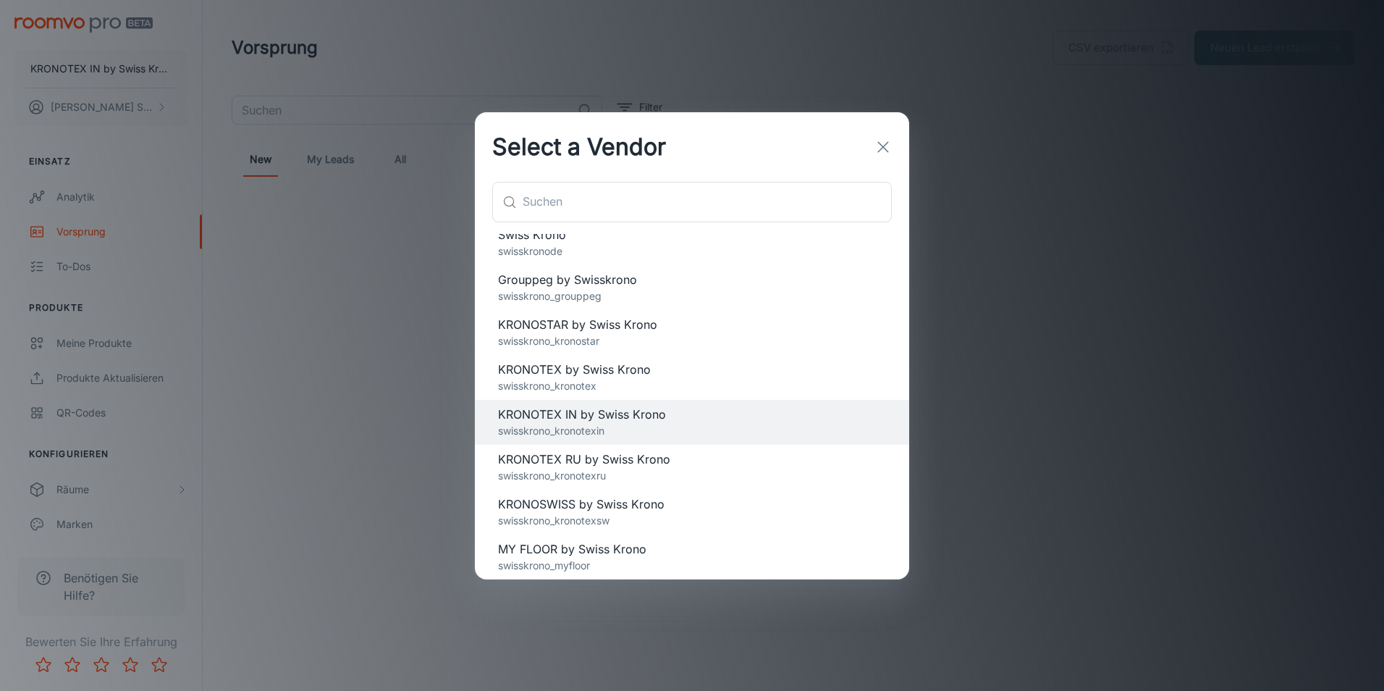
click at [599, 463] on span "KRONOTEX RU by Swiss Krono" at bounding box center [692, 458] width 388 height 17
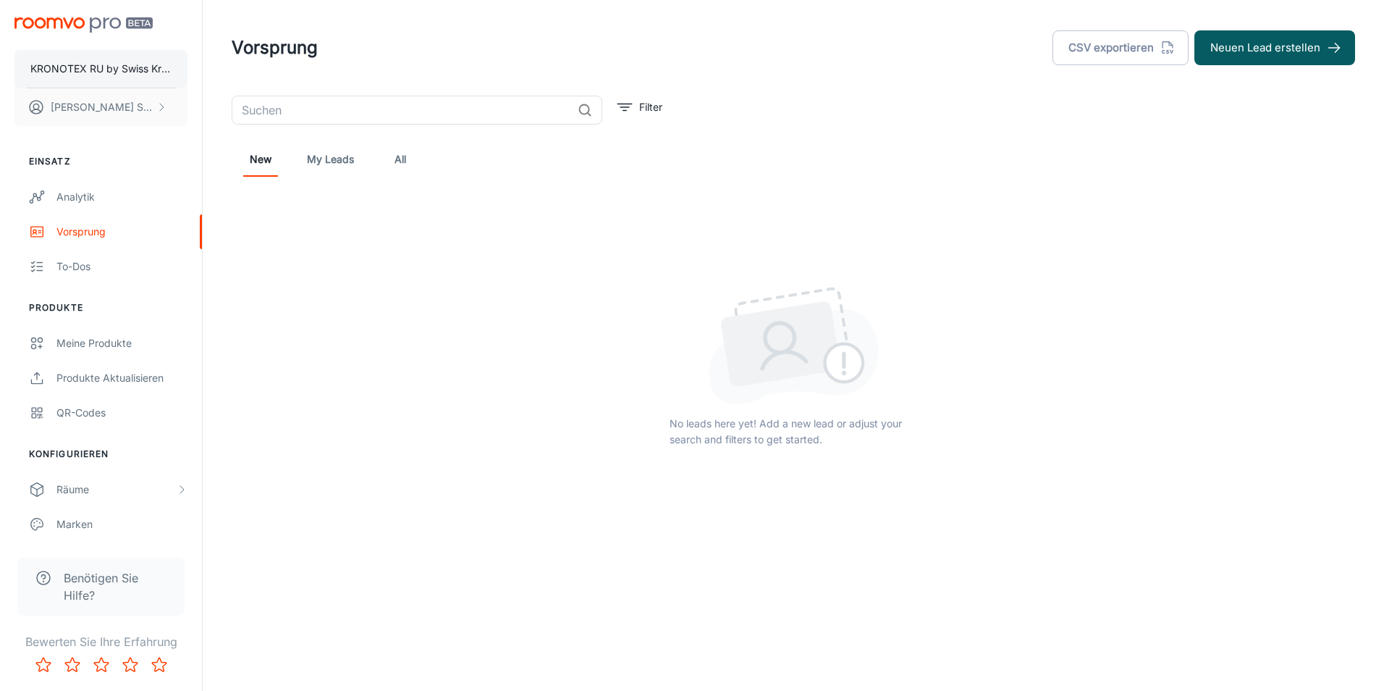
click at [141, 70] on p "KRONOTEX RU by Swiss Krono" at bounding box center [100, 69] width 141 height 16
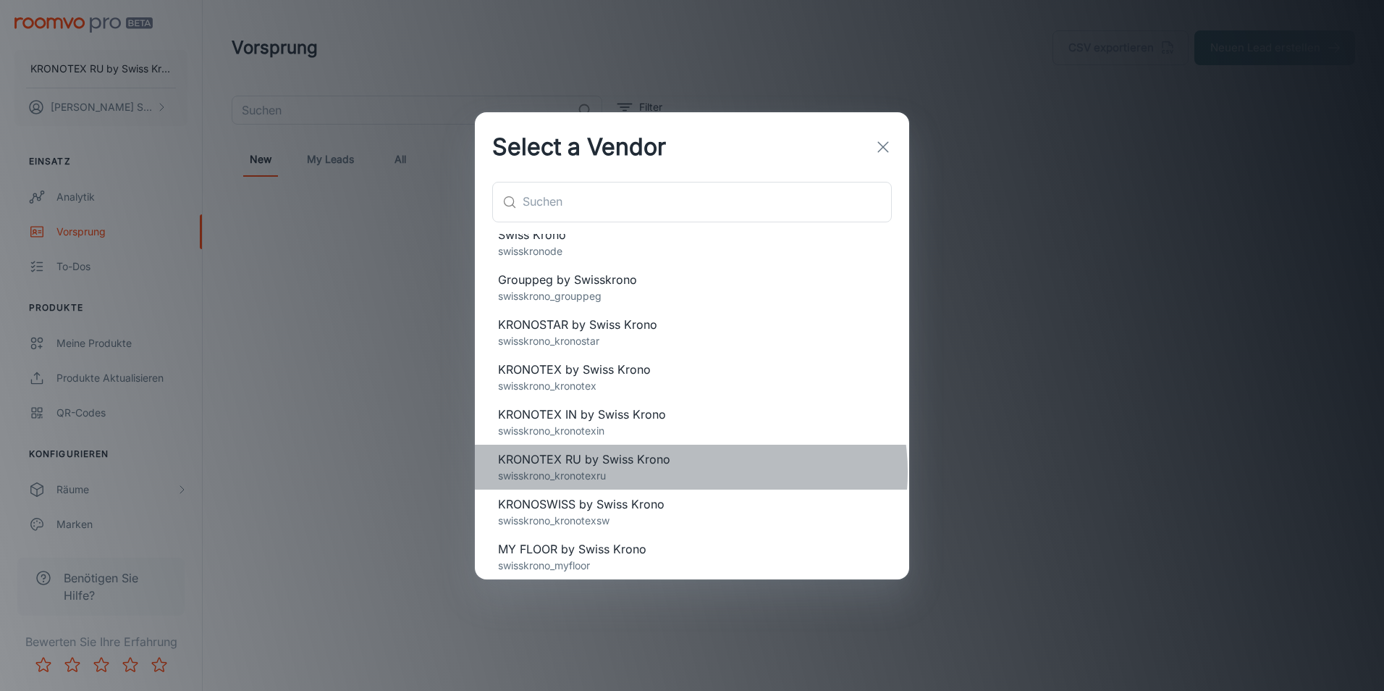
click at [688, 471] on p "swisskrono_kronotexru" at bounding box center [692, 476] width 388 height 16
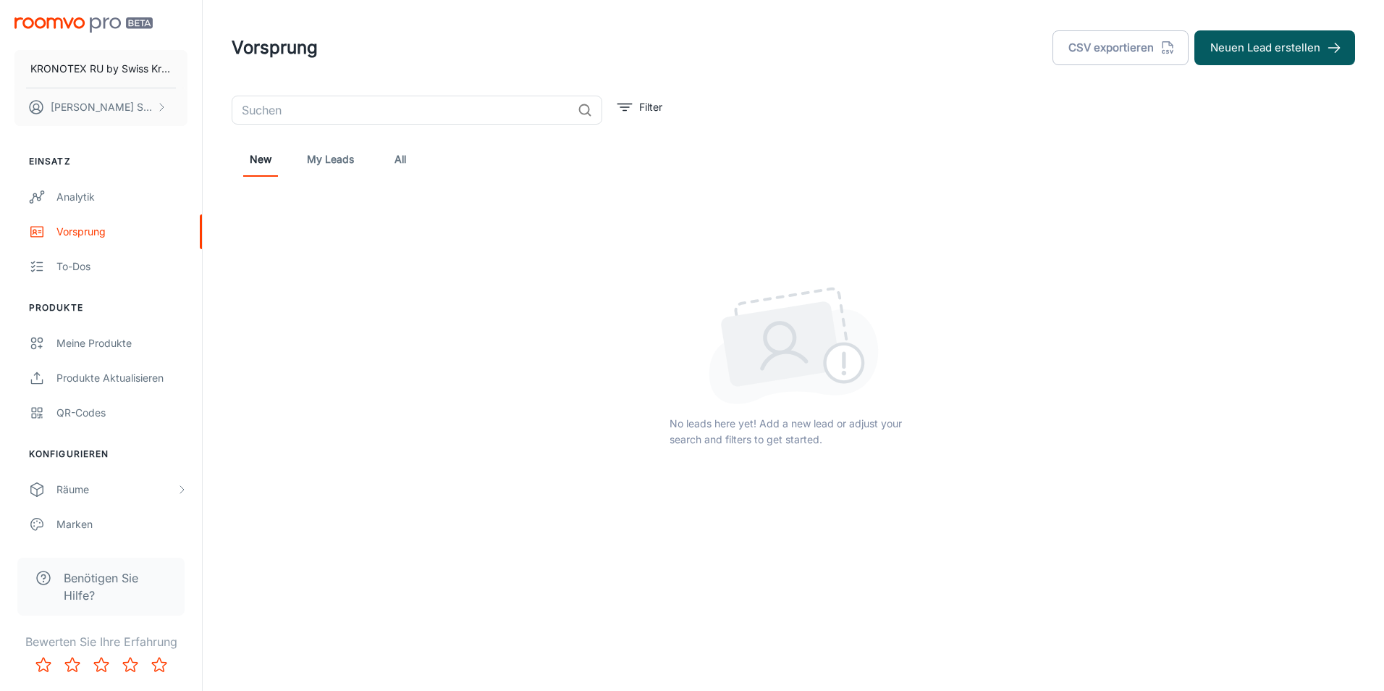
click at [365, 386] on div at bounding box center [793, 345] width 1123 height 117
click at [64, 184] on link "Analytik" at bounding box center [101, 197] width 202 height 35
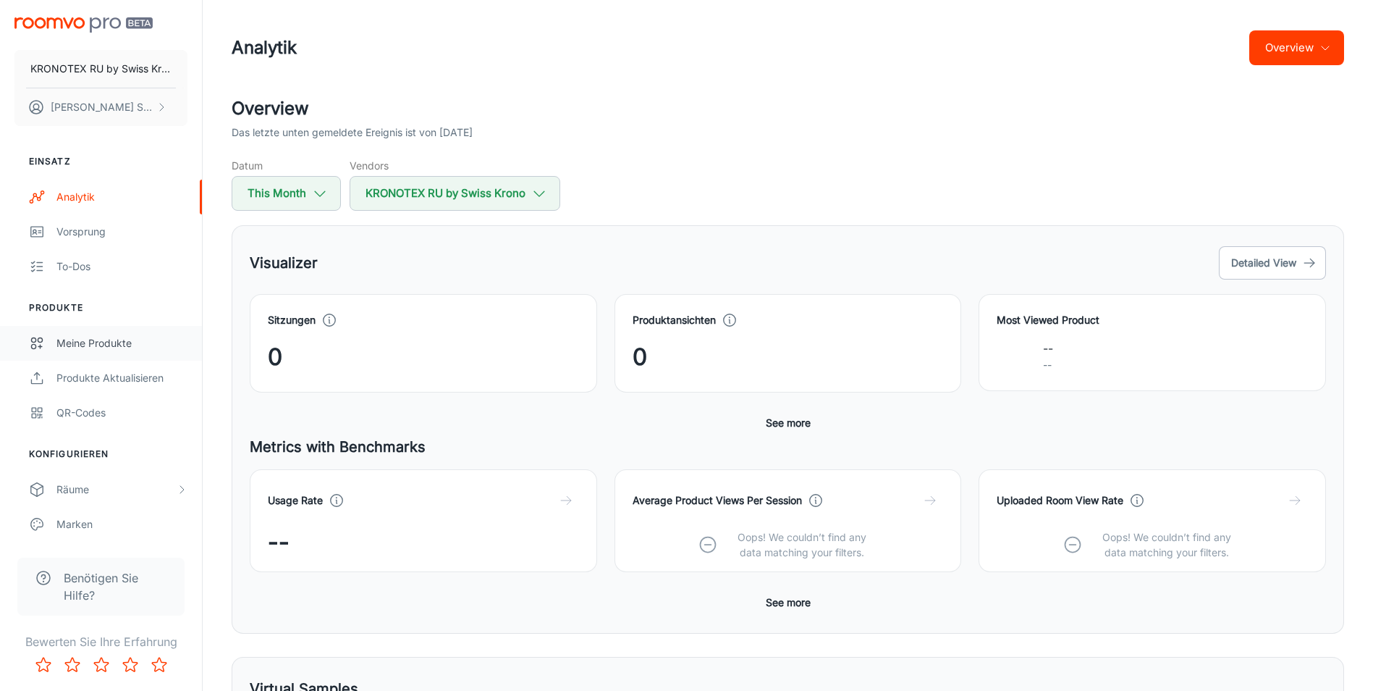
click at [136, 339] on div "Meine Produkte" at bounding box center [121, 343] width 131 height 16
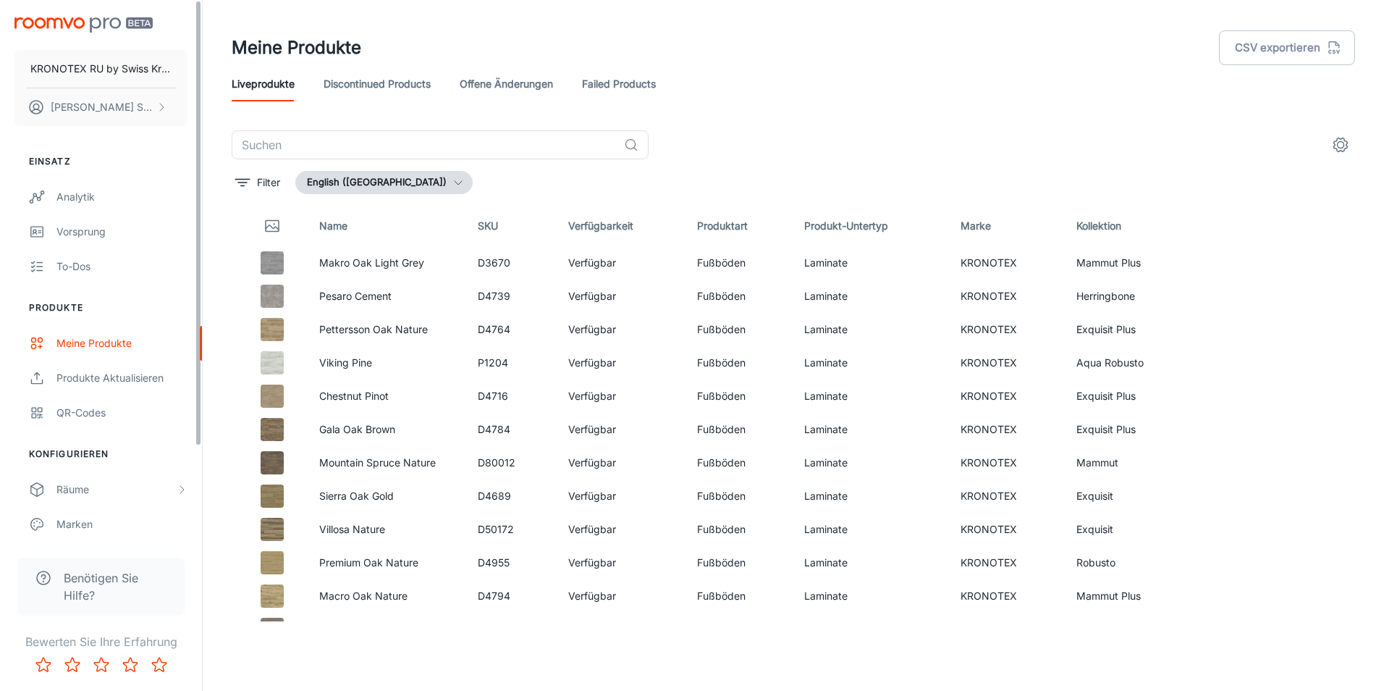
click at [422, 85] on link "Discontinued Products" at bounding box center [377, 84] width 107 height 35
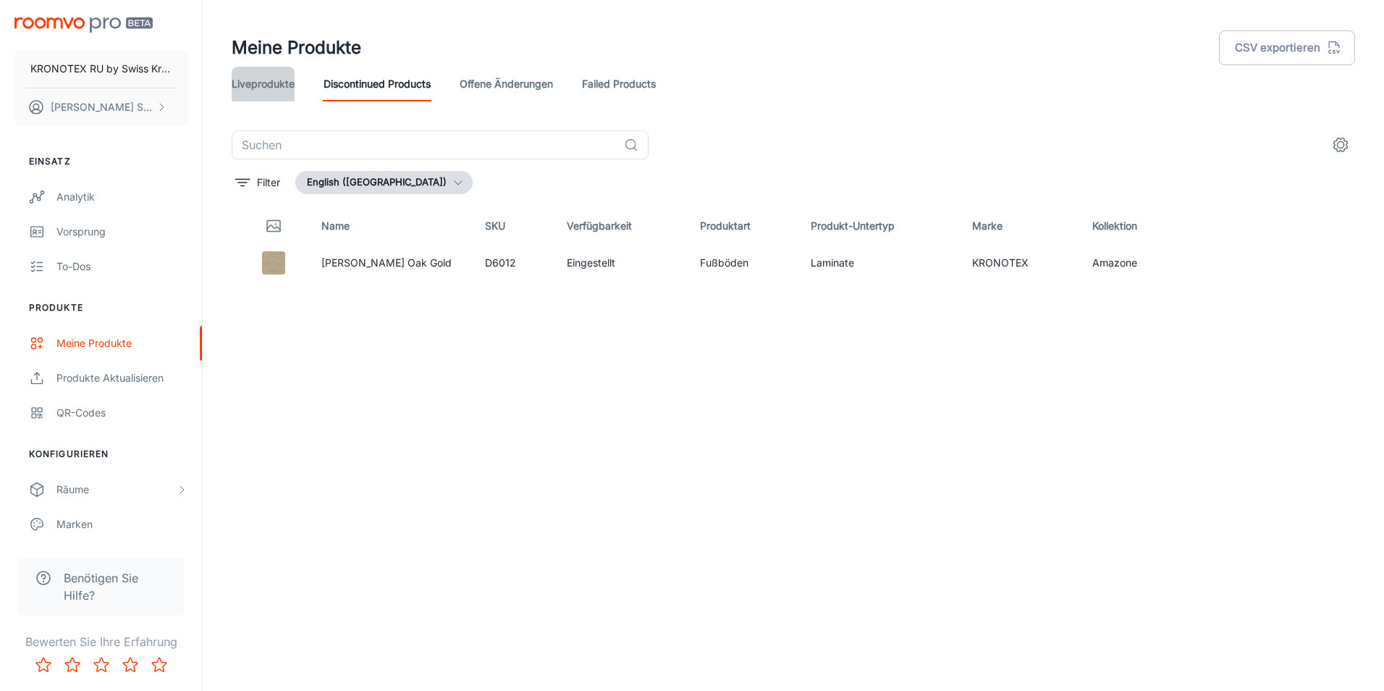
click at [277, 88] on link "Liveprodukte" at bounding box center [263, 84] width 63 height 35
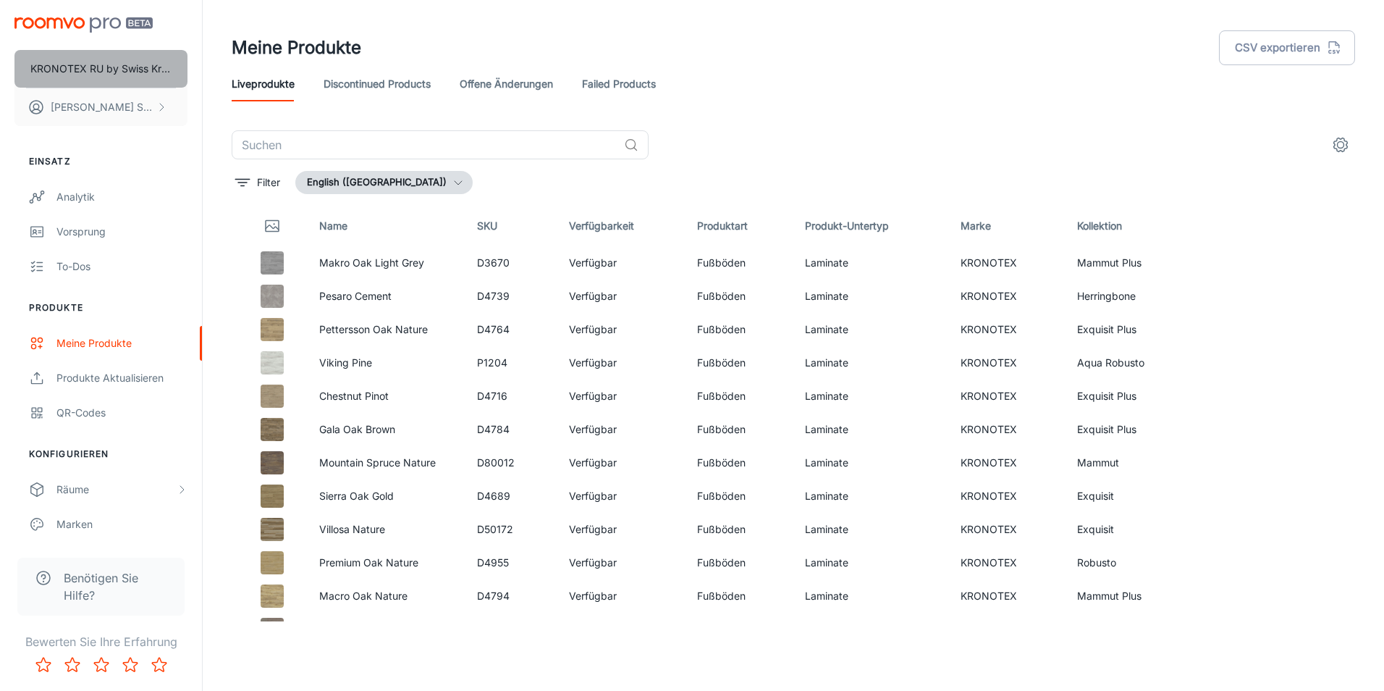
click at [132, 73] on p "KRONOTEX RU by Swiss Krono" at bounding box center [100, 69] width 141 height 16
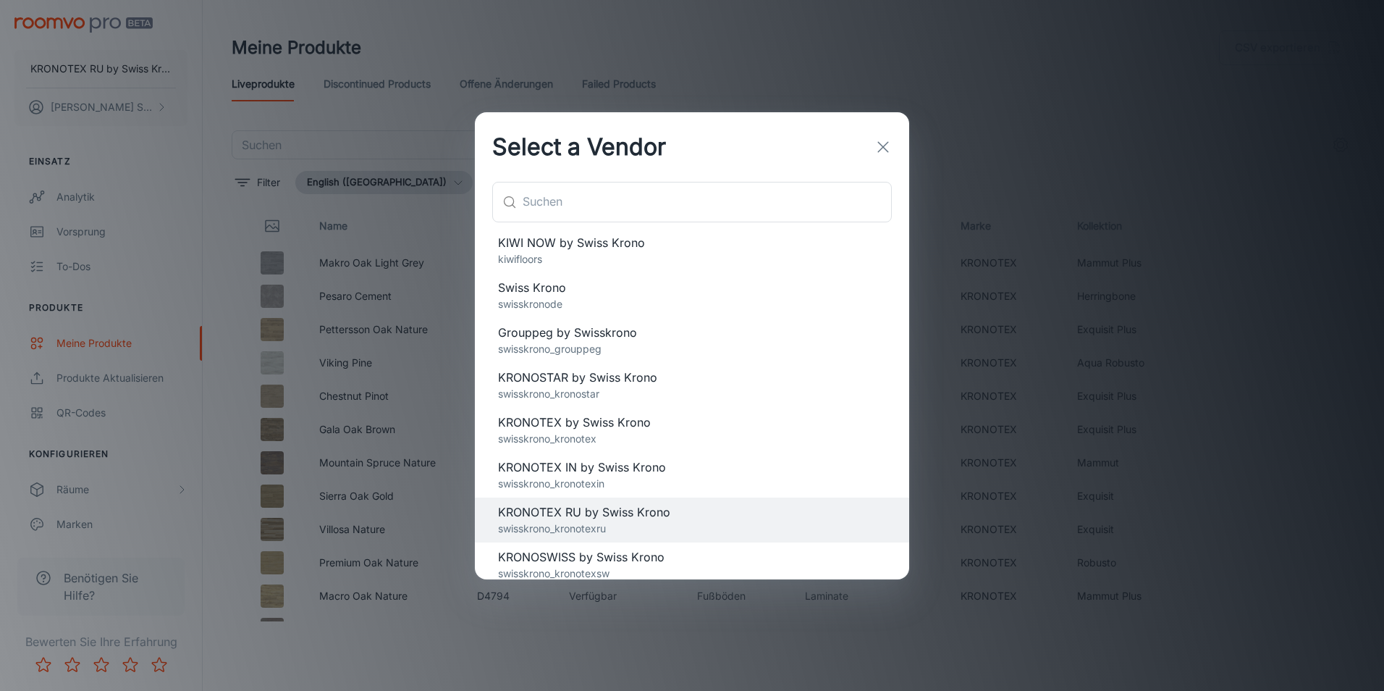
scroll to position [148, 0]
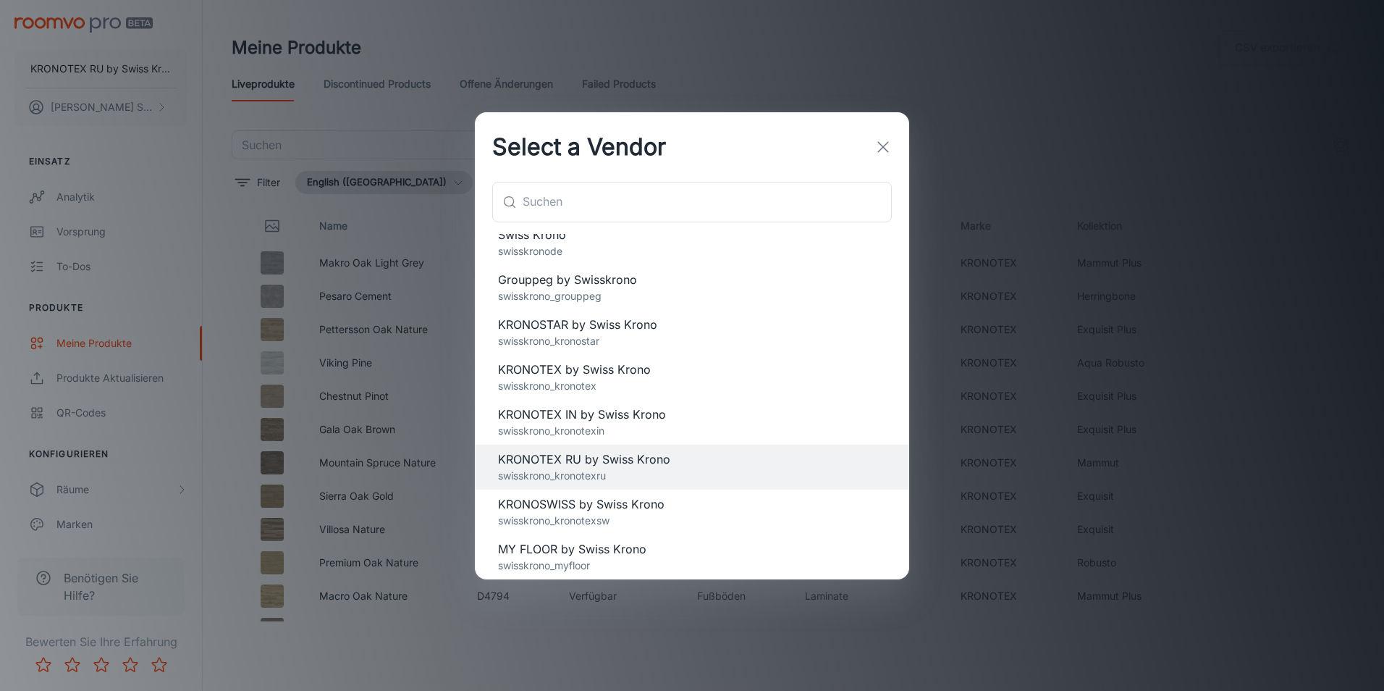
click at [1260, 469] on div "Select a Vendor ​ ​ Corepel corepel GRAND SELECTION by Swiss Krono grandselecti…" at bounding box center [692, 345] width 1384 height 691
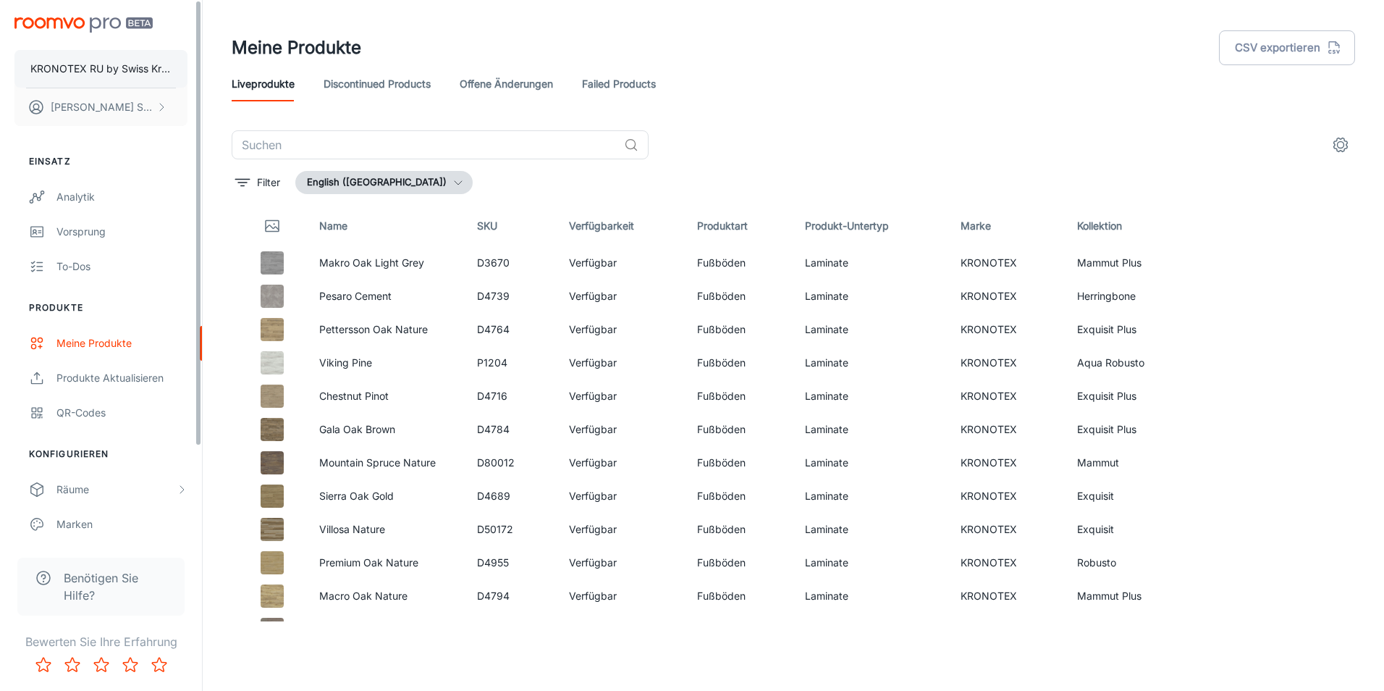
click at [90, 80] on button "KRONOTEX RU by Swiss Krono" at bounding box center [100, 69] width 173 height 38
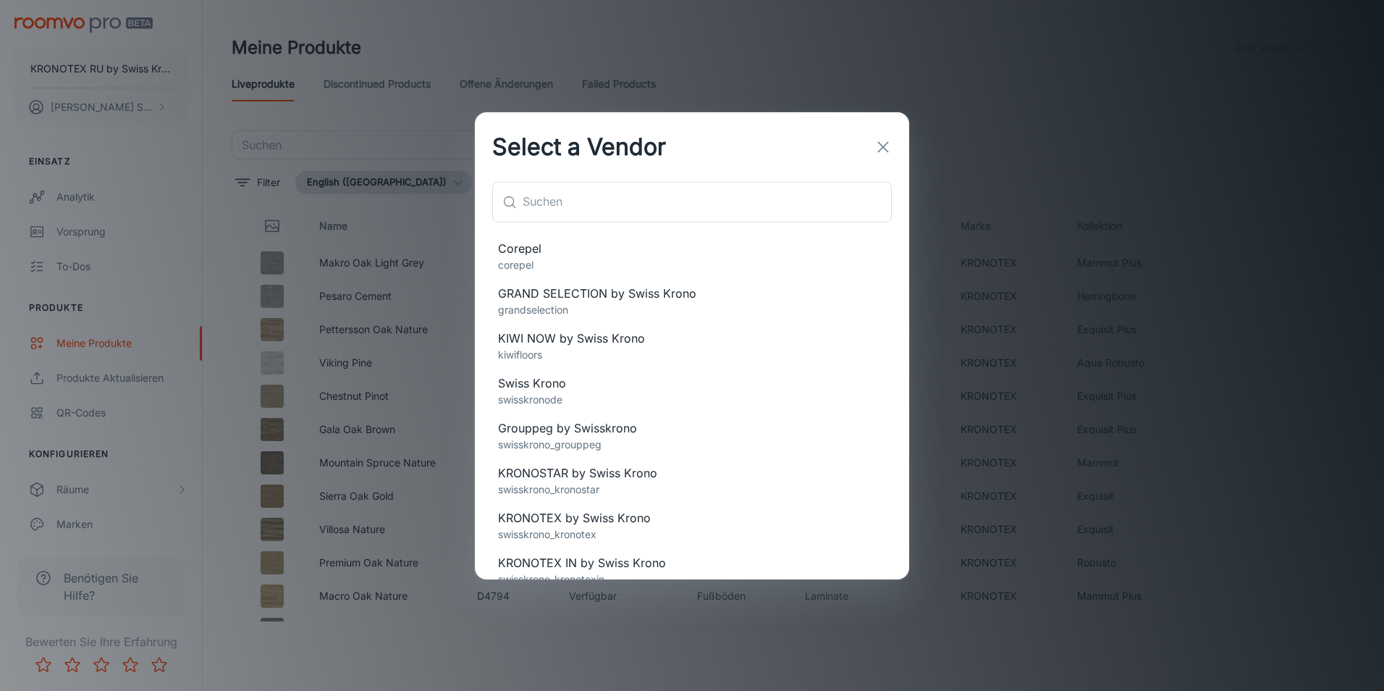
click at [671, 494] on p "swisskrono_kronostar" at bounding box center [692, 489] width 388 height 16
click at [671, 484] on p "swisskrono_kronostar" at bounding box center [692, 489] width 388 height 16
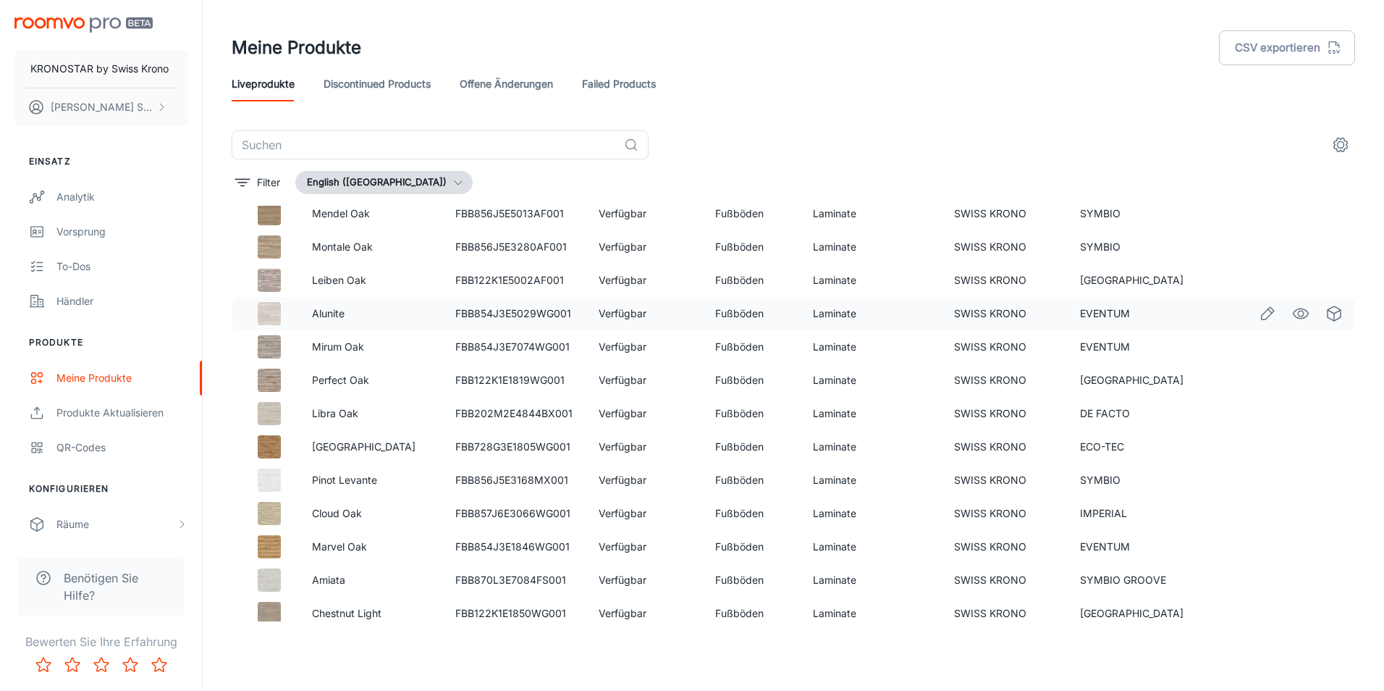
scroll to position [0, 0]
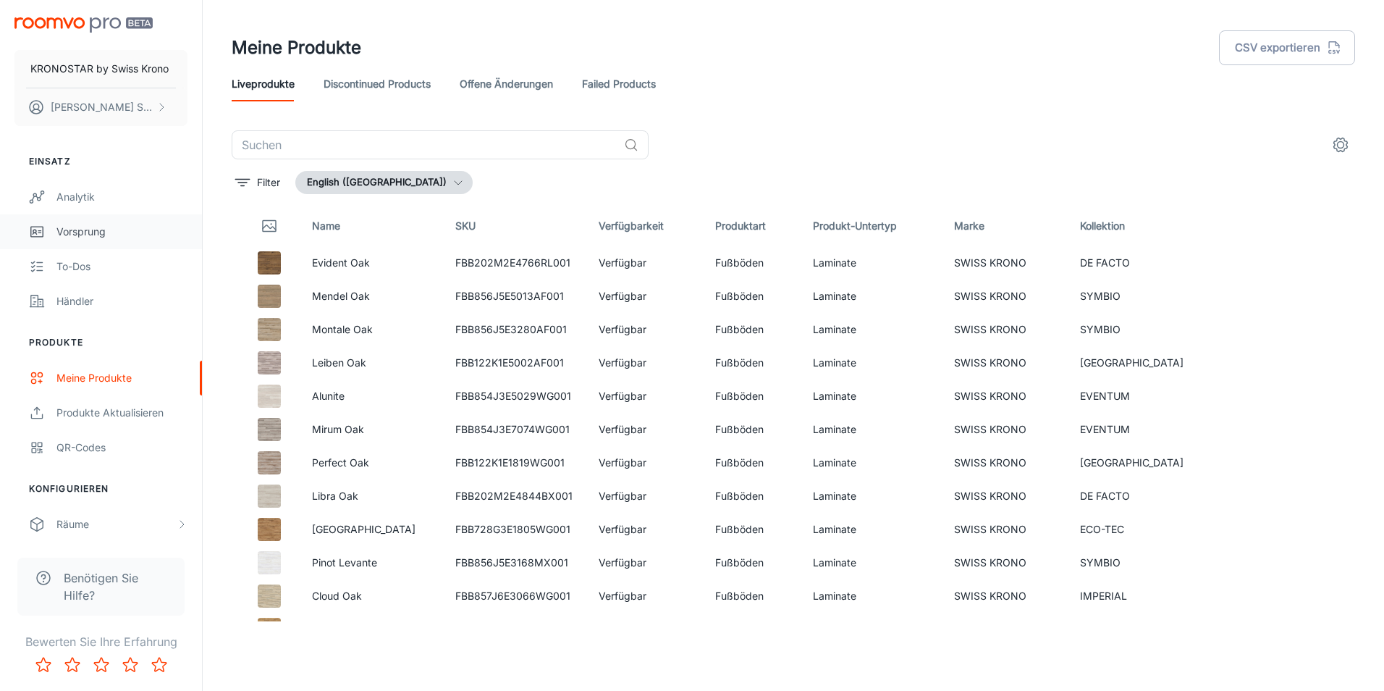
click at [83, 225] on div "Vorsprung" at bounding box center [121, 232] width 131 height 16
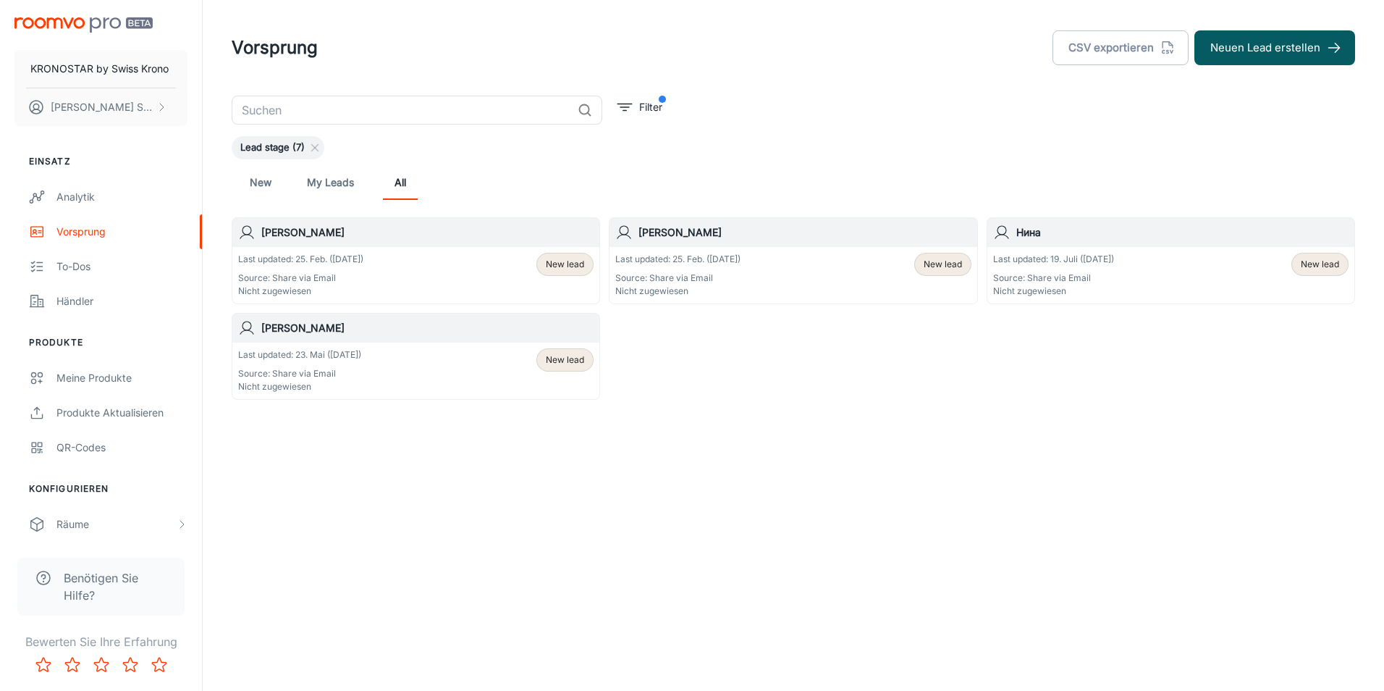
click at [363, 271] on div "Last updated: 25. Feb. ([DATE]) Source: Share via Email Nicht zugewiesen" at bounding box center [300, 275] width 125 height 45
click at [129, 65] on p "KRONOSTAR by Swiss Krono" at bounding box center [99, 69] width 138 height 16
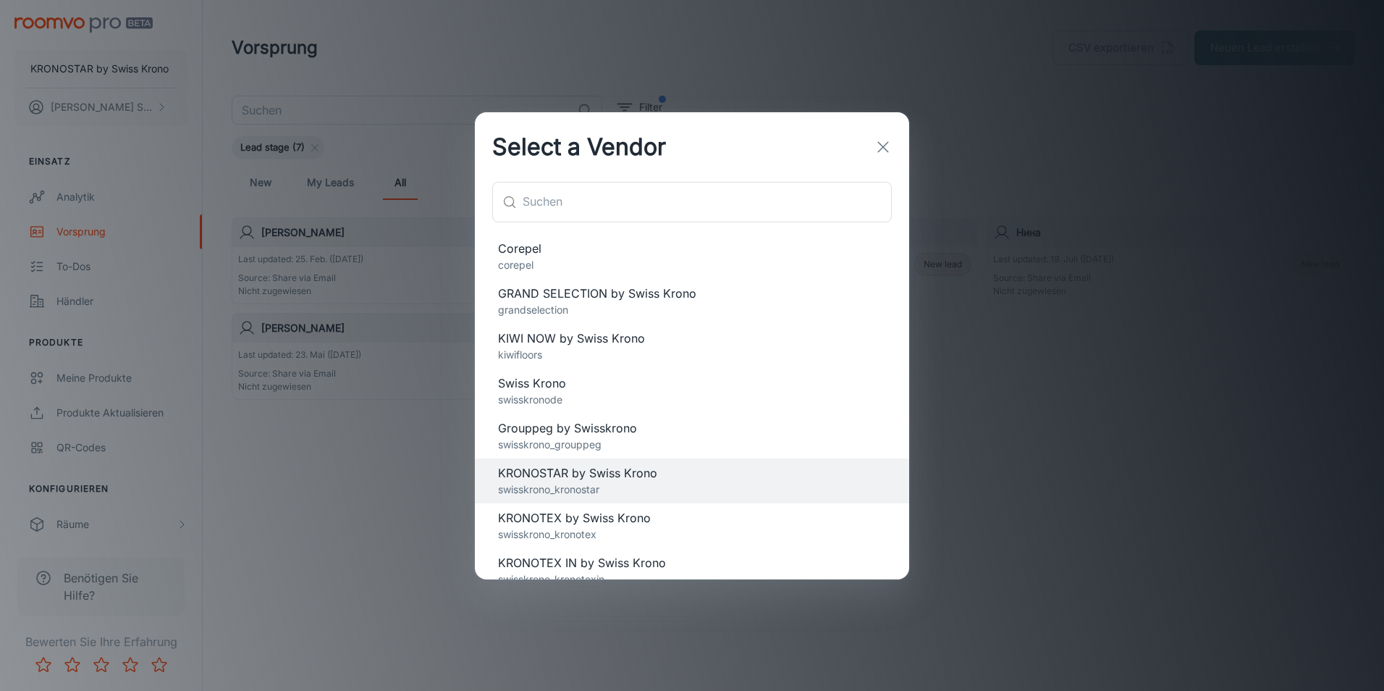
click at [664, 562] on span "KRONOTEX IN by Swiss Krono" at bounding box center [692, 562] width 388 height 17
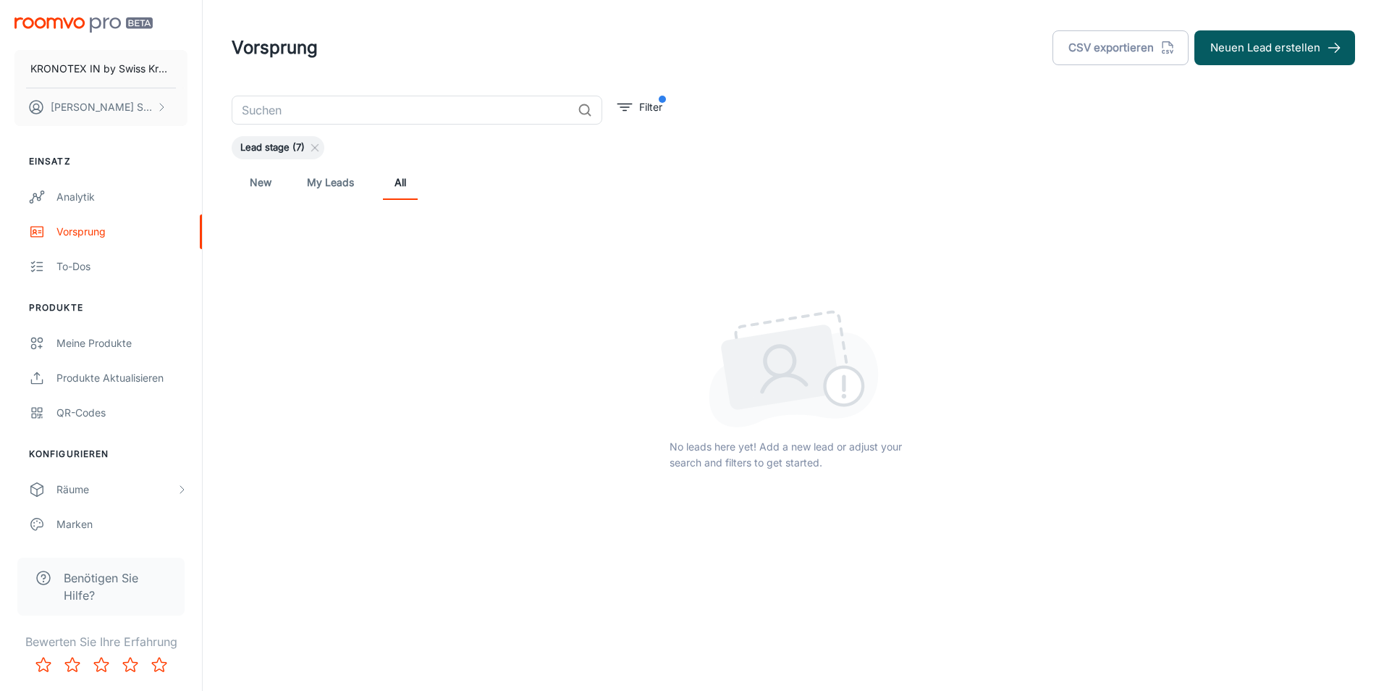
click at [250, 185] on link "New" at bounding box center [260, 182] width 35 height 35
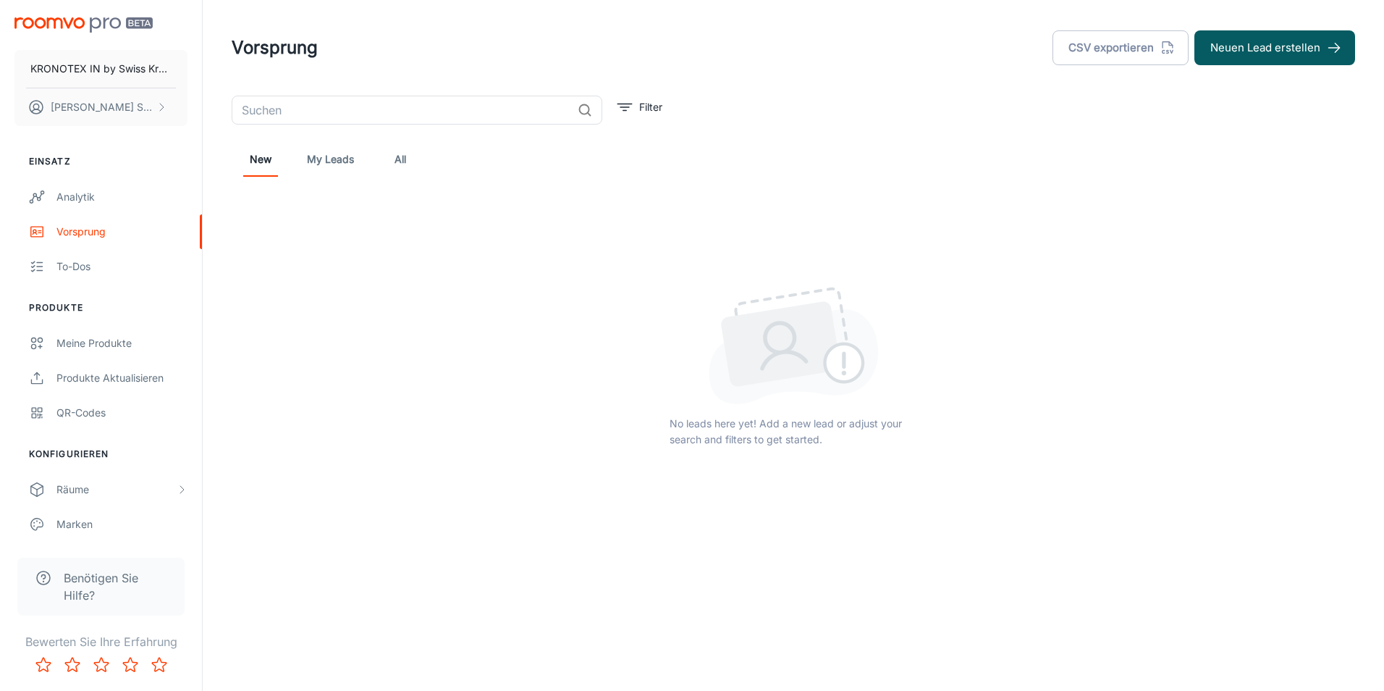
click at [329, 166] on link "My Leads" at bounding box center [330, 159] width 47 height 35
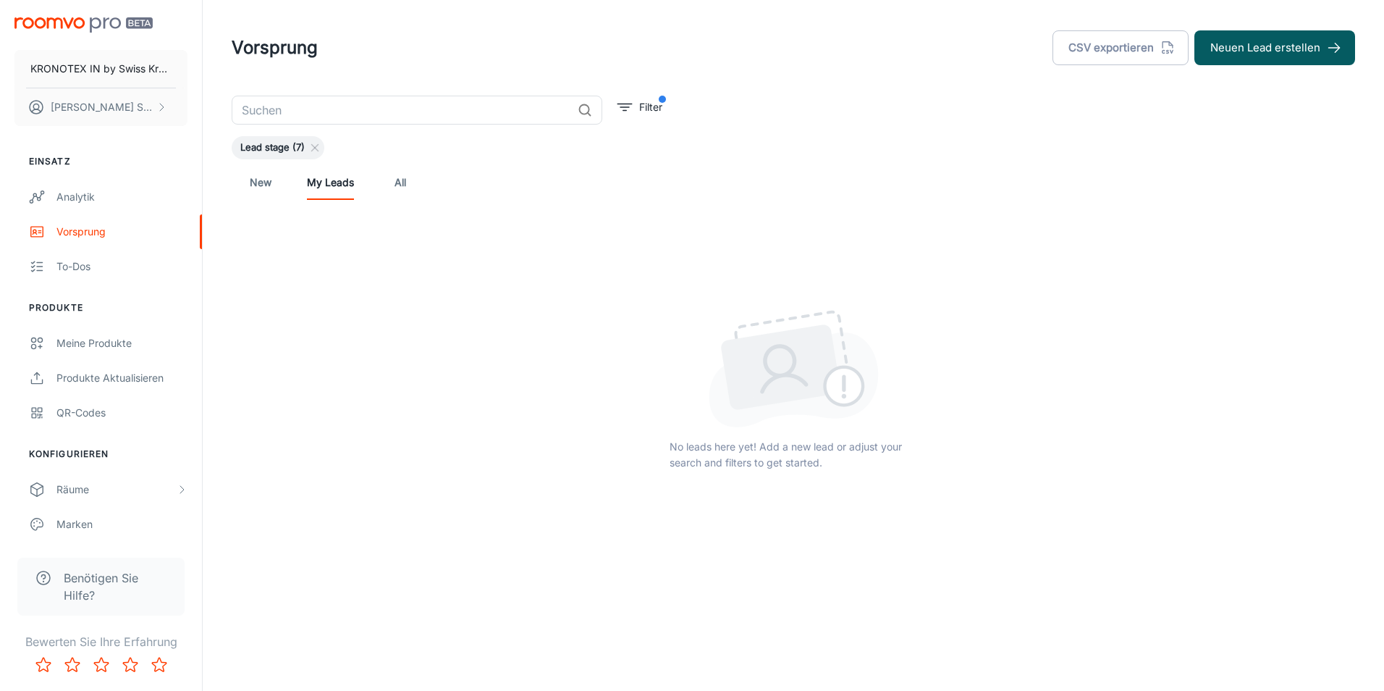
click at [399, 191] on link "All" at bounding box center [400, 182] width 35 height 35
click at [314, 147] on line at bounding box center [315, 148] width 7 height 7
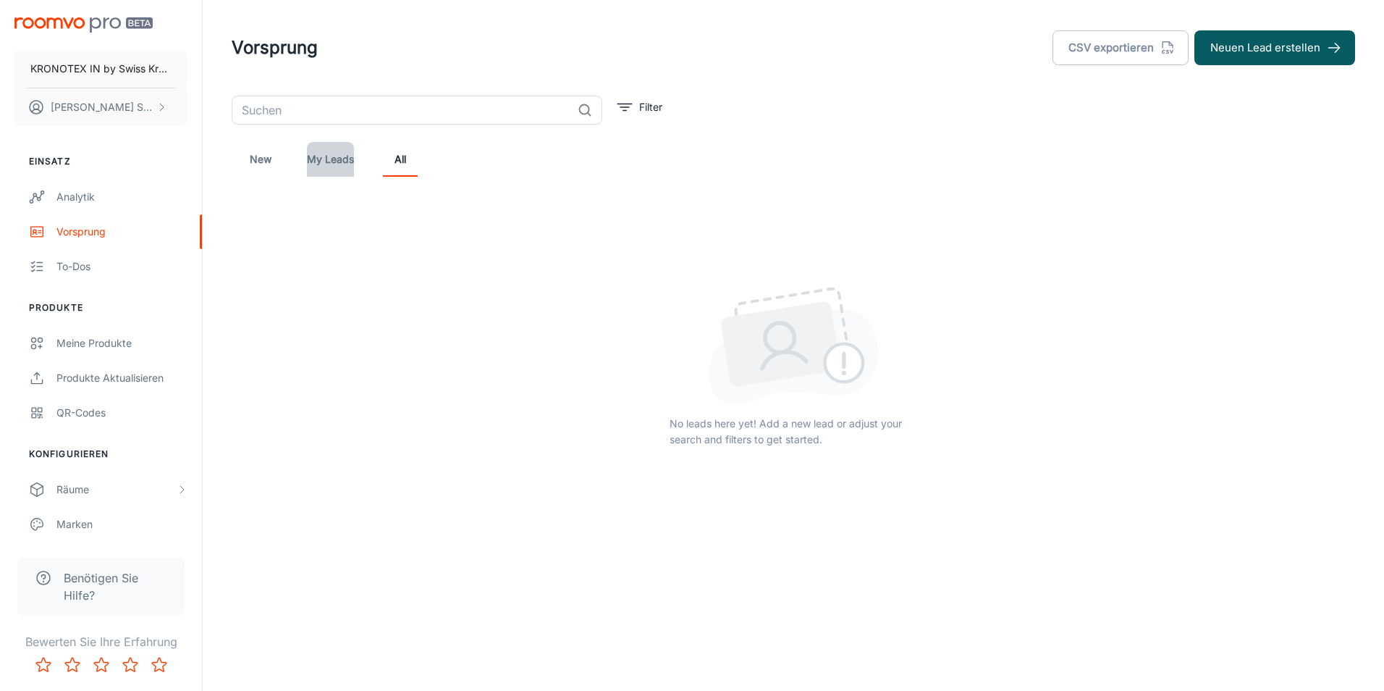
click at [326, 160] on link "My Leads" at bounding box center [330, 159] width 47 height 35
click at [259, 161] on link "New" at bounding box center [260, 159] width 35 height 35
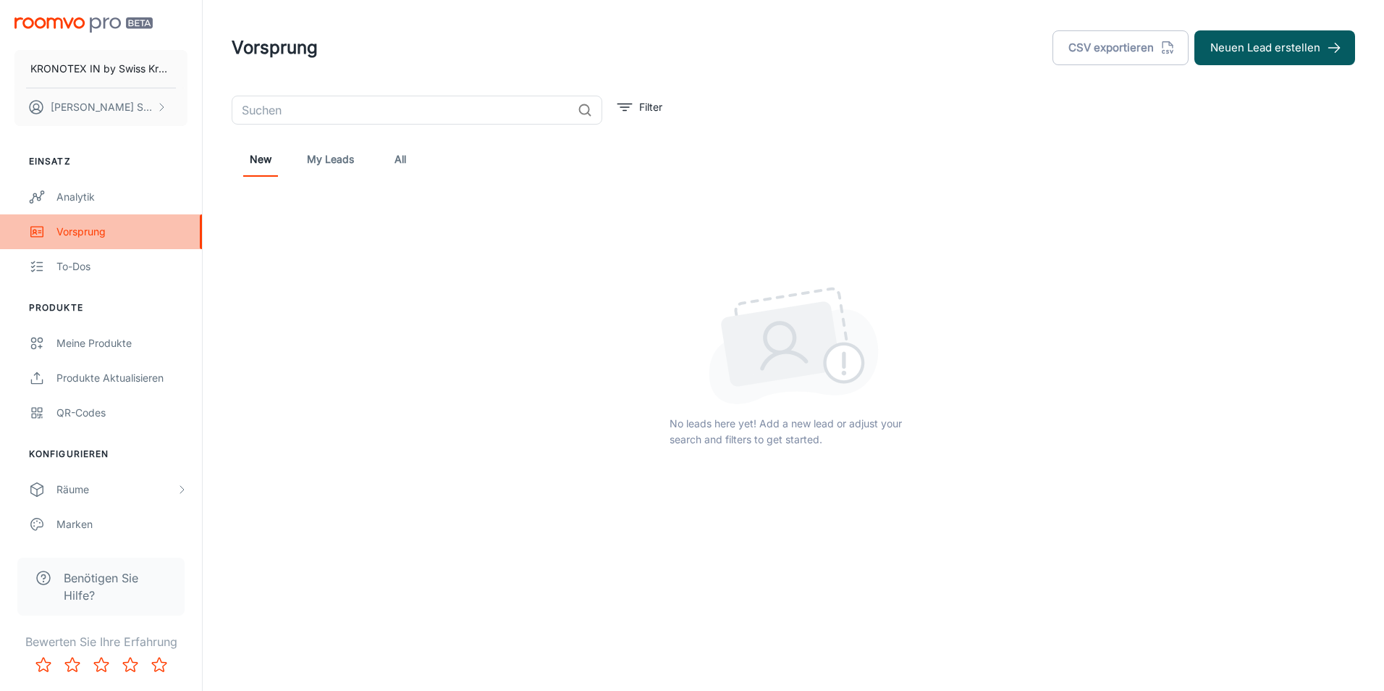
click at [87, 229] on div "Vorsprung" at bounding box center [121, 232] width 131 height 16
drag, startPoint x: 673, startPoint y: 315, endPoint x: 606, endPoint y: 347, distance: 74.8
click at [673, 314] on div at bounding box center [793, 345] width 1123 height 117
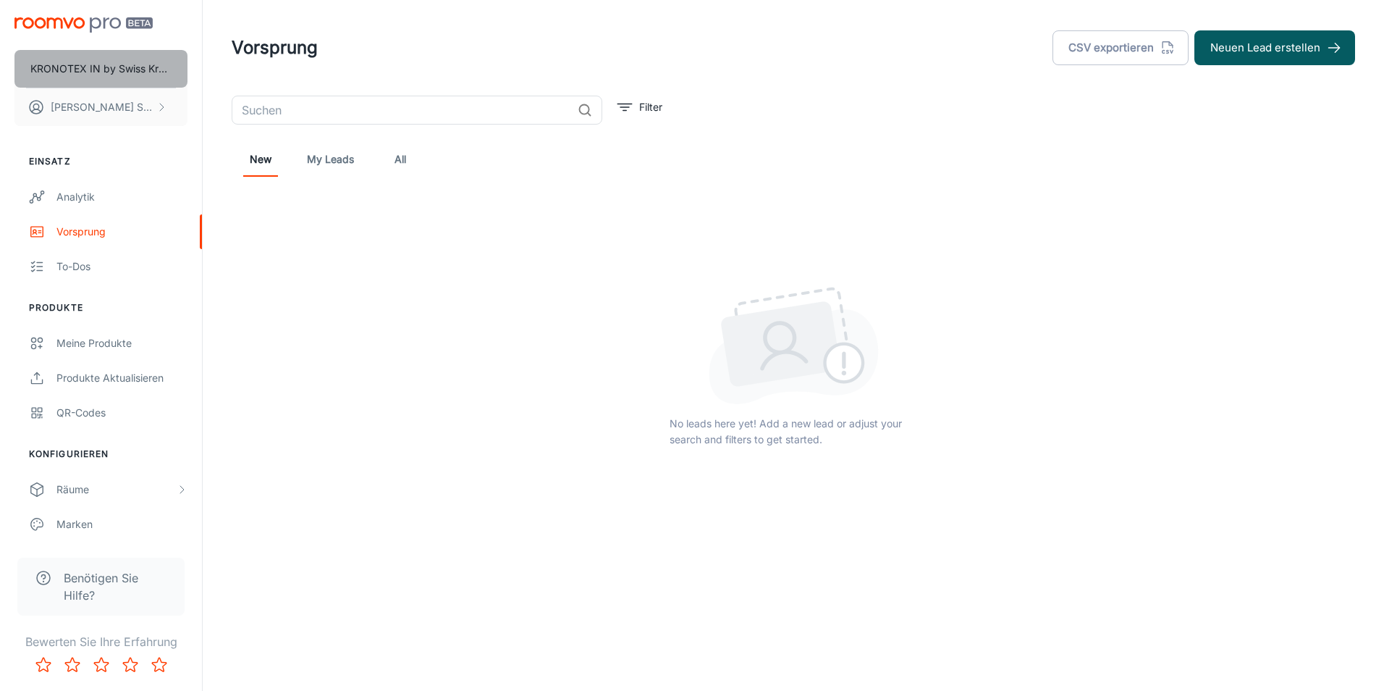
click at [120, 77] on button "KRONOTEX IN by Swiss Krono" at bounding box center [100, 69] width 173 height 38
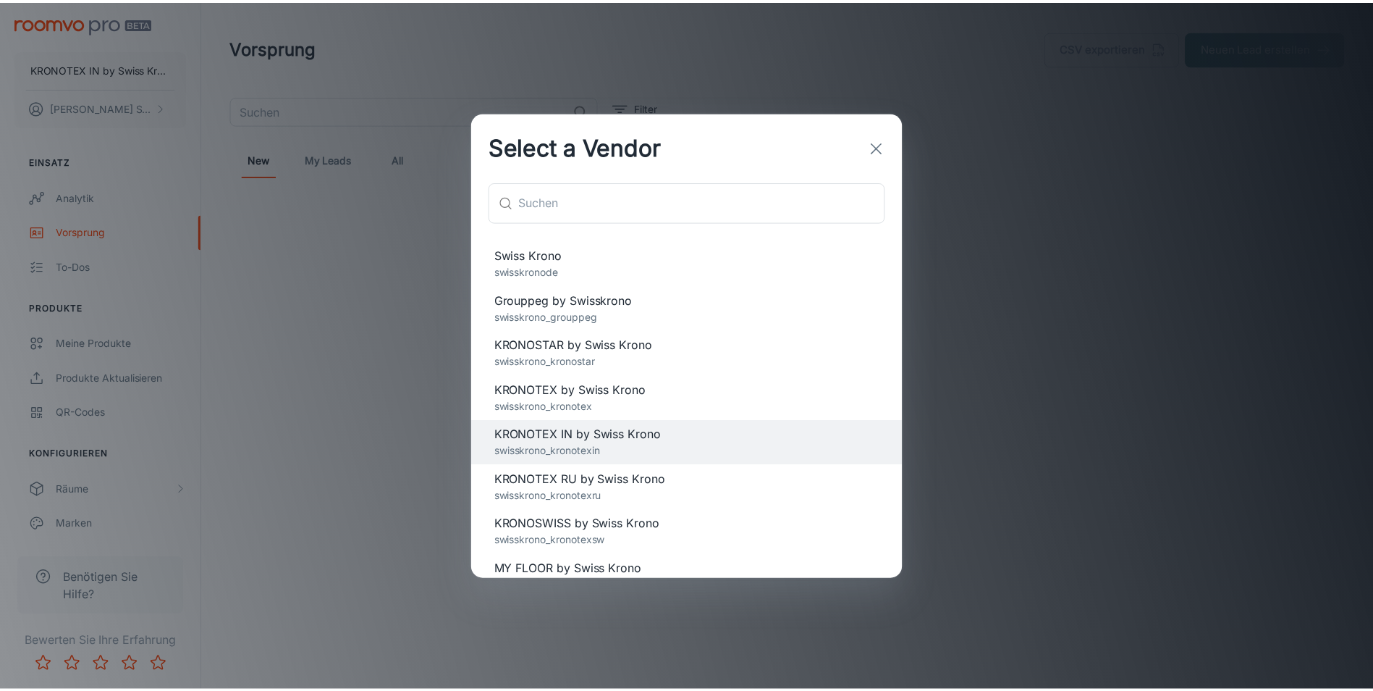
scroll to position [148, 0]
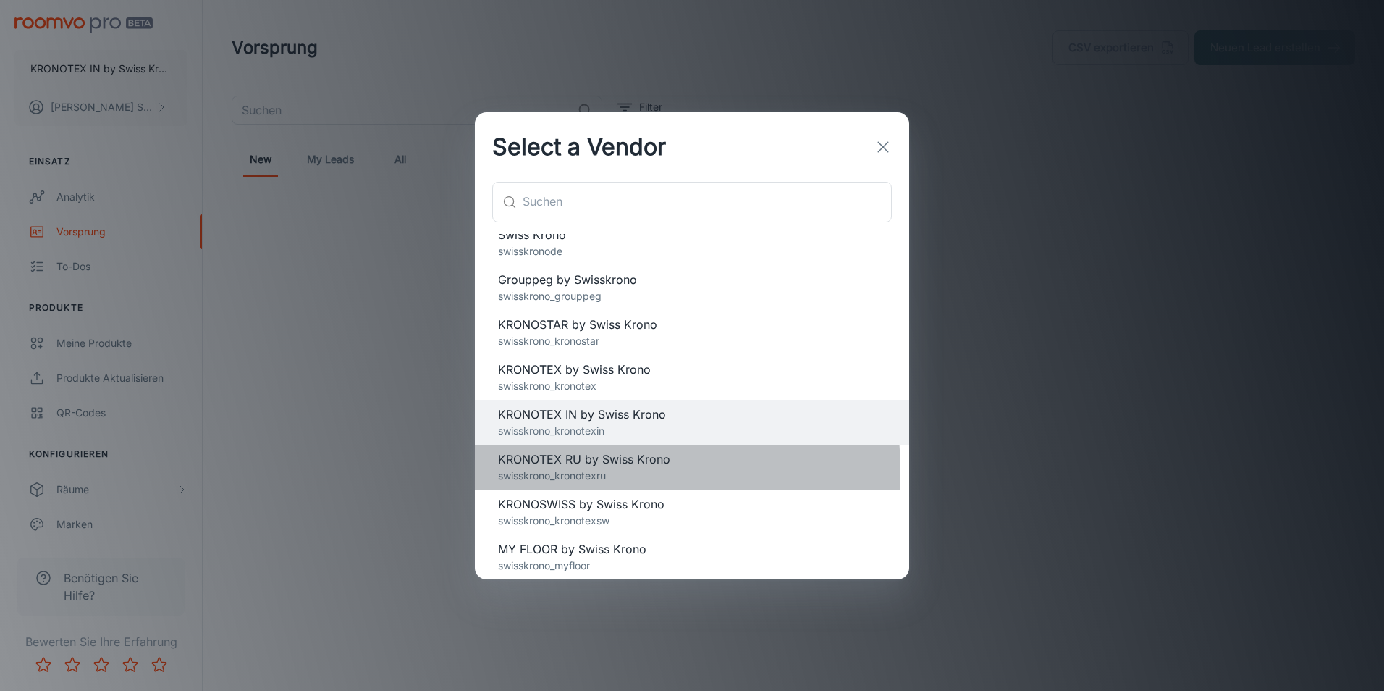
click at [612, 468] on p "swisskrono_kronotexru" at bounding box center [692, 476] width 388 height 16
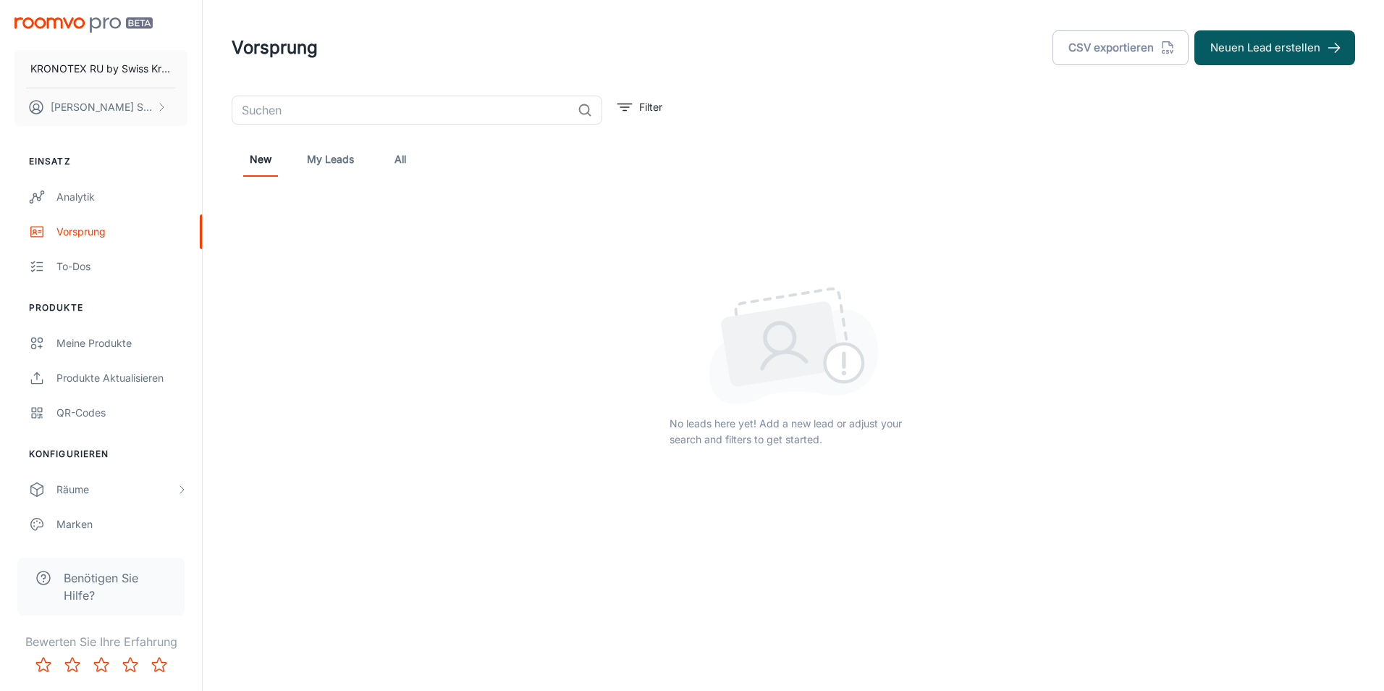
click at [326, 151] on link "My Leads" at bounding box center [330, 159] width 47 height 35
click at [405, 166] on link "All" at bounding box center [400, 159] width 35 height 35
click at [83, 208] on link "Analytik" at bounding box center [101, 197] width 202 height 35
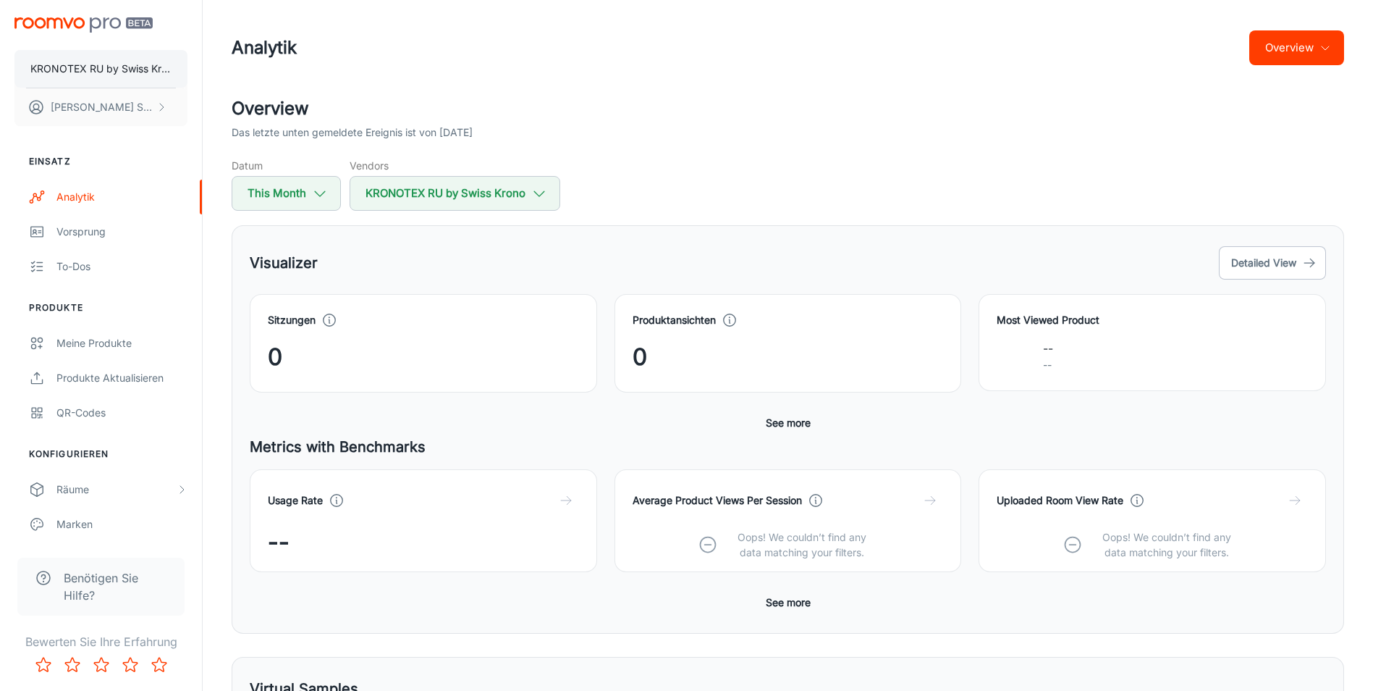
click at [90, 68] on p "KRONOTEX RU by Swiss Krono" at bounding box center [100, 69] width 141 height 16
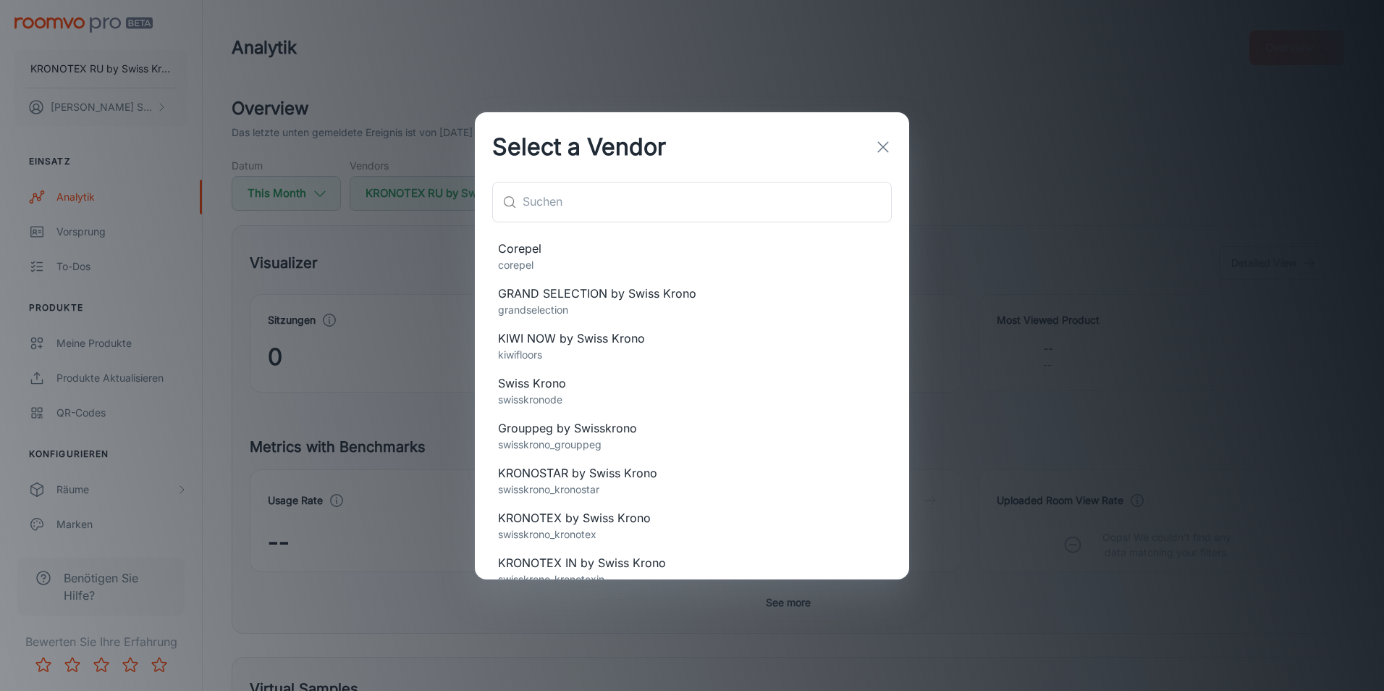
click at [400, 273] on div "Select a Vendor ​ ​ Corepel corepel GRAND SELECTION by Swiss Krono grandselecti…" at bounding box center [692, 345] width 1384 height 691
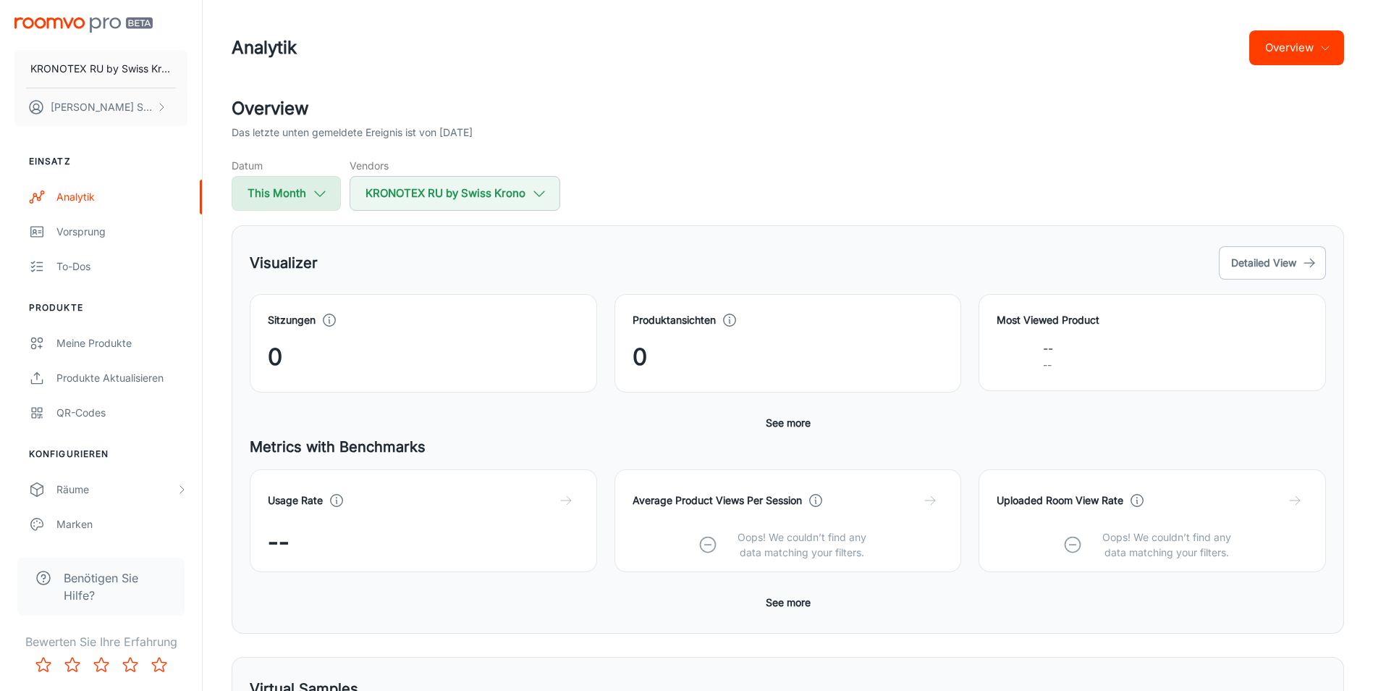
click at [277, 196] on button "This Month" at bounding box center [286, 193] width 109 height 35
select select "8"
select select "2025"
select select "8"
select select "2025"
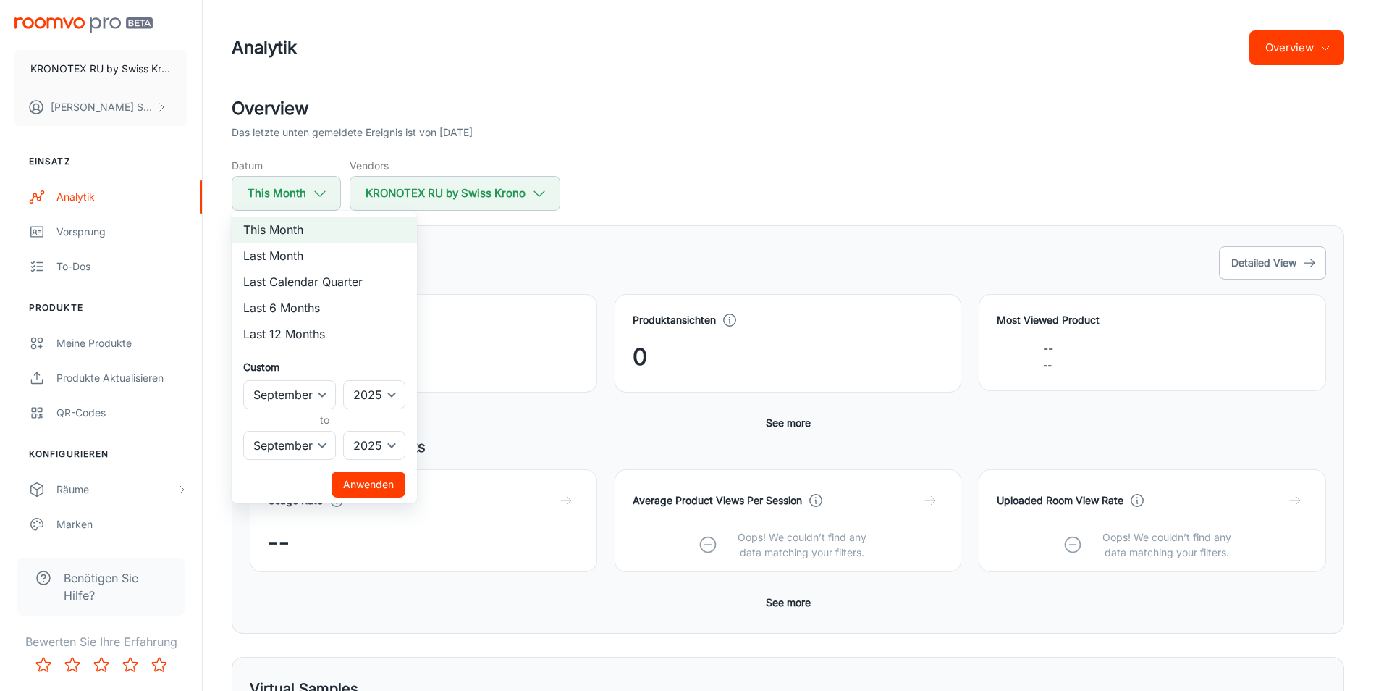
click at [310, 280] on li "Last Calendar Quarter" at bounding box center [324, 282] width 185 height 26
select select "3"
select select "5"
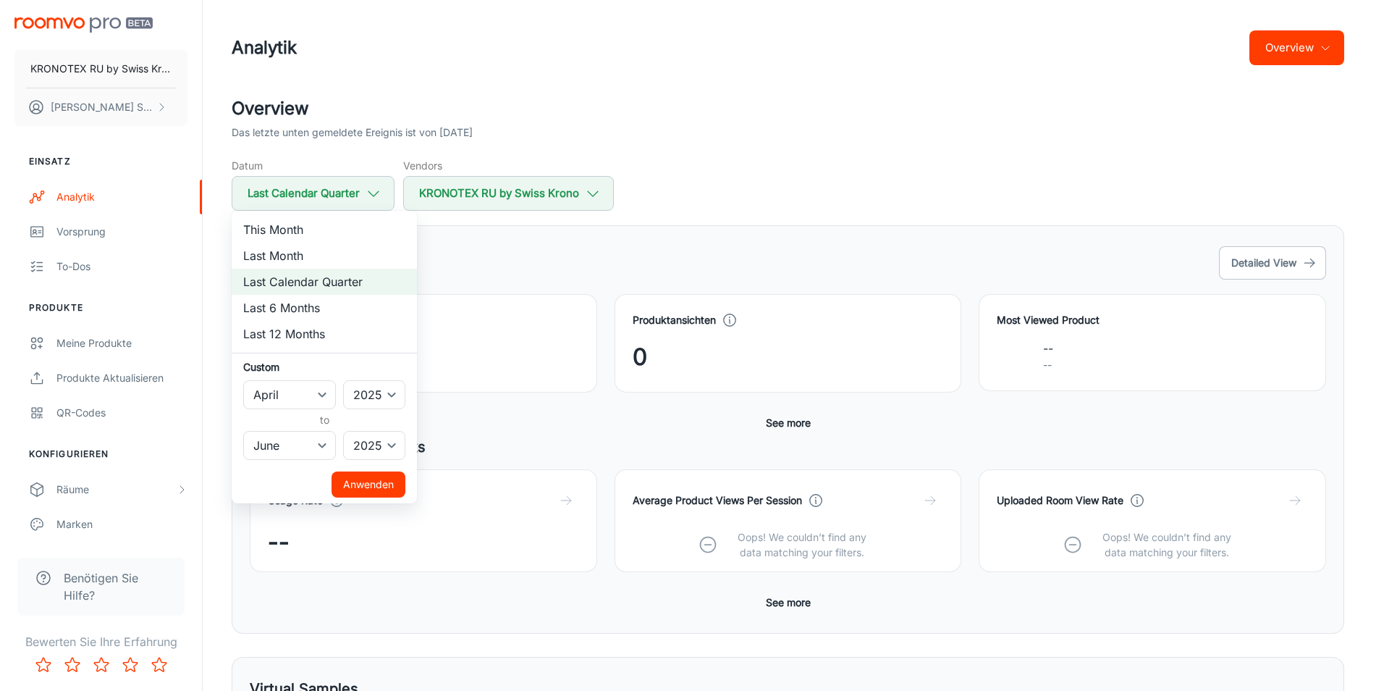
click at [362, 486] on button "Anwenden" at bounding box center [369, 484] width 74 height 26
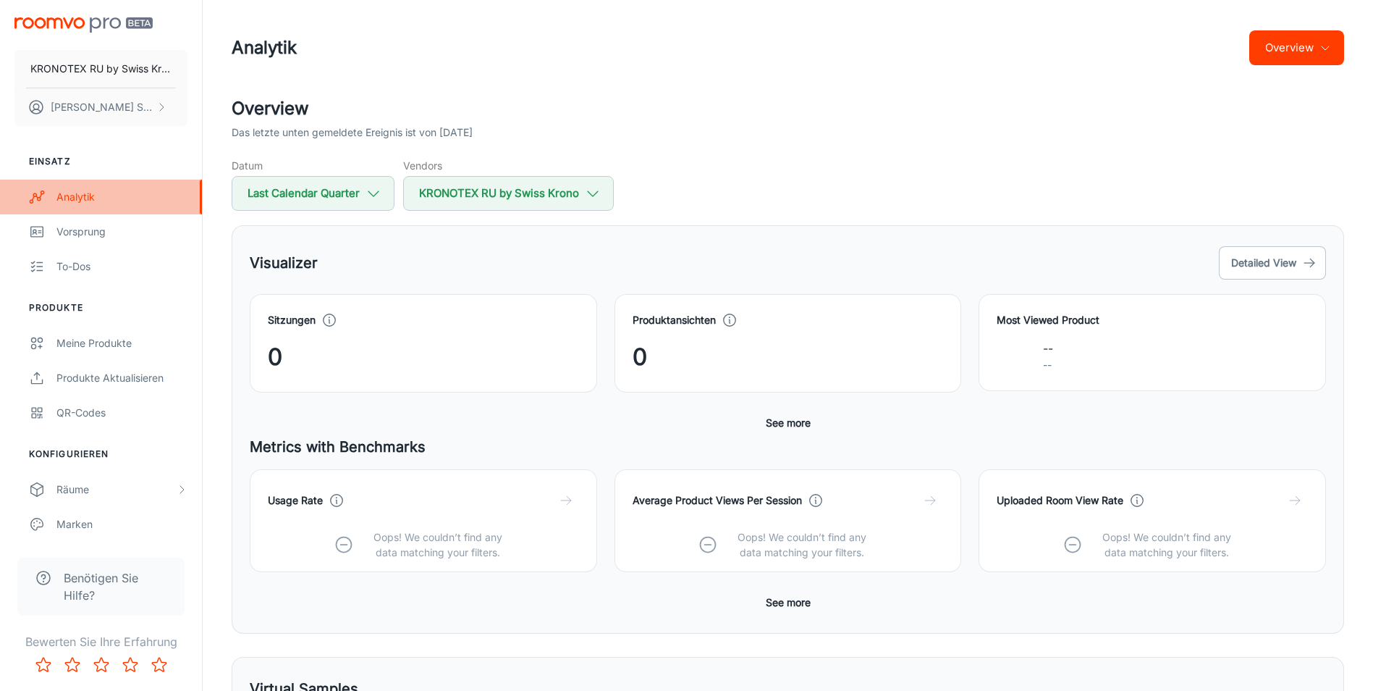
click at [102, 190] on div "Analytik" at bounding box center [121, 197] width 131 height 16
click at [141, 119] on button "[PERSON_NAME]" at bounding box center [100, 107] width 173 height 38
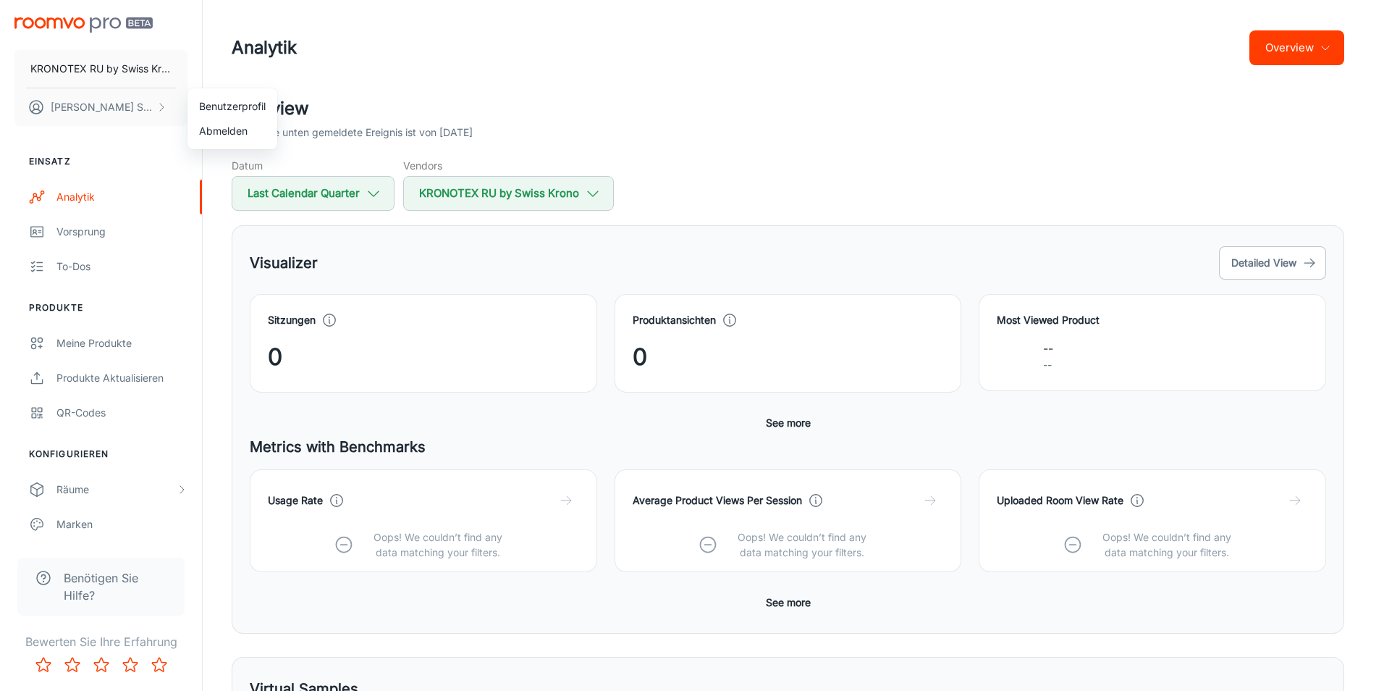
click at [369, 226] on div at bounding box center [692, 345] width 1384 height 691
click at [132, 75] on p "KRONOTEX RU by Swiss Krono" at bounding box center [100, 69] width 141 height 16
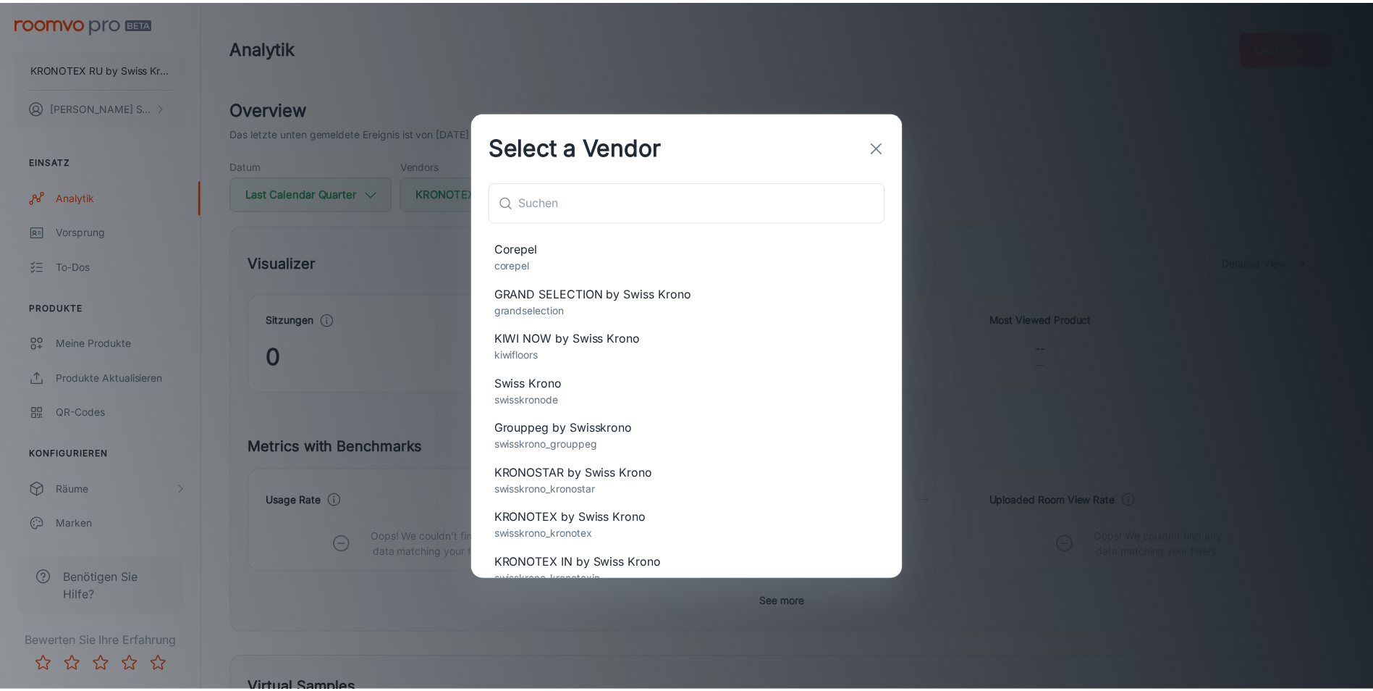
scroll to position [148, 0]
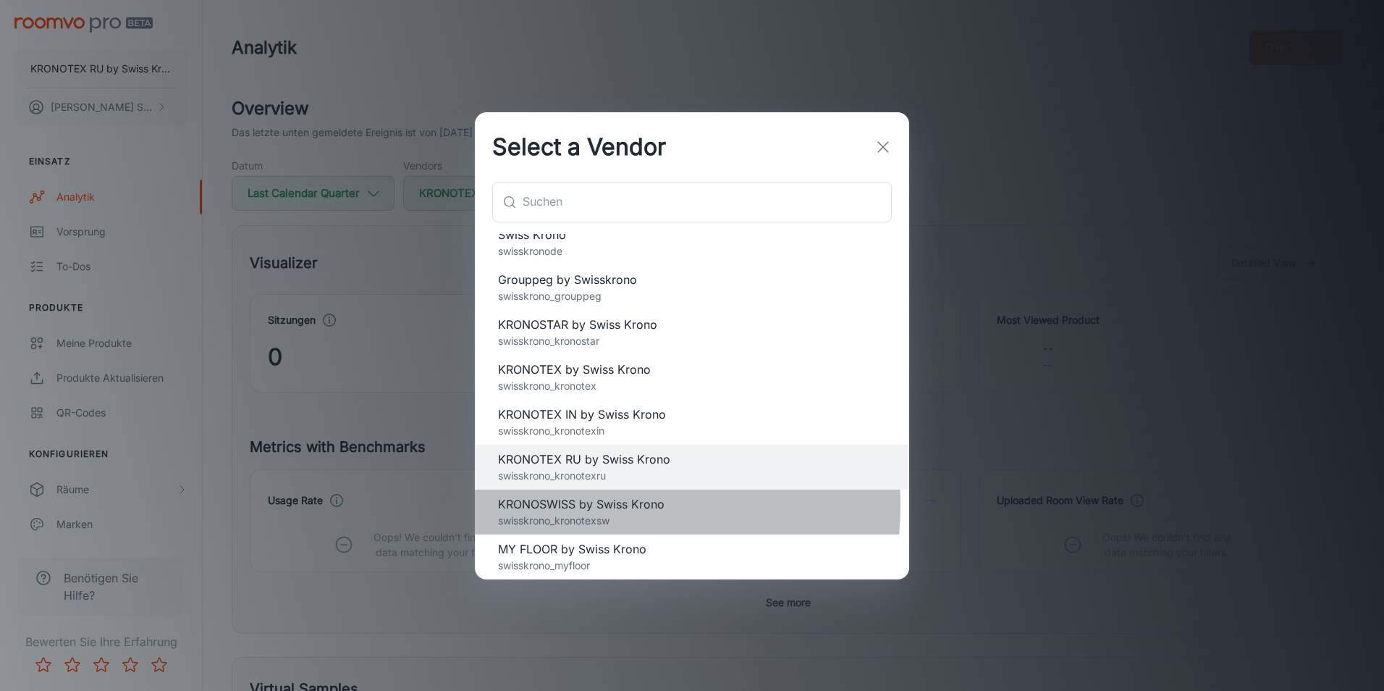
click at [583, 505] on span "KRONOSWISS by Swiss Krono" at bounding box center [692, 503] width 388 height 17
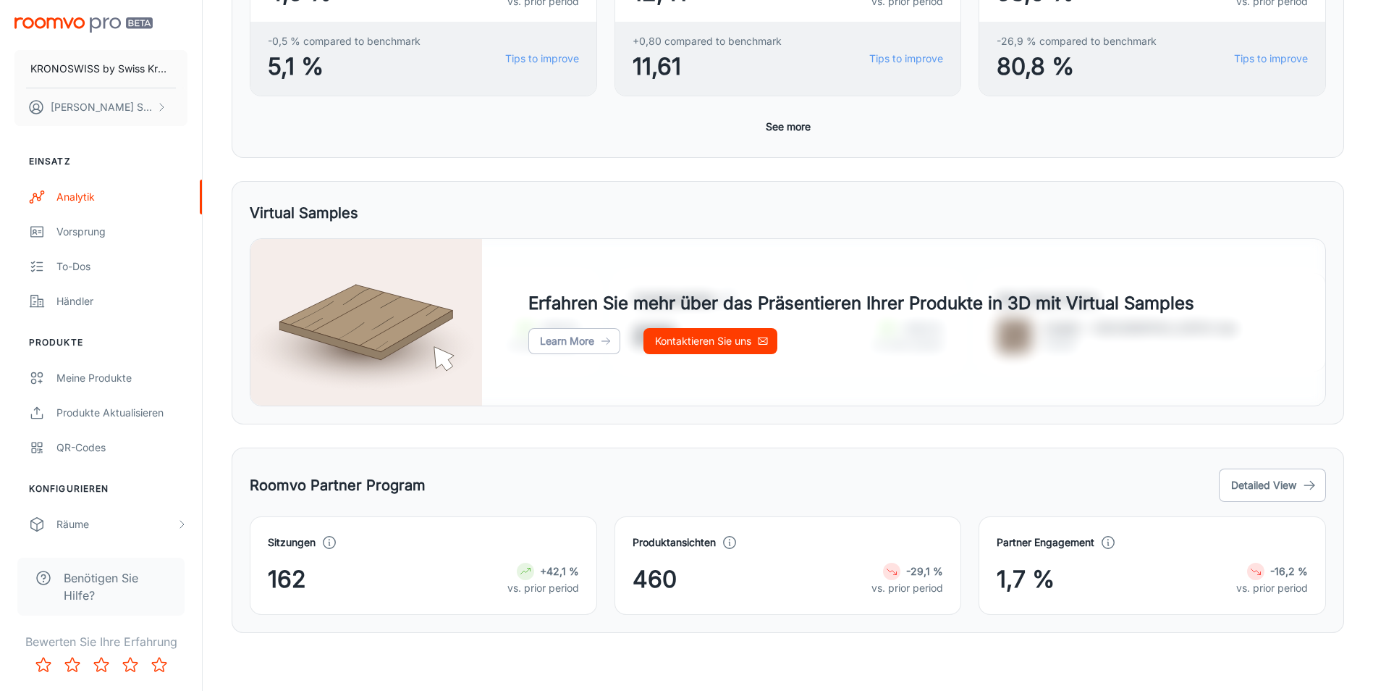
scroll to position [0, 0]
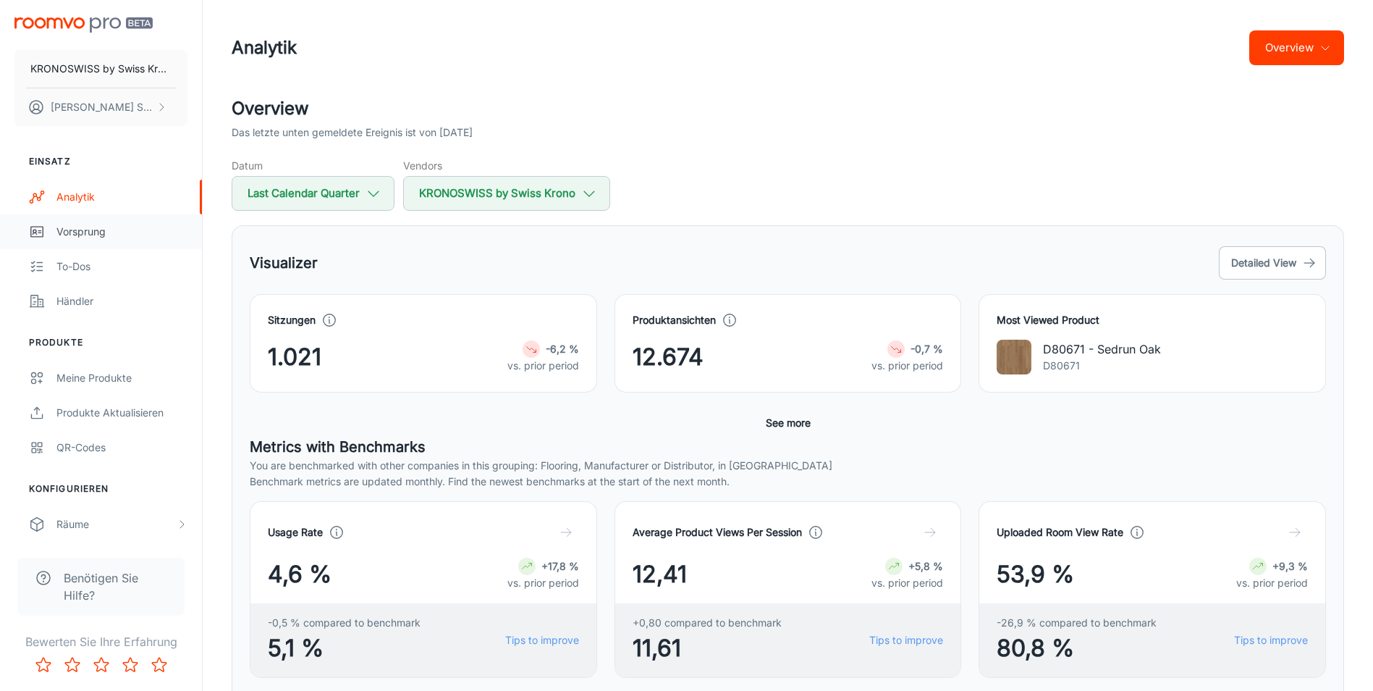
click at [78, 233] on div "Vorsprung" at bounding box center [121, 232] width 131 height 16
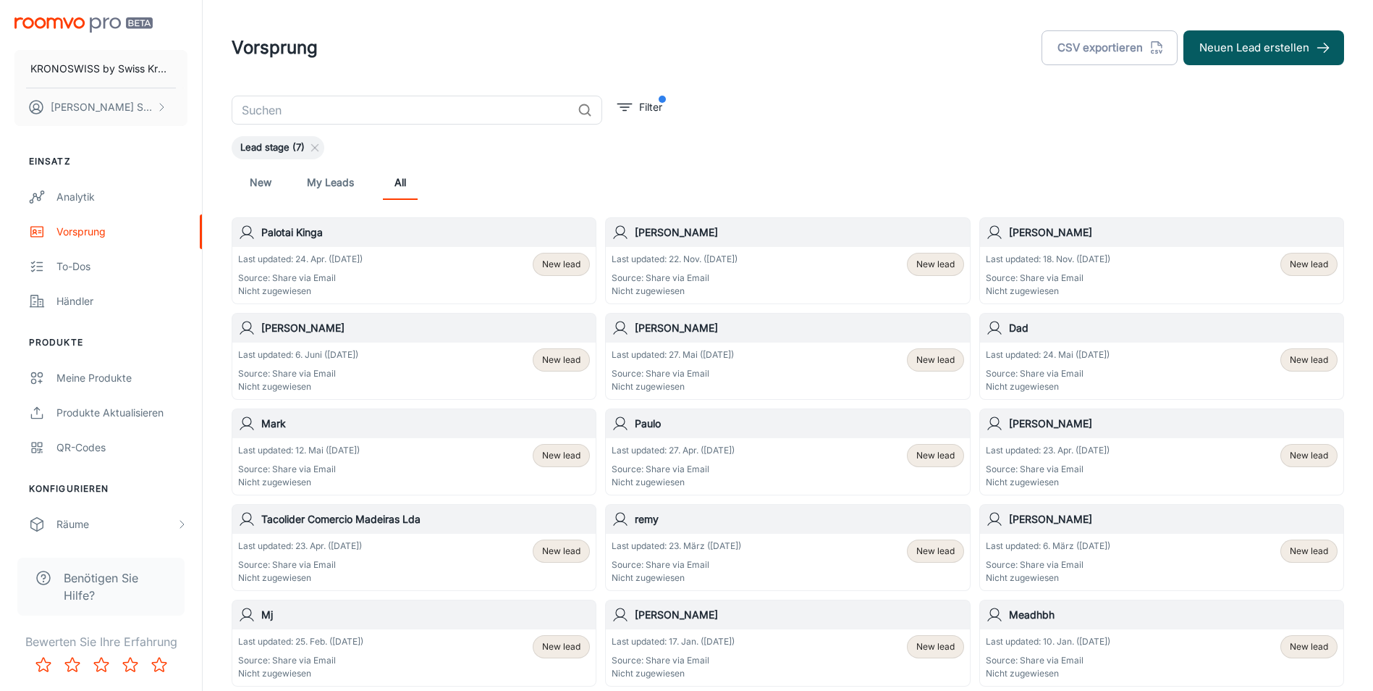
click at [408, 262] on div "Last updated: 24. Apr. ([DATE]) Source: Share via Email Nicht zugewiesen New le…" at bounding box center [414, 275] width 352 height 45
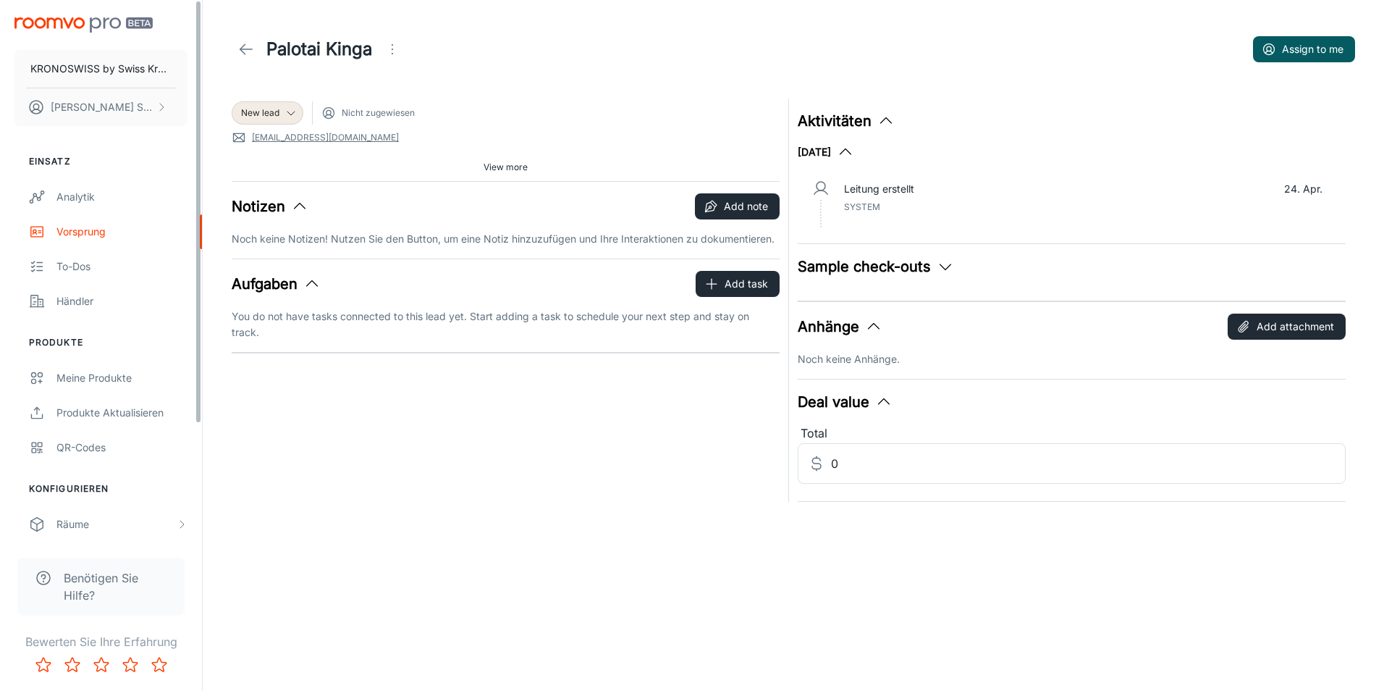
click at [254, 52] on icon at bounding box center [245, 49] width 17 height 17
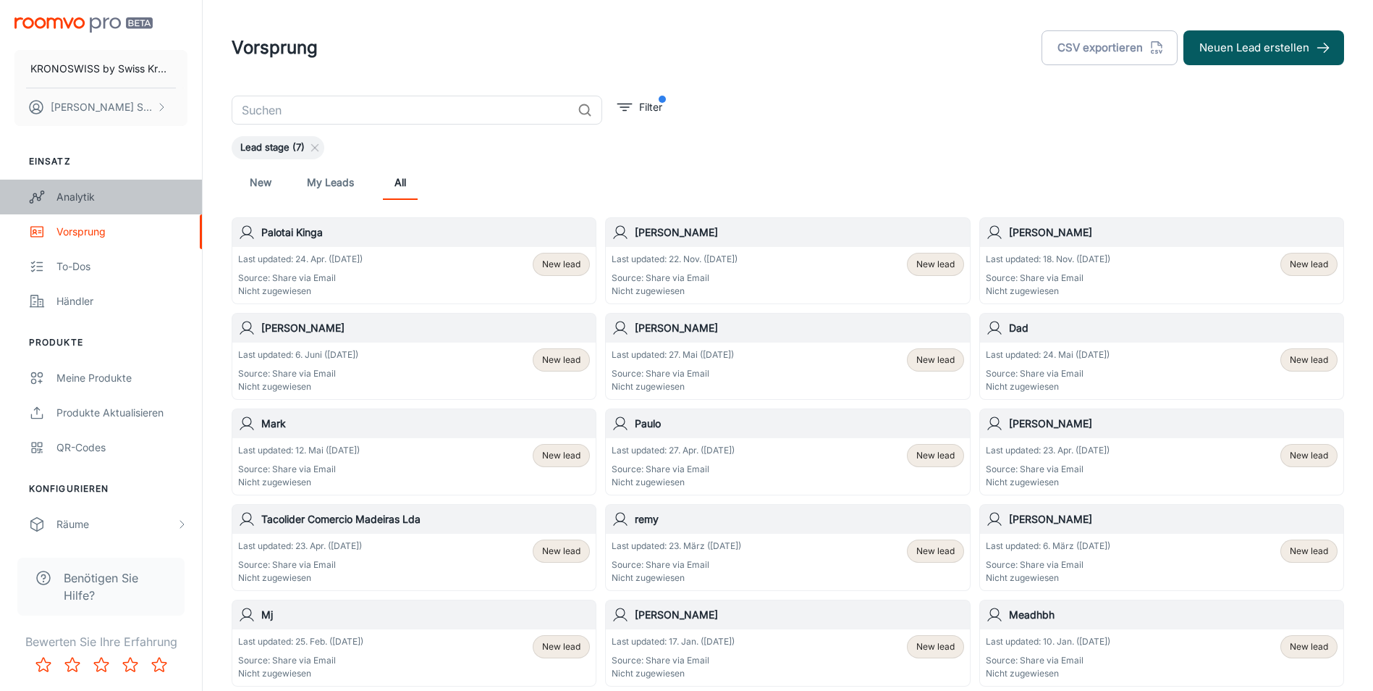
click at [80, 201] on div "Analytik" at bounding box center [121, 197] width 131 height 16
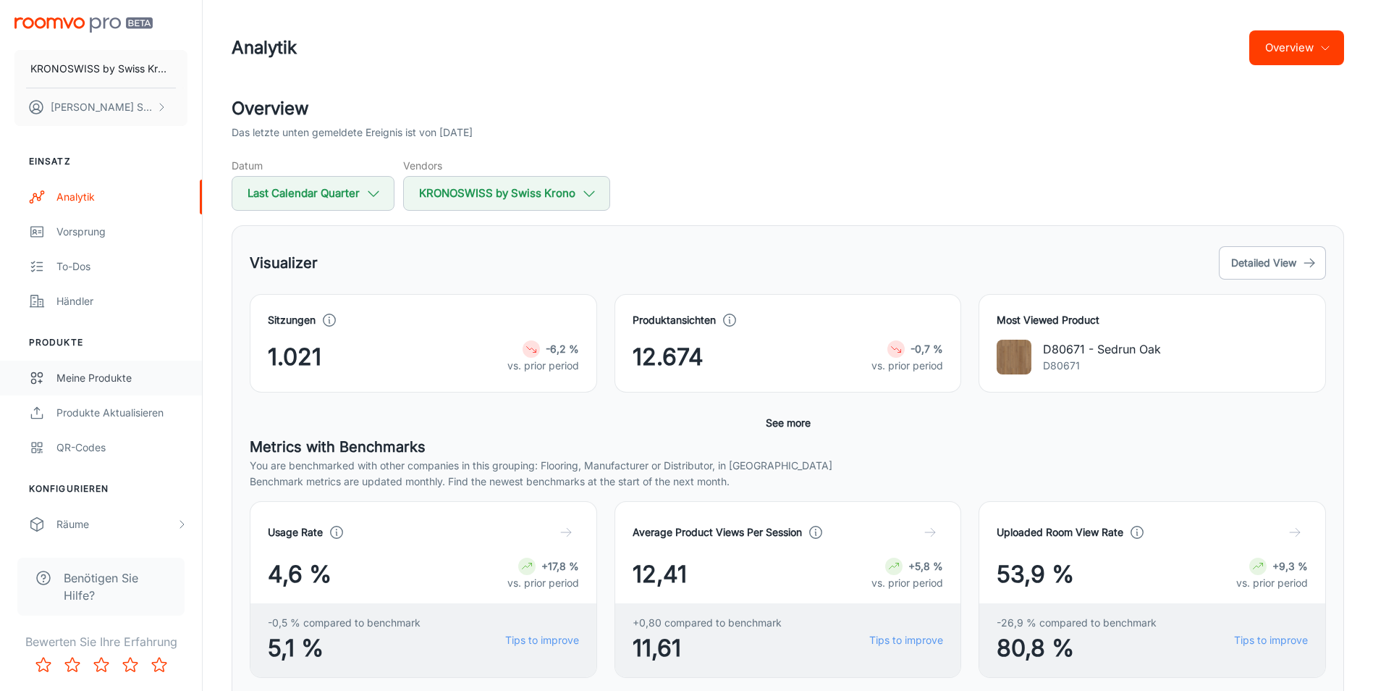
click at [101, 372] on div "Meine Produkte" at bounding box center [121, 378] width 131 height 16
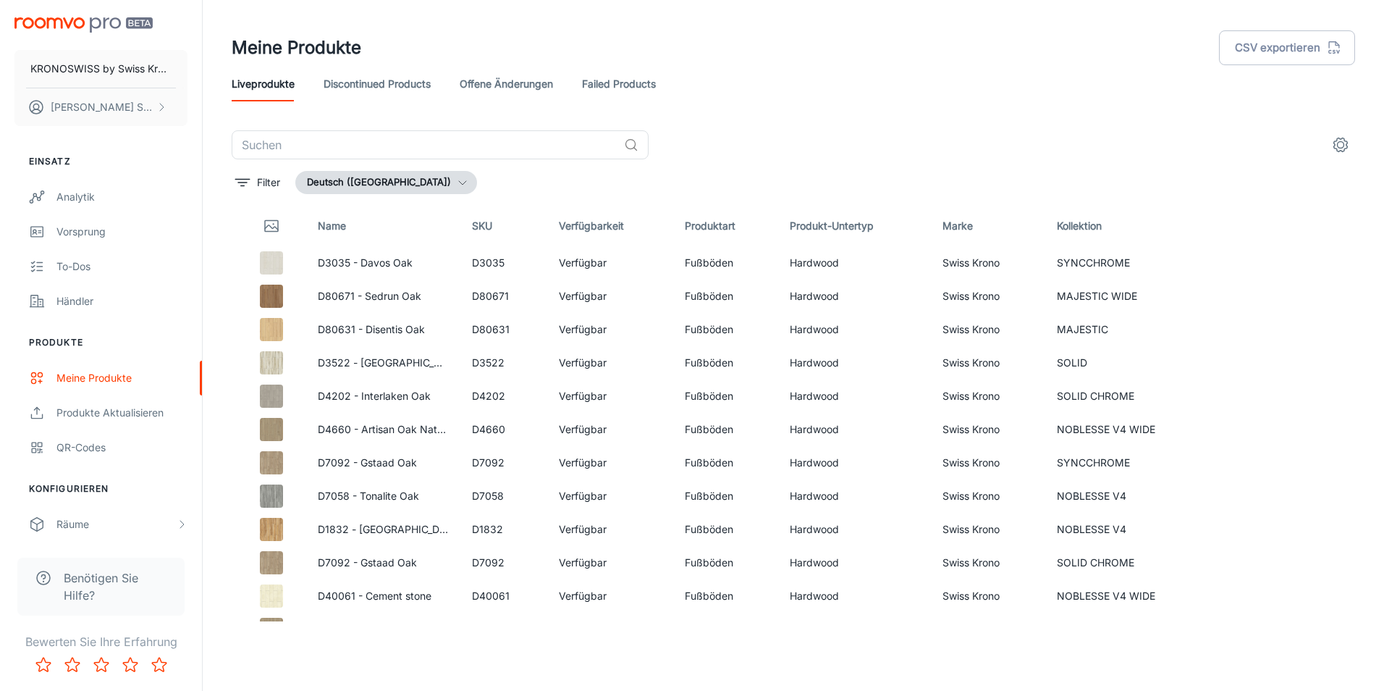
click at [387, 186] on button "Deutsch ([GEOGRAPHIC_DATA])" at bounding box center [386, 182] width 182 height 23
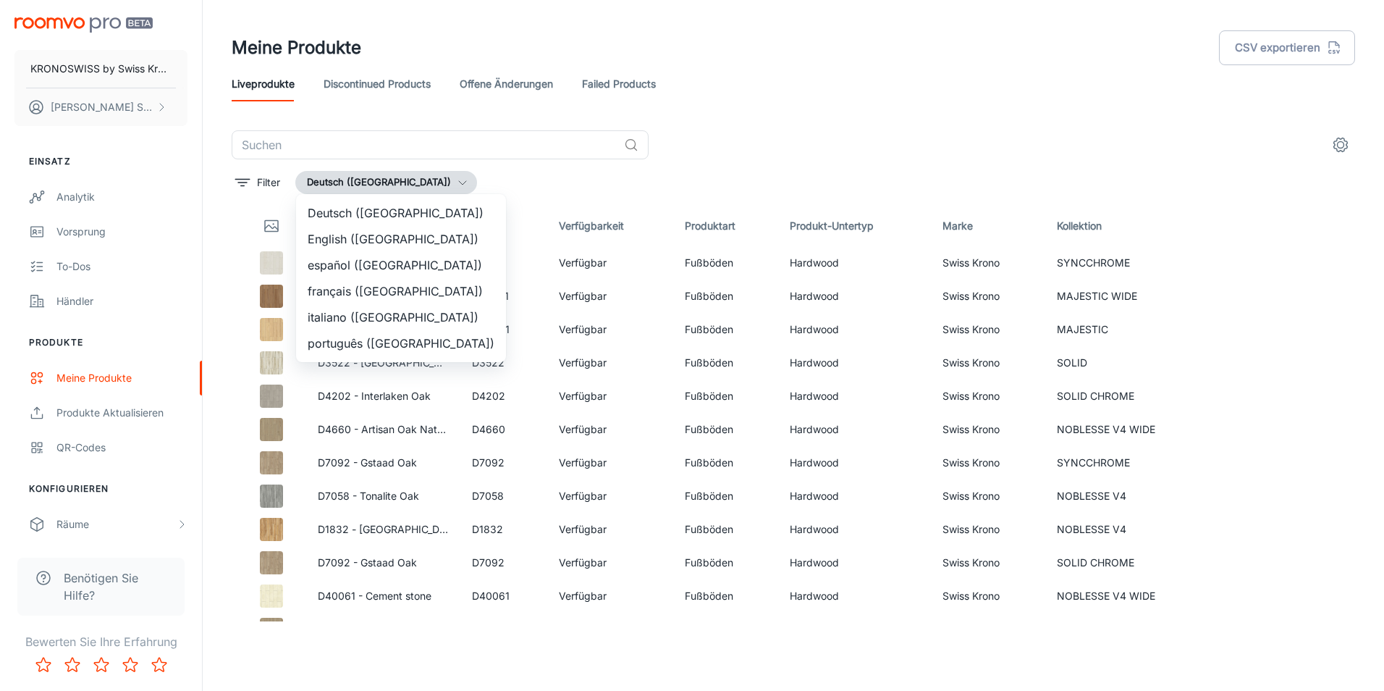
click at [387, 186] on div at bounding box center [692, 345] width 1384 height 691
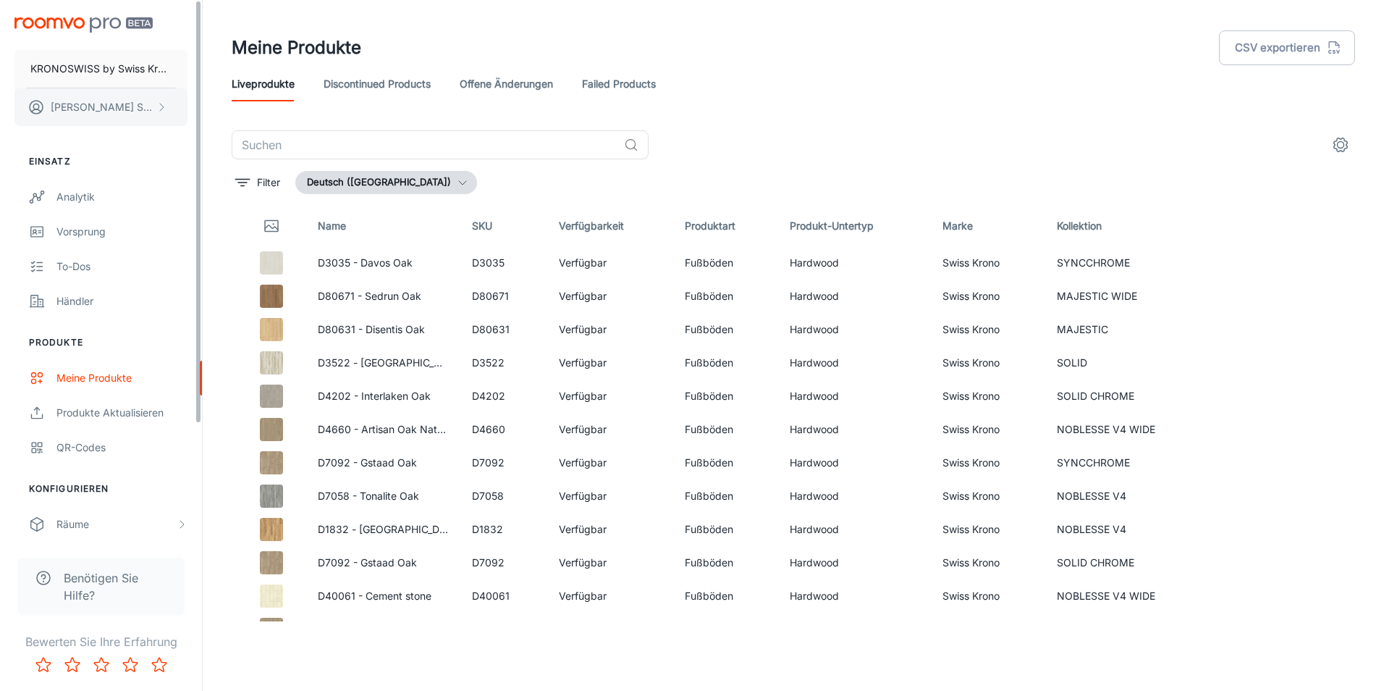
click at [88, 116] on button "[PERSON_NAME]" at bounding box center [100, 107] width 173 height 38
click at [88, 116] on div at bounding box center [692, 345] width 1384 height 691
click at [357, 80] on link "Discontinued Products" at bounding box center [377, 84] width 107 height 35
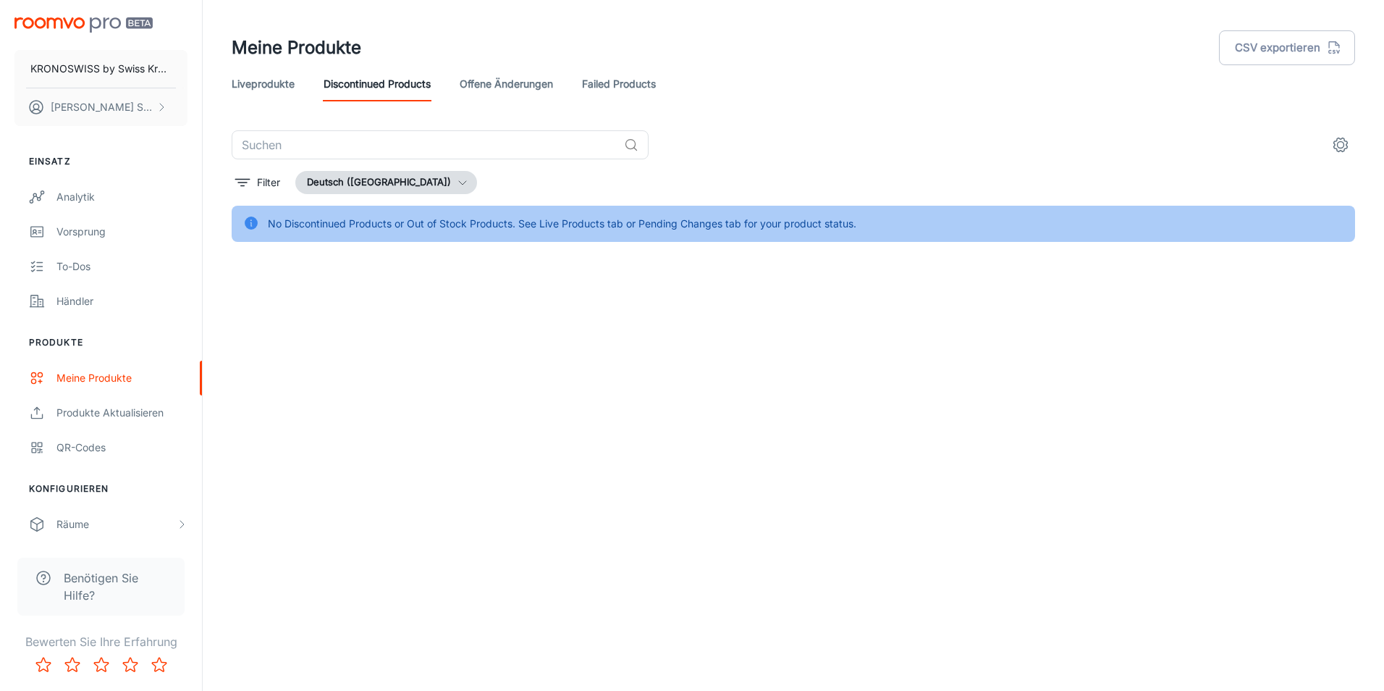
click at [281, 86] on link "Liveprodukte" at bounding box center [263, 84] width 63 height 35
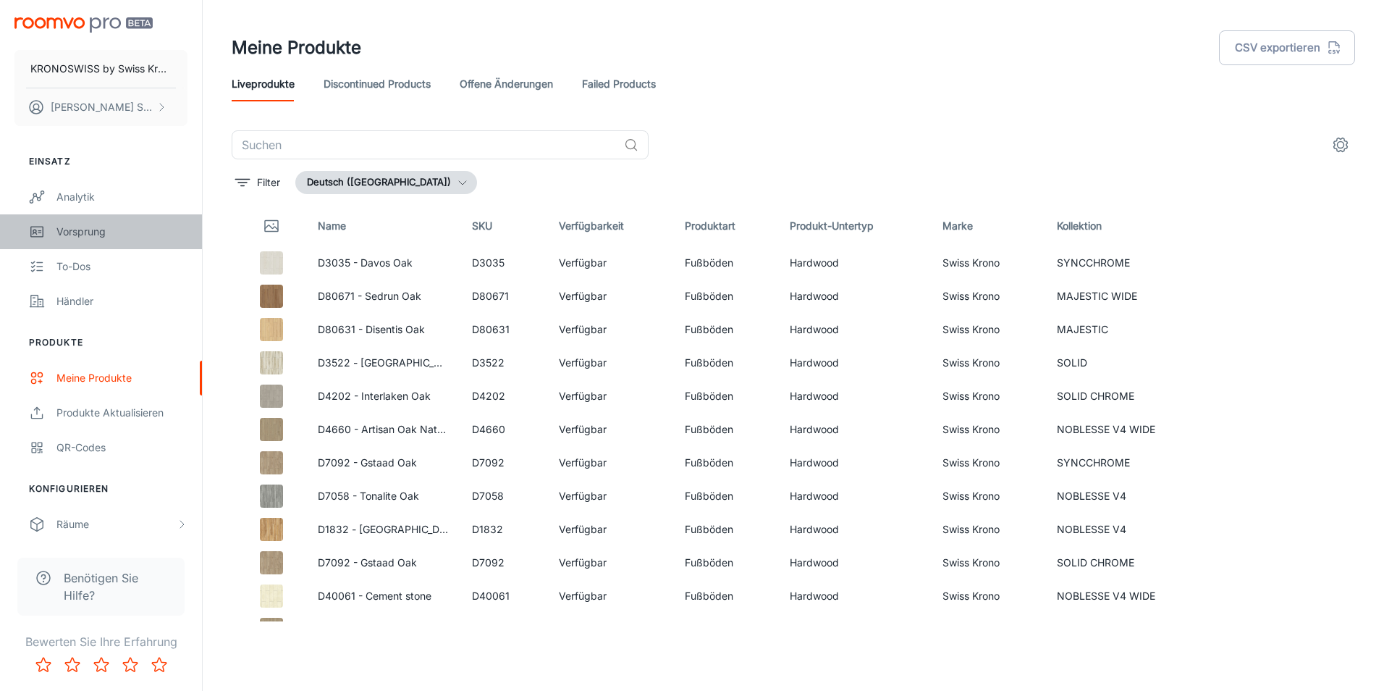
click at [101, 232] on div "Vorsprung" at bounding box center [121, 232] width 131 height 16
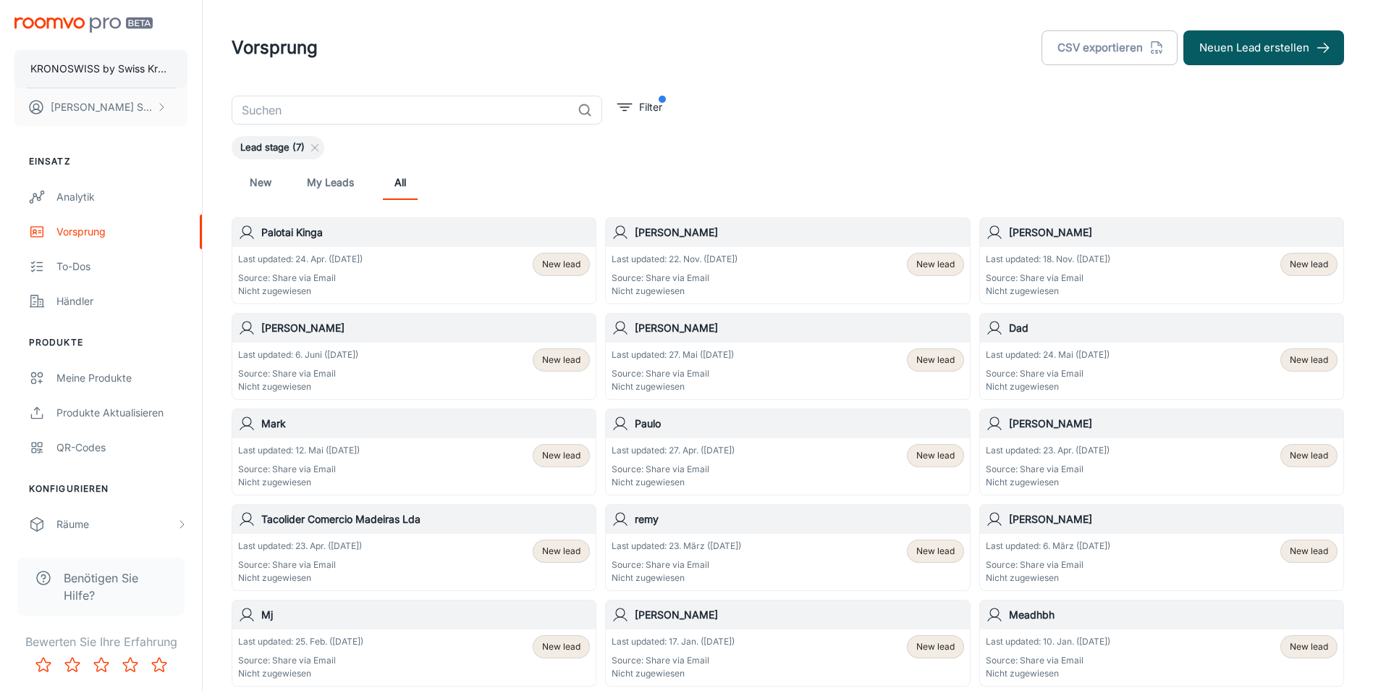
click at [154, 65] on p "KRONOSWISS by Swiss Krono" at bounding box center [100, 69] width 141 height 16
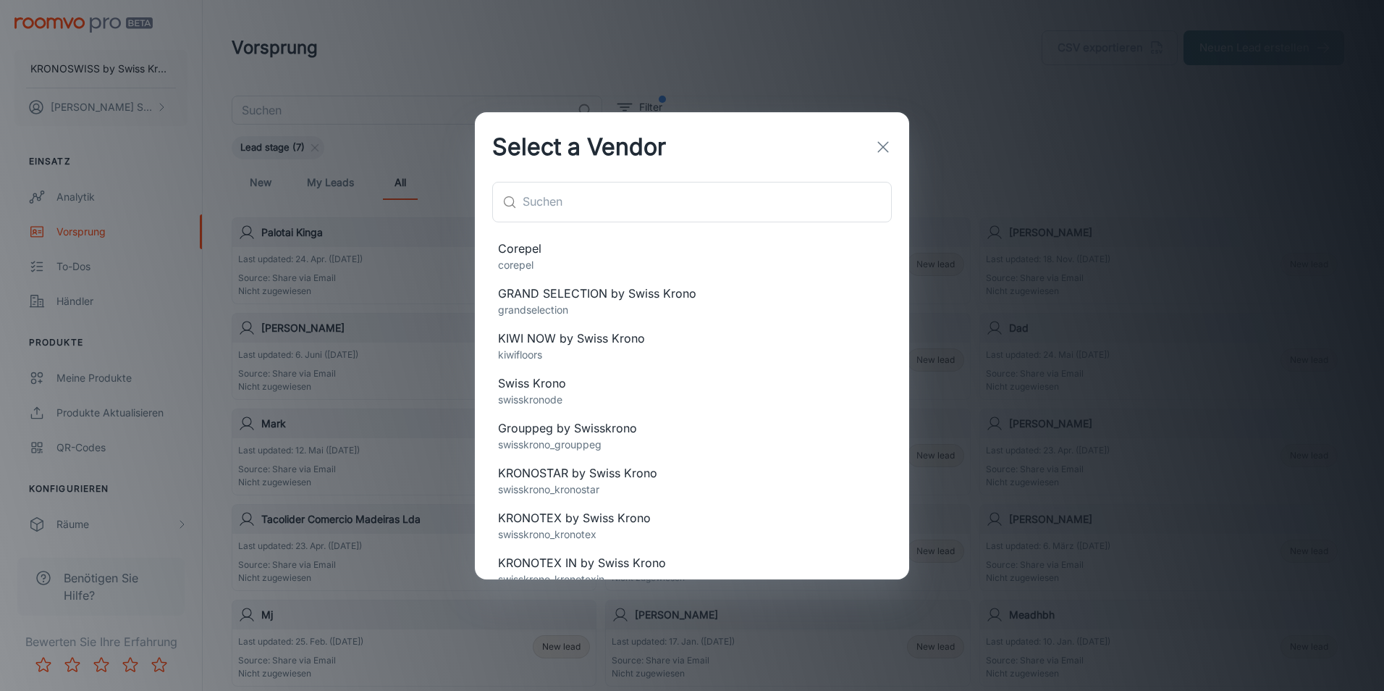
click at [114, 116] on div "Select a Vendor ​ ​ Corepel corepel GRAND SELECTION by Swiss Krono grandselecti…" at bounding box center [692, 345] width 1384 height 691
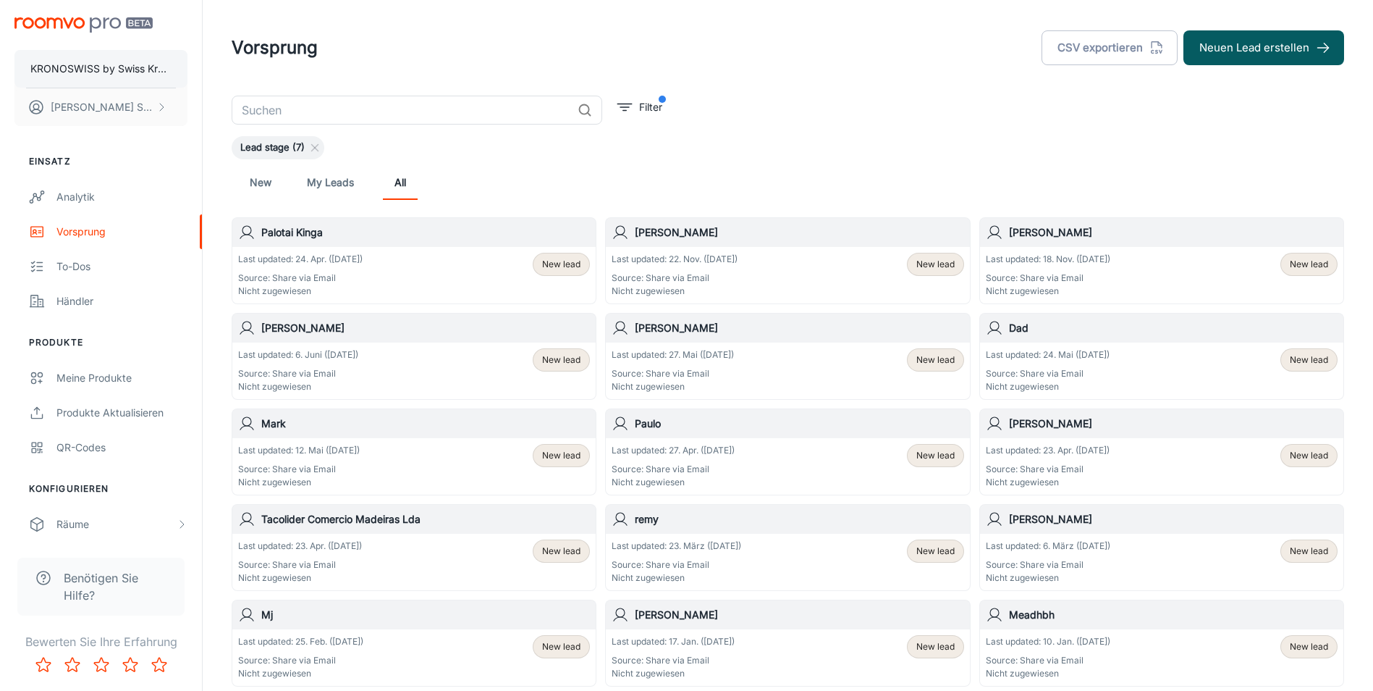
click at [117, 69] on p "KRONOSWISS by Swiss Krono" at bounding box center [100, 69] width 141 height 16
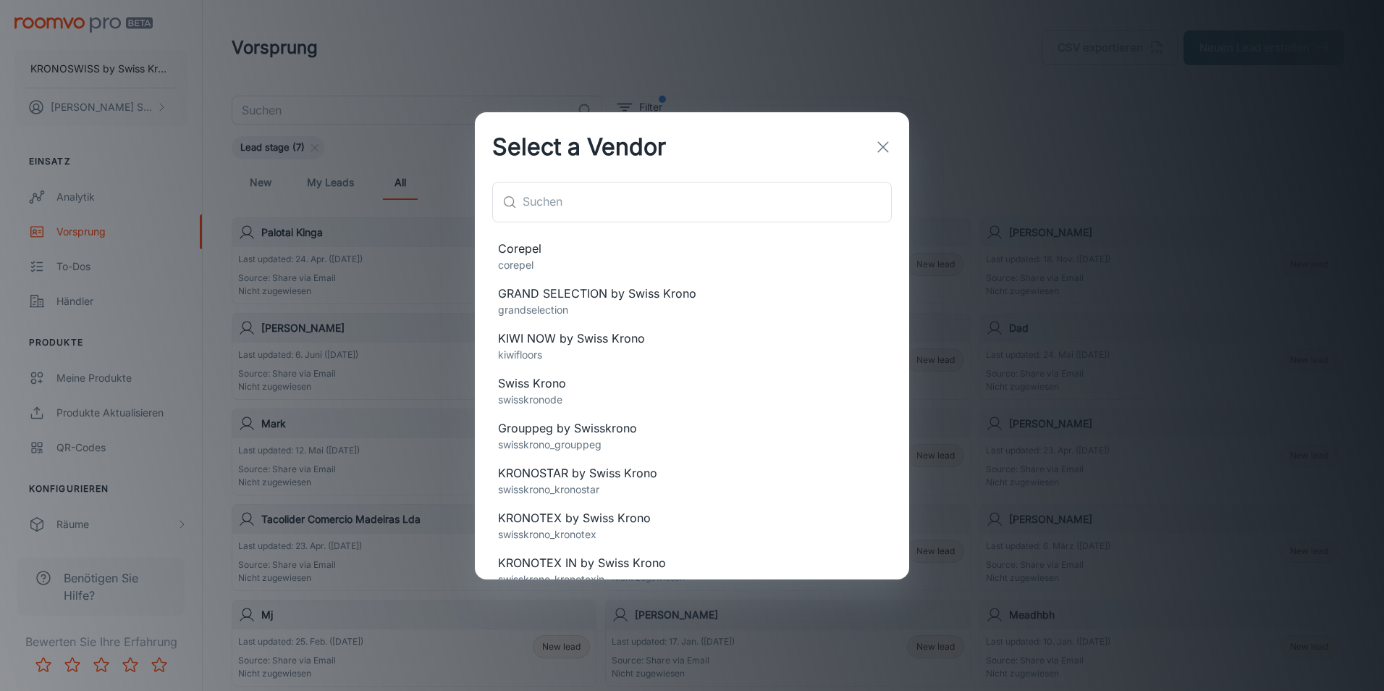
click at [574, 366] on div "KIWI NOW by [DEMOGRAPHIC_DATA] Krono kiwifloors" at bounding box center [692, 346] width 434 height 45
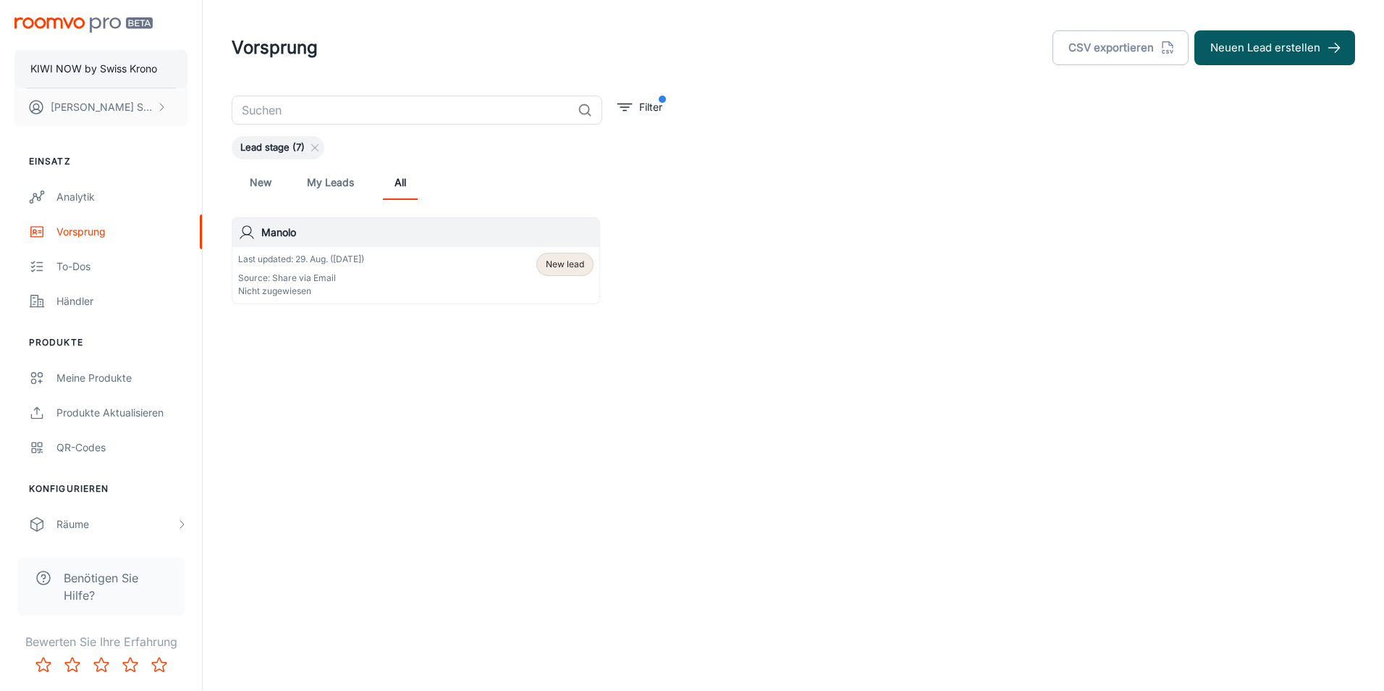
click at [110, 80] on button "KIWI NOW by Swiss Krono" at bounding box center [100, 69] width 173 height 38
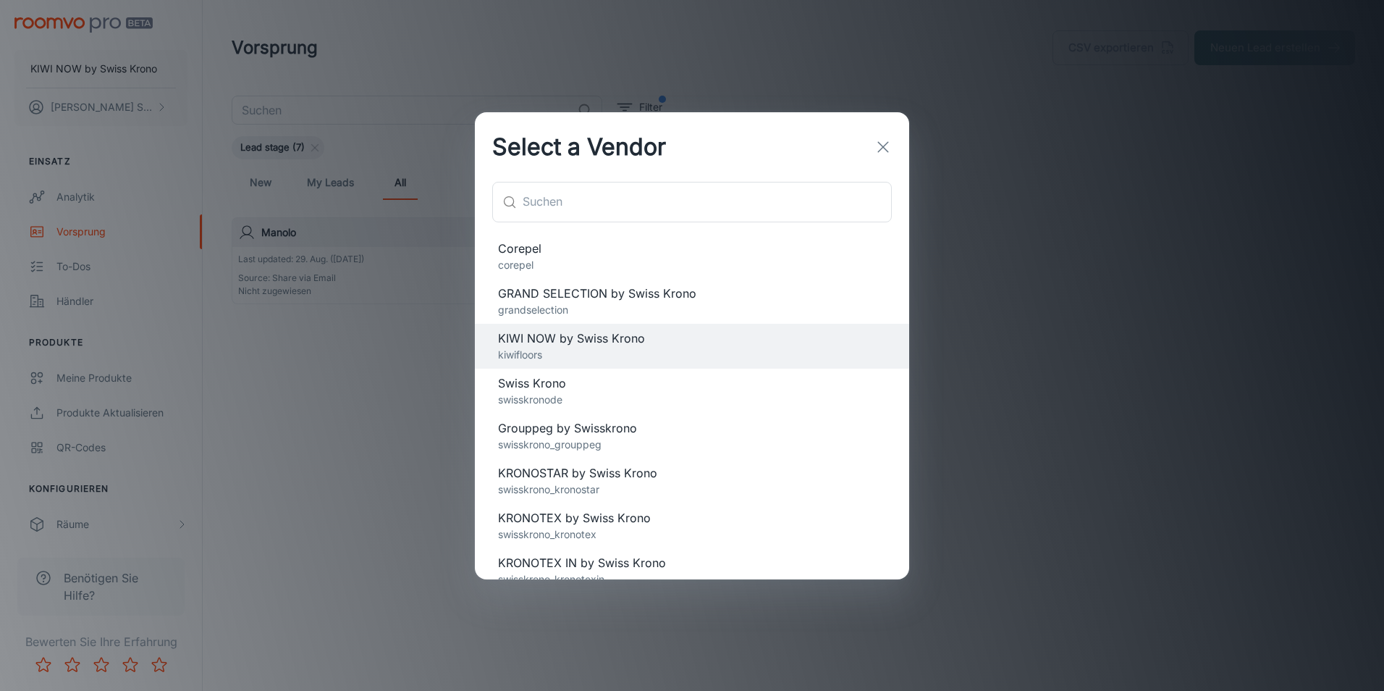
click at [565, 392] on p "swisskronode" at bounding box center [692, 400] width 388 height 16
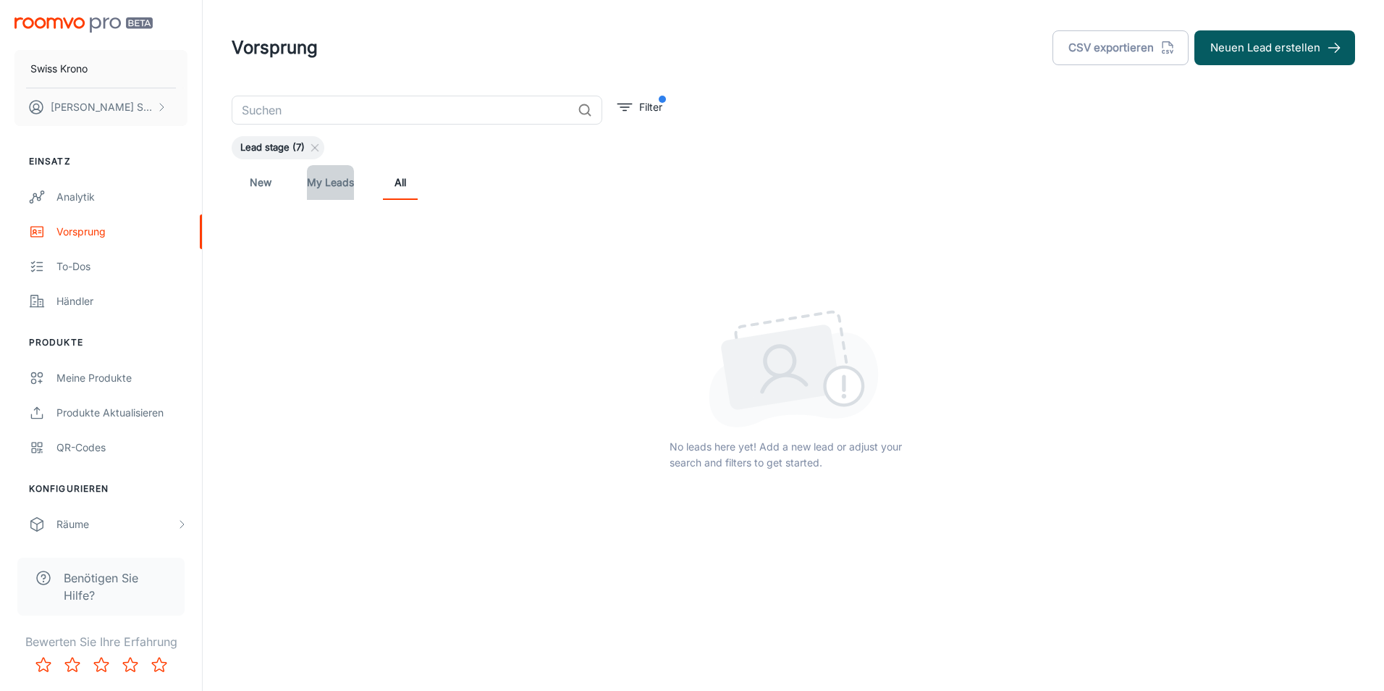
click at [327, 167] on link "My Leads" at bounding box center [330, 182] width 47 height 35
click at [250, 177] on link "New" at bounding box center [260, 182] width 35 height 35
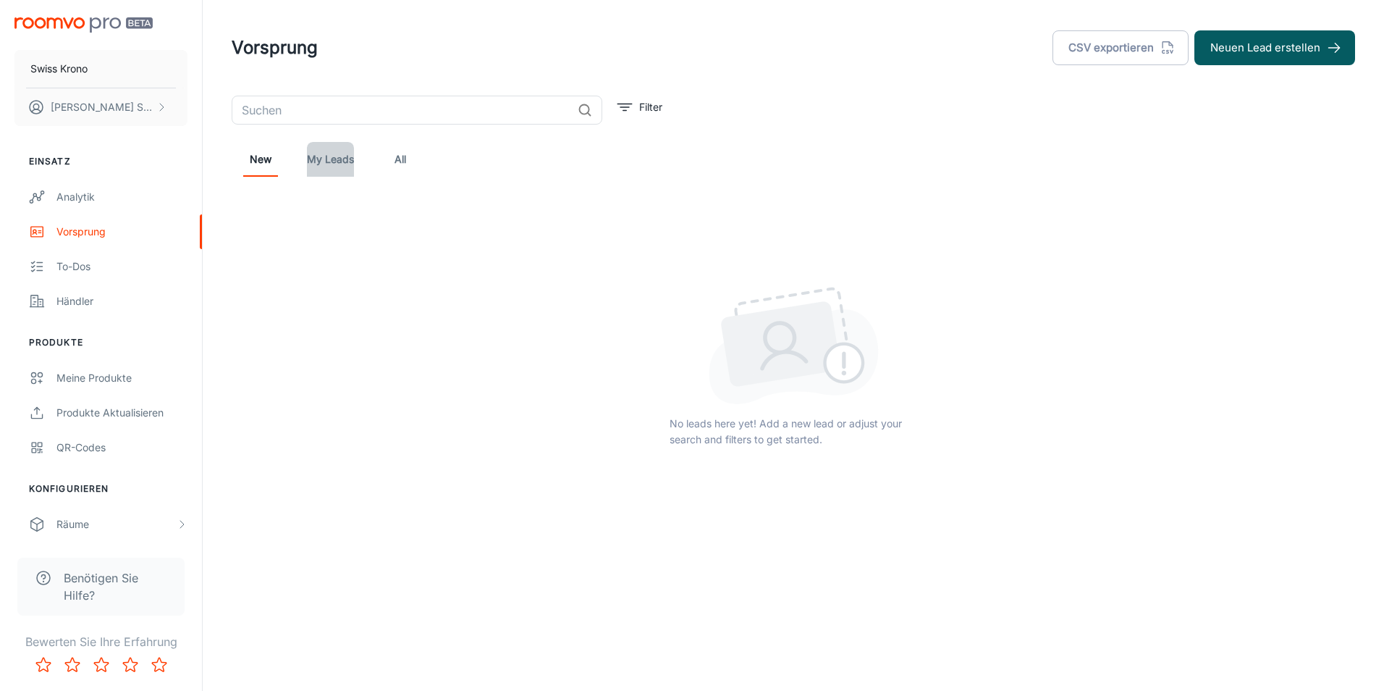
click at [342, 150] on link "My Leads" at bounding box center [330, 159] width 47 height 35
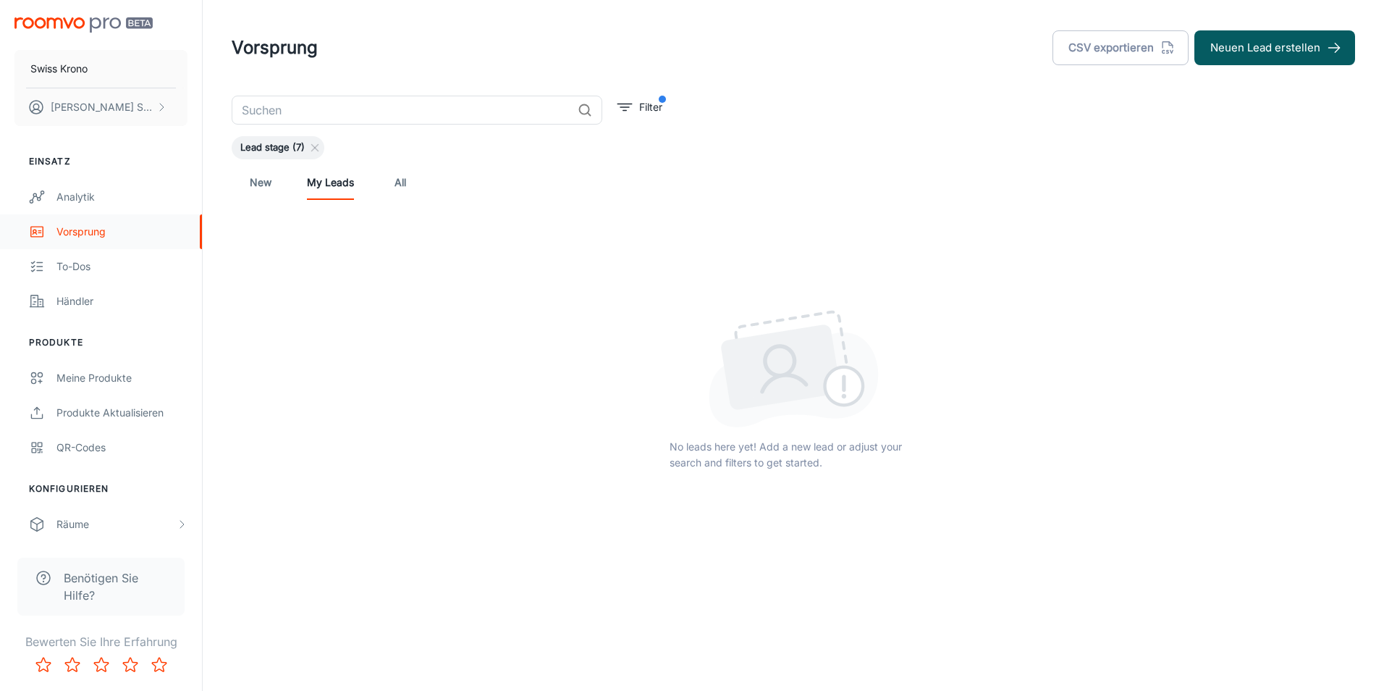
click at [79, 226] on div "Vorsprung" at bounding box center [121, 232] width 131 height 16
click at [85, 200] on div "Analytik" at bounding box center [121, 197] width 131 height 16
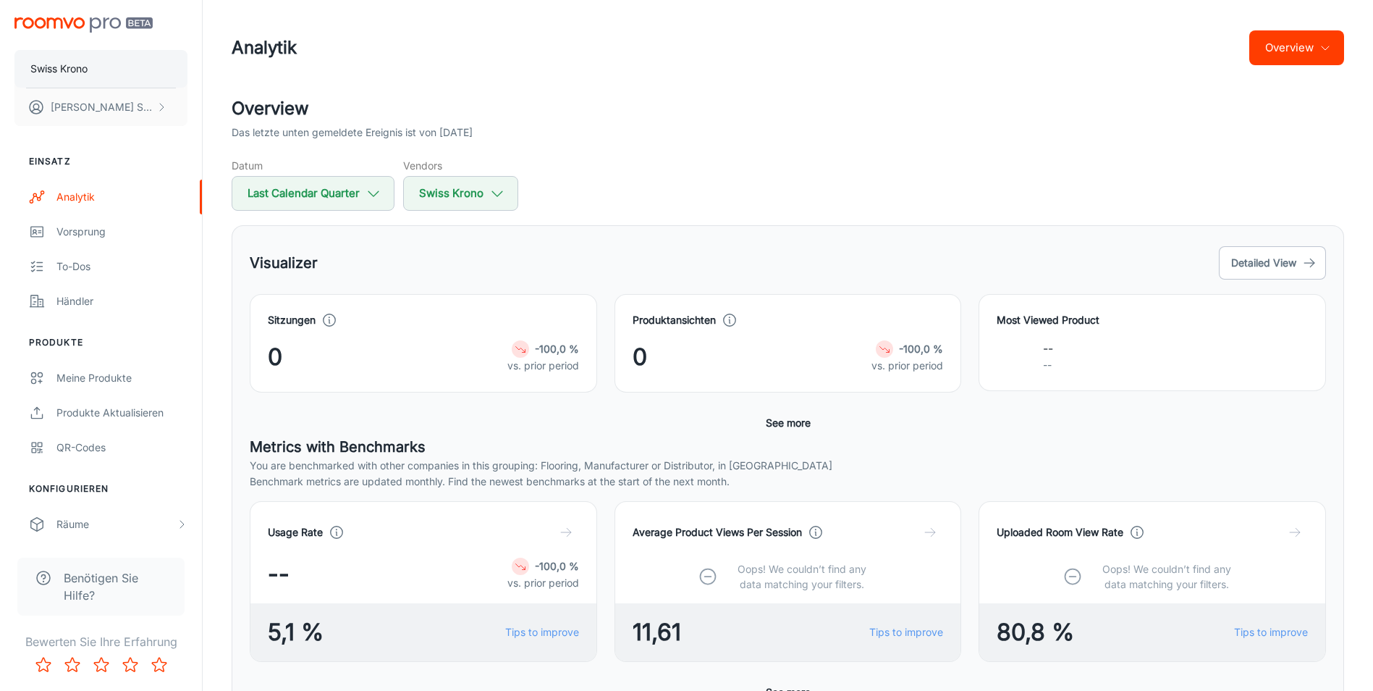
click at [103, 73] on button "Swiss Krono" at bounding box center [100, 69] width 173 height 38
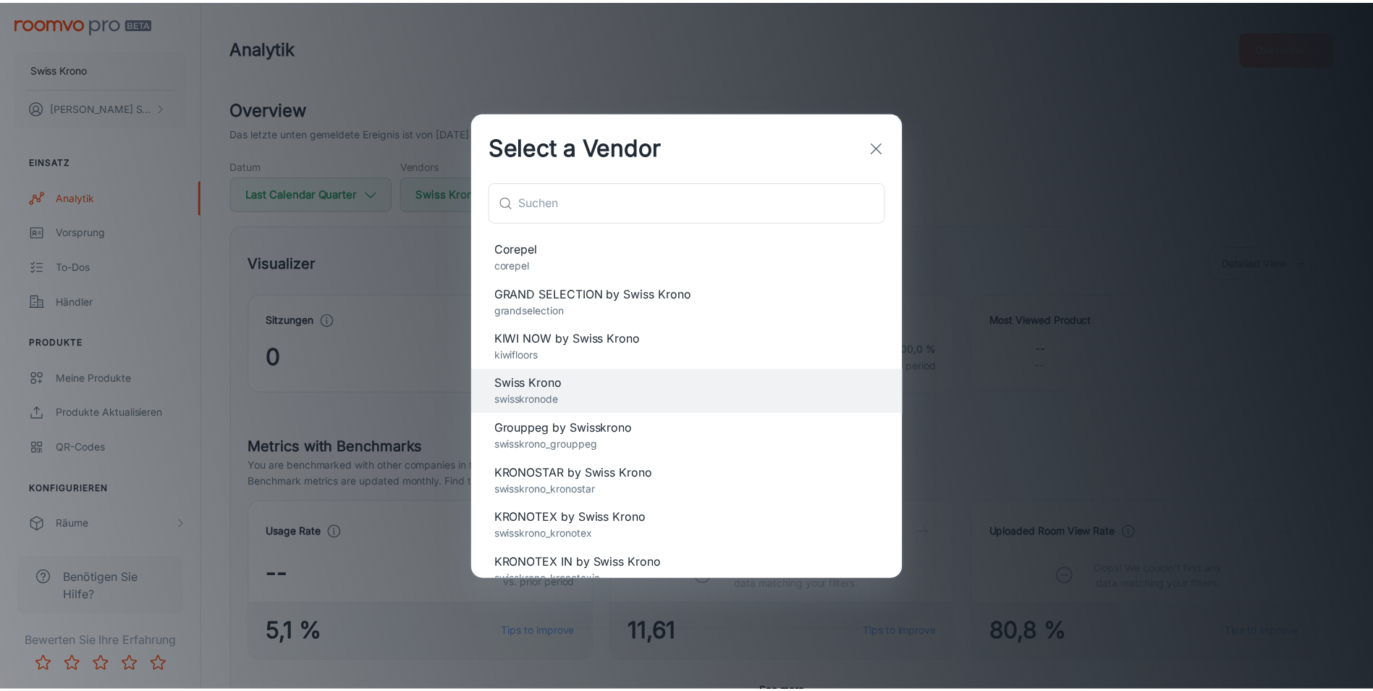
scroll to position [148, 0]
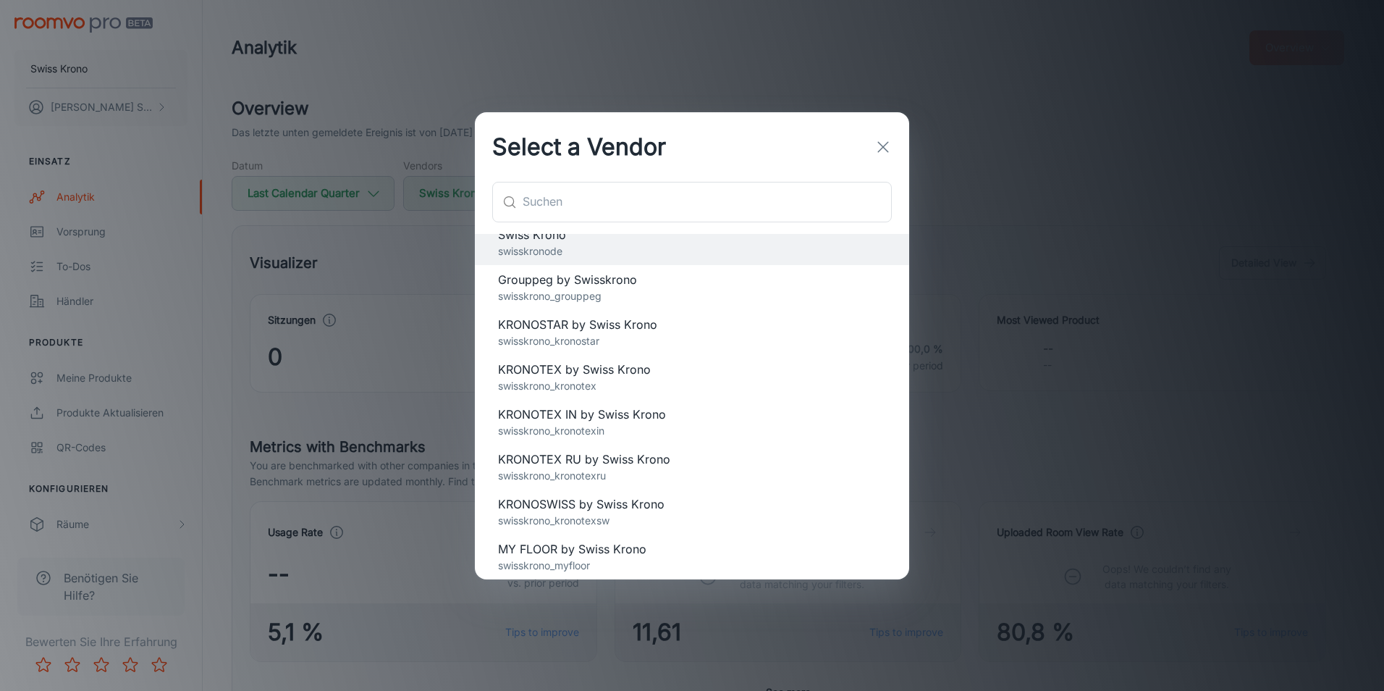
click at [628, 377] on span "KRONOTEX by Swiss Krono" at bounding box center [692, 368] width 388 height 17
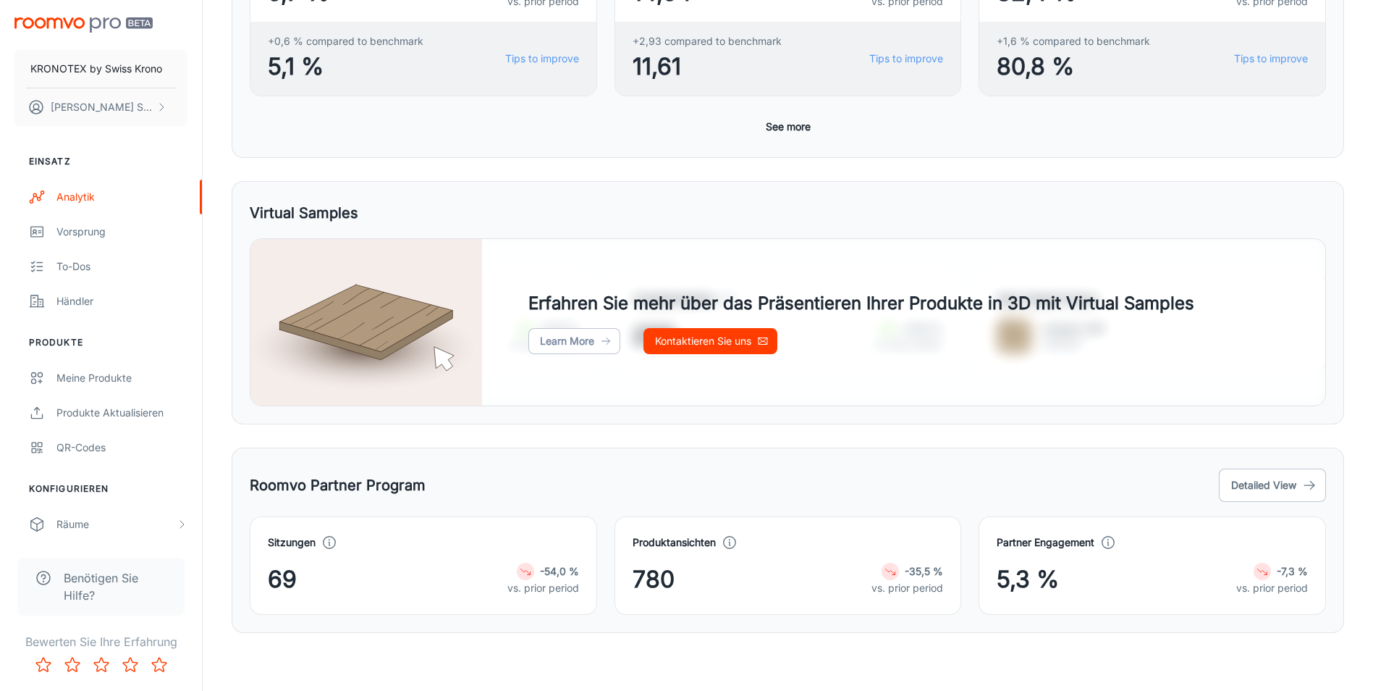
scroll to position [0, 0]
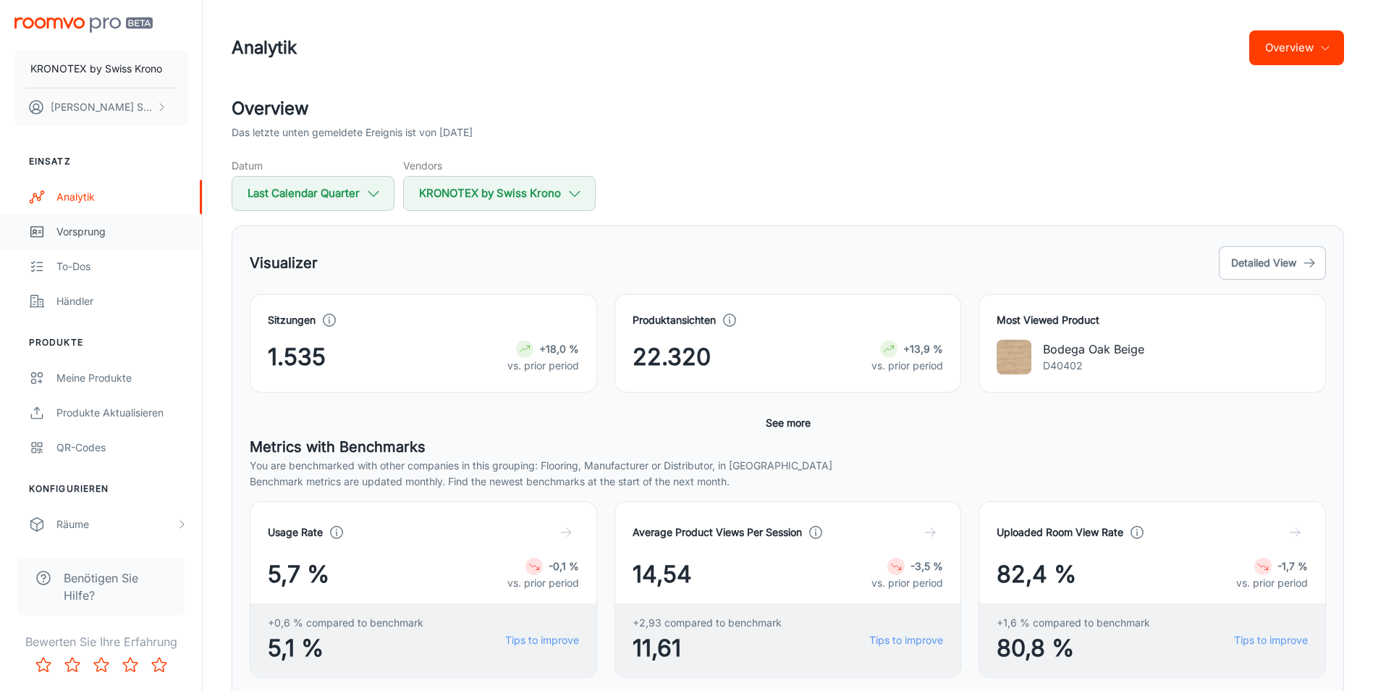
click at [99, 240] on link "Vorsprung" at bounding box center [101, 231] width 202 height 35
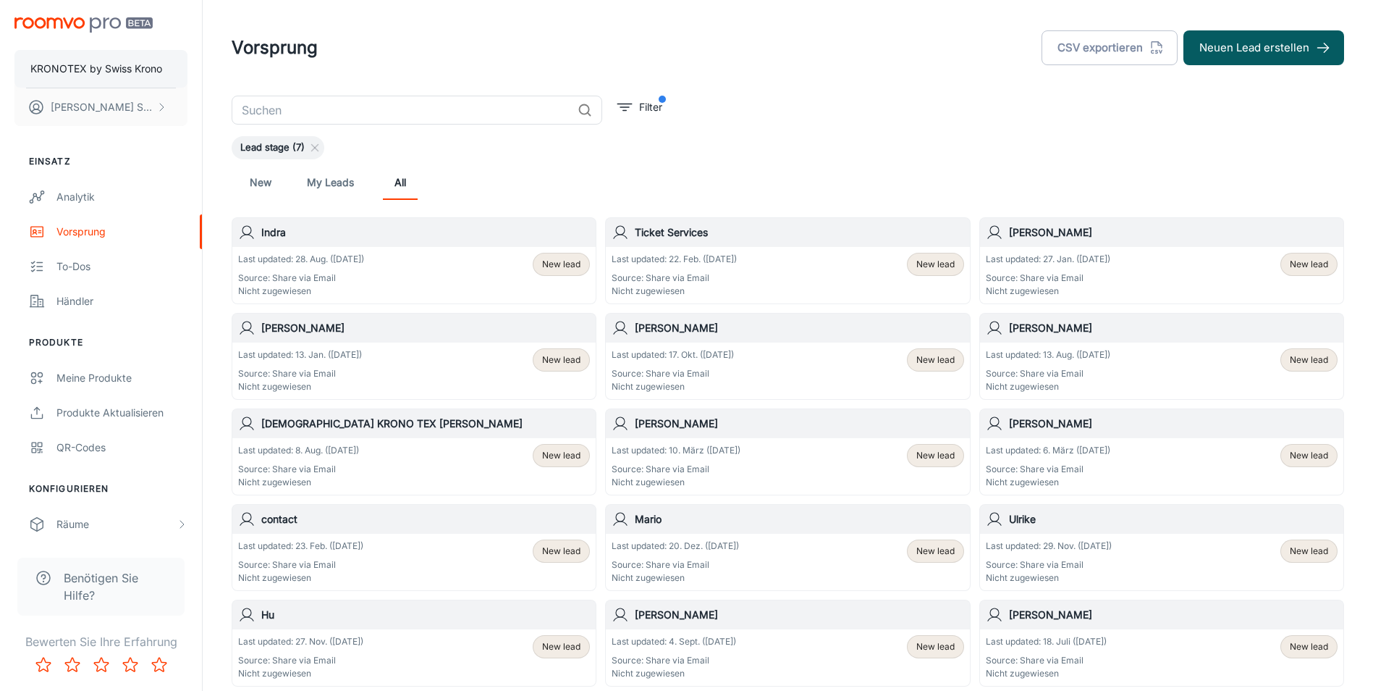
click at [118, 75] on p "KRONOTEX by Swiss Krono" at bounding box center [96, 69] width 132 height 16
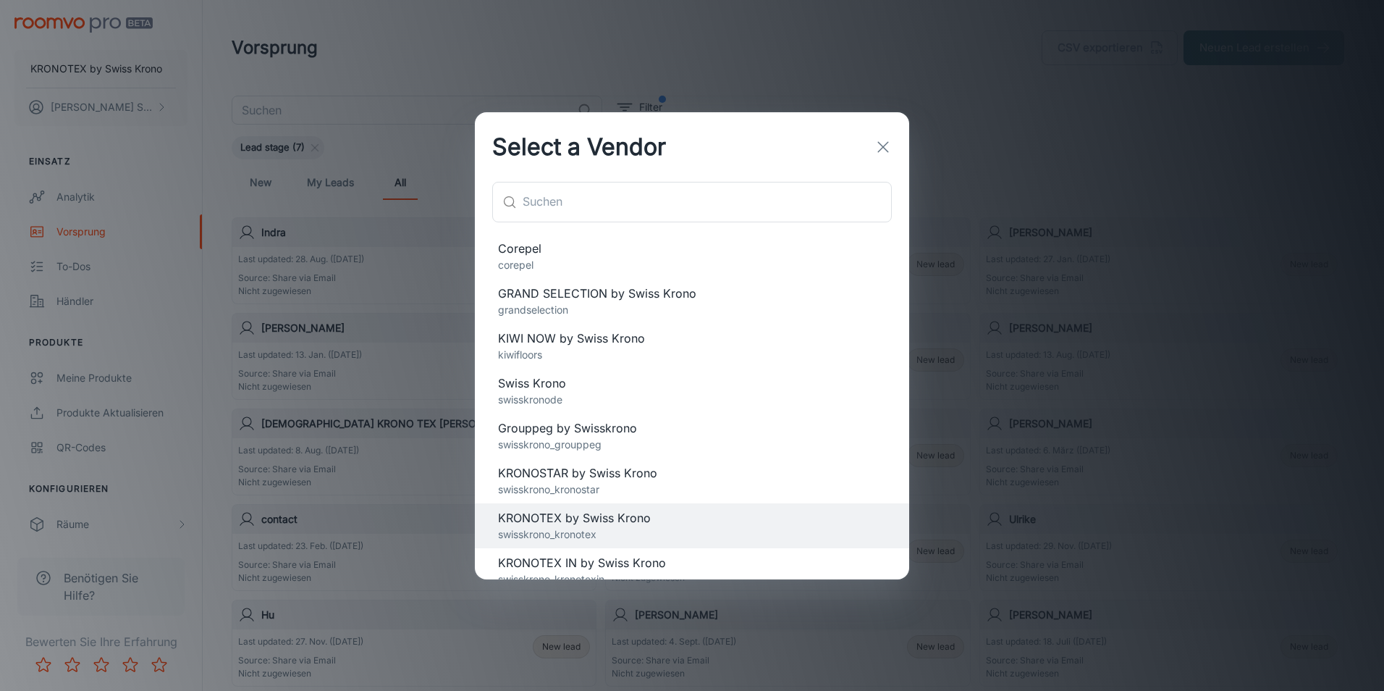
click at [626, 559] on span "KRONOTEX IN by Swiss Krono" at bounding box center [692, 562] width 388 height 17
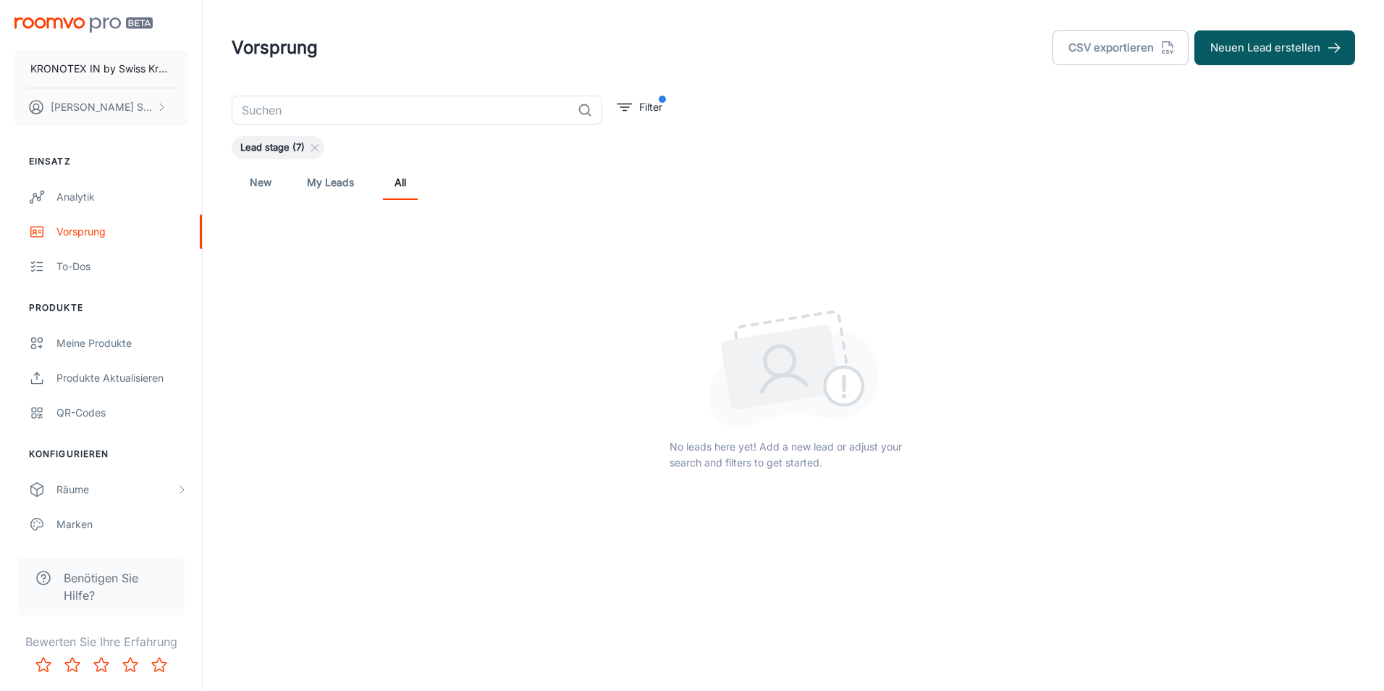
click at [322, 198] on link "My Leads" at bounding box center [330, 182] width 47 height 35
click at [393, 185] on link "All" at bounding box center [400, 182] width 35 height 35
click at [119, 69] on p "KRONOTEX IN by Swiss Krono" at bounding box center [100, 69] width 141 height 16
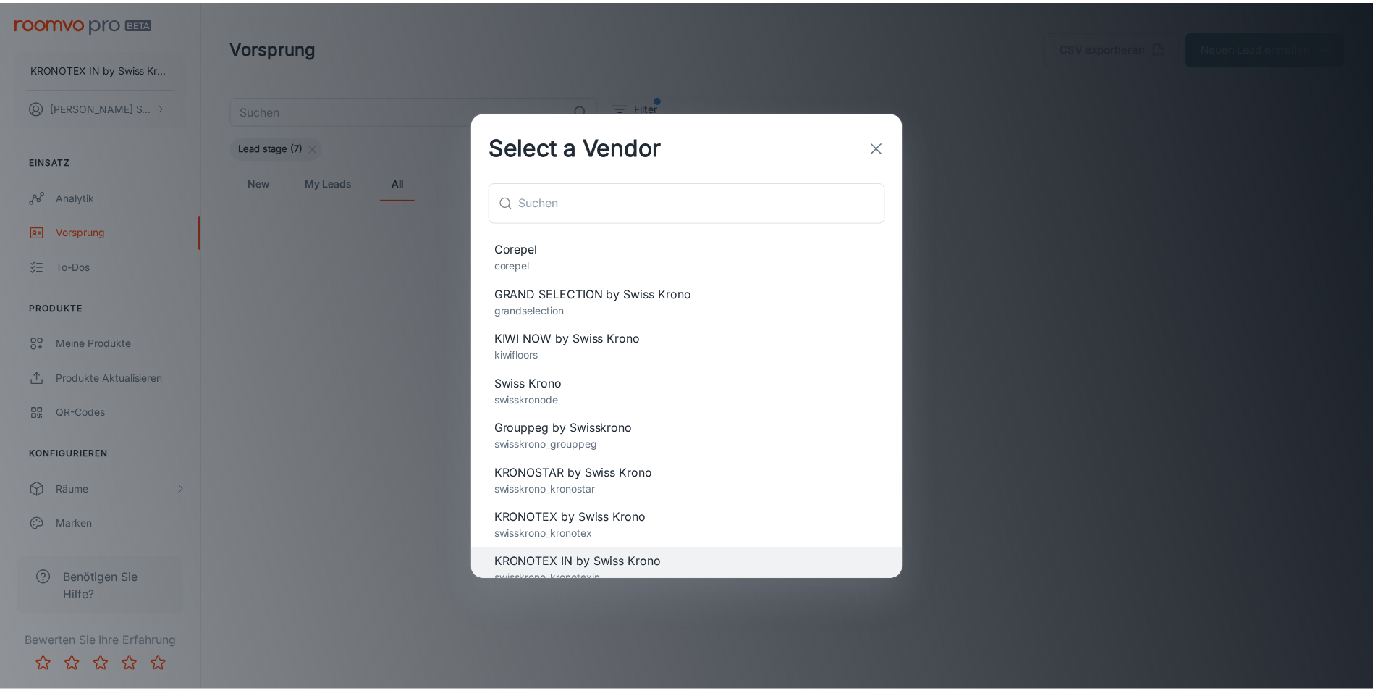
scroll to position [148, 0]
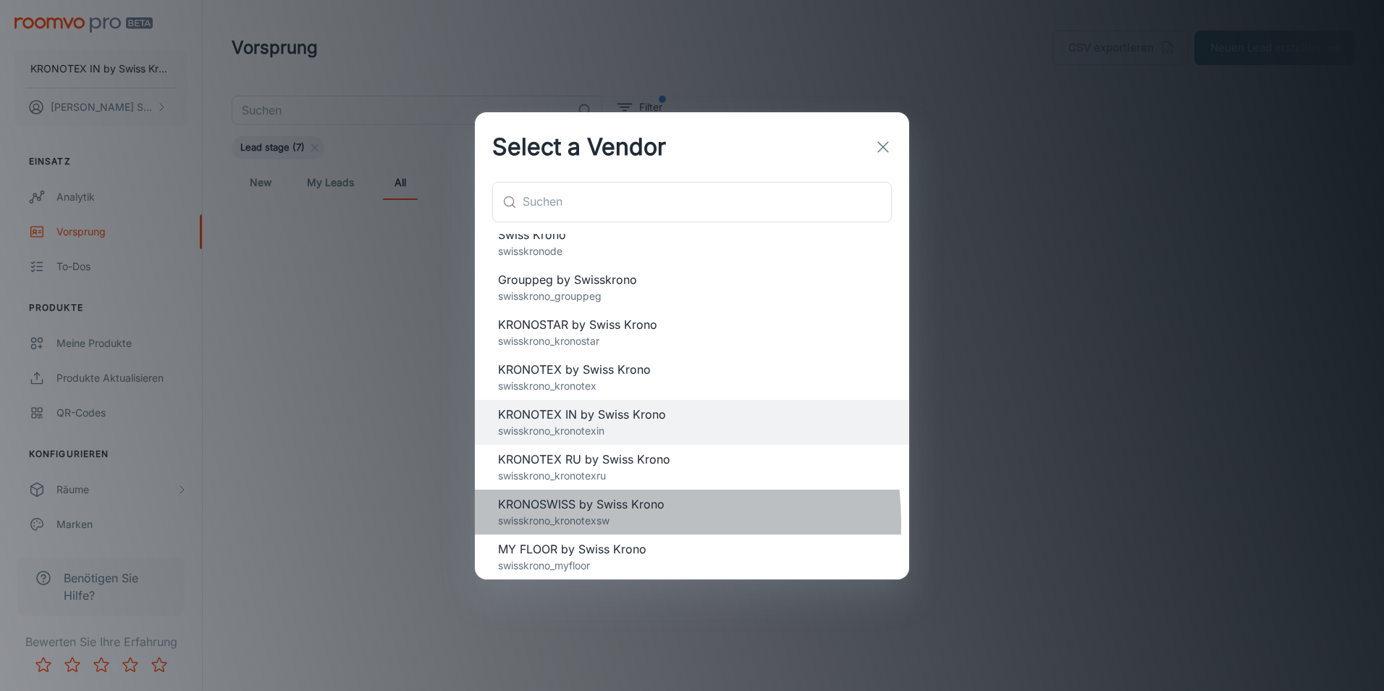
click at [591, 522] on p "swisskrono_kronotexsw" at bounding box center [692, 520] width 388 height 16
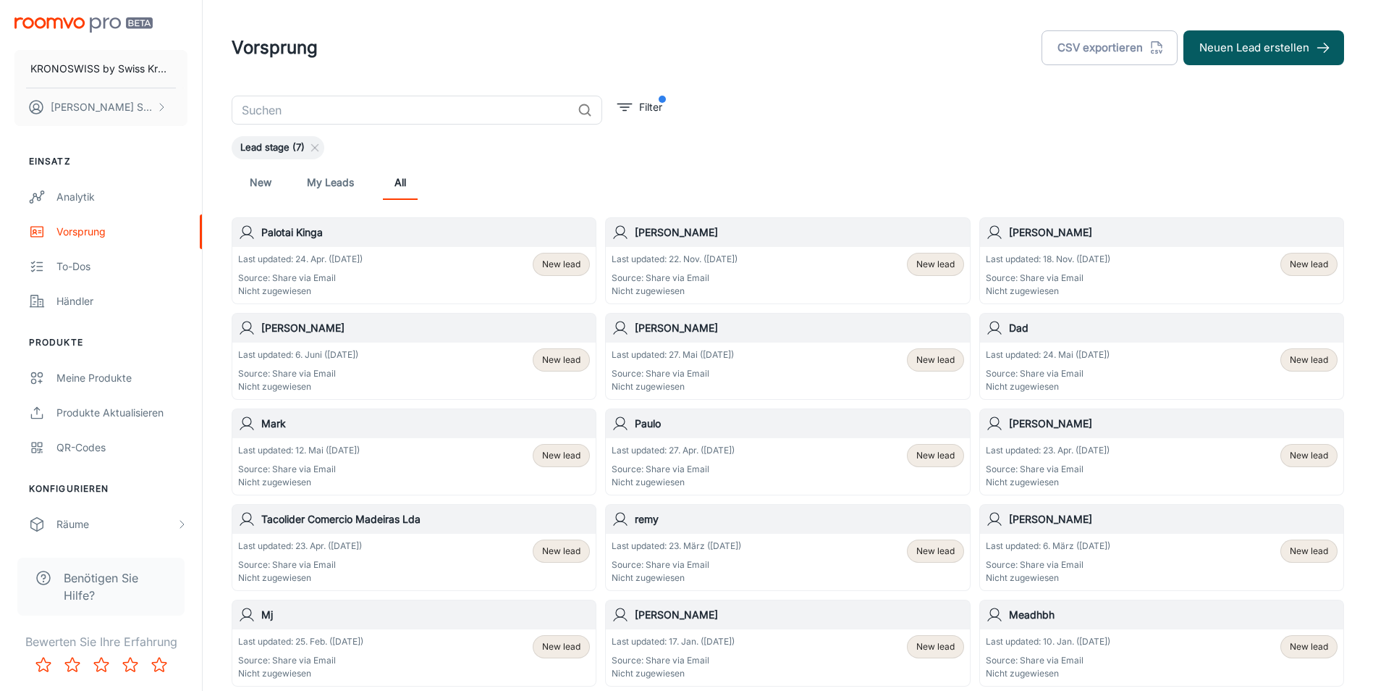
click at [446, 148] on div "Lead stage (7)" at bounding box center [788, 147] width 1113 height 23
